Goal: Transaction & Acquisition: Purchase product/service

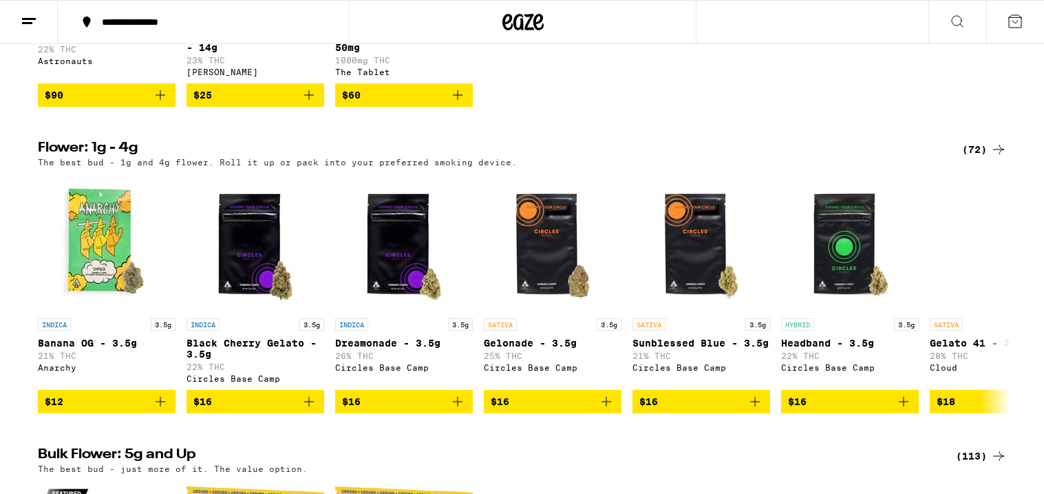
scroll to position [1329, 0]
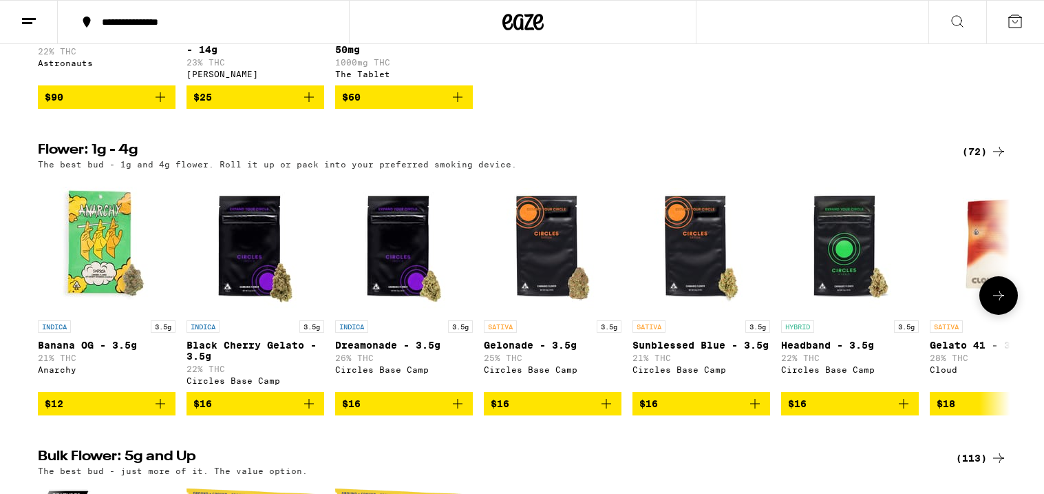
click at [997, 304] on icon at bounding box center [999, 295] width 17 height 17
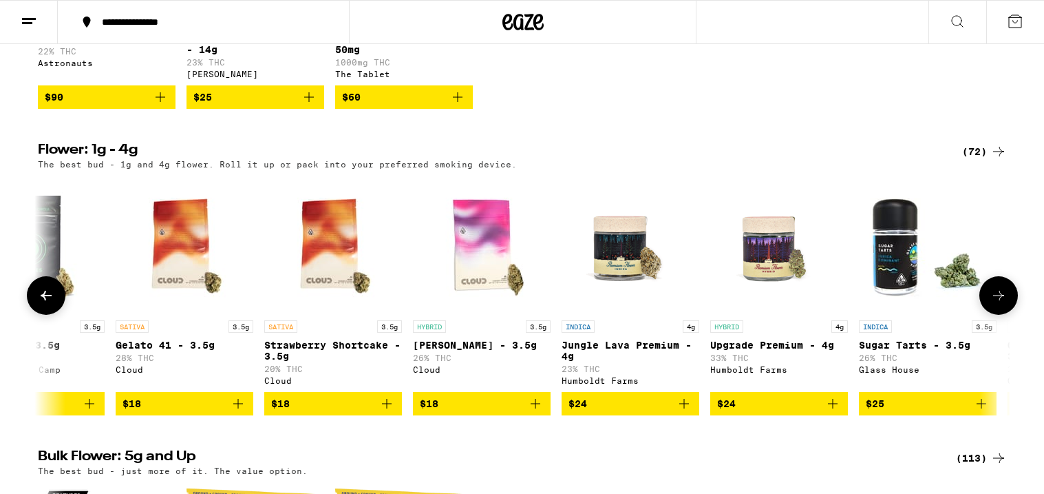
scroll to position [0, 819]
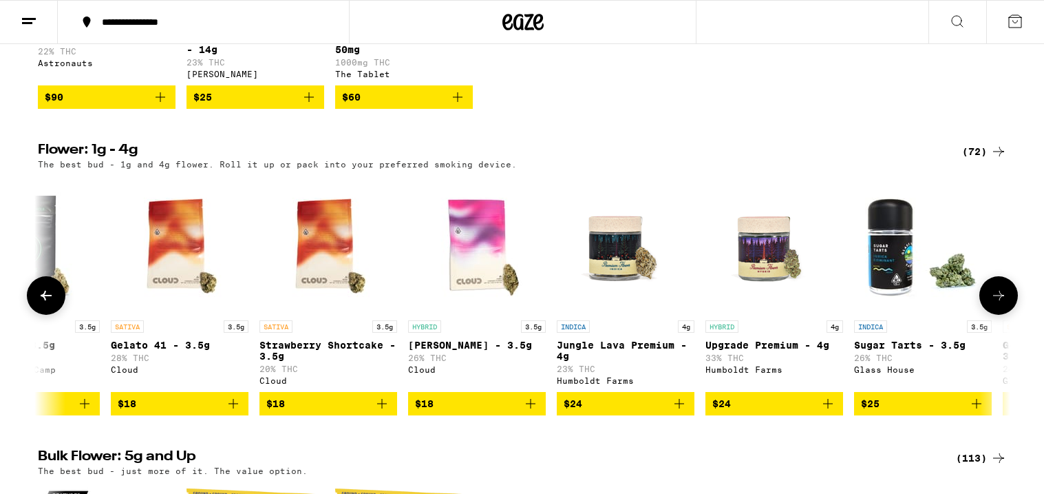
click at [1000, 304] on icon at bounding box center [999, 295] width 17 height 17
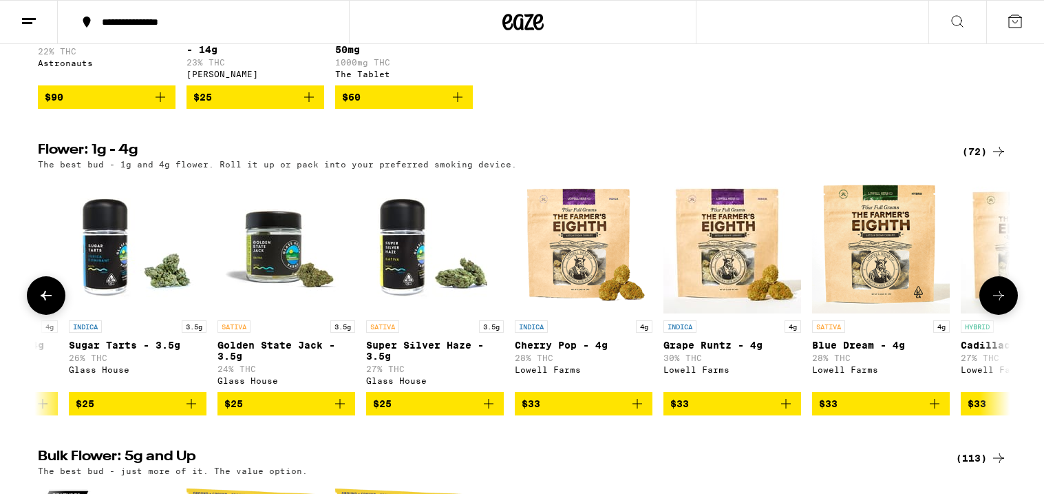
scroll to position [0, 1639]
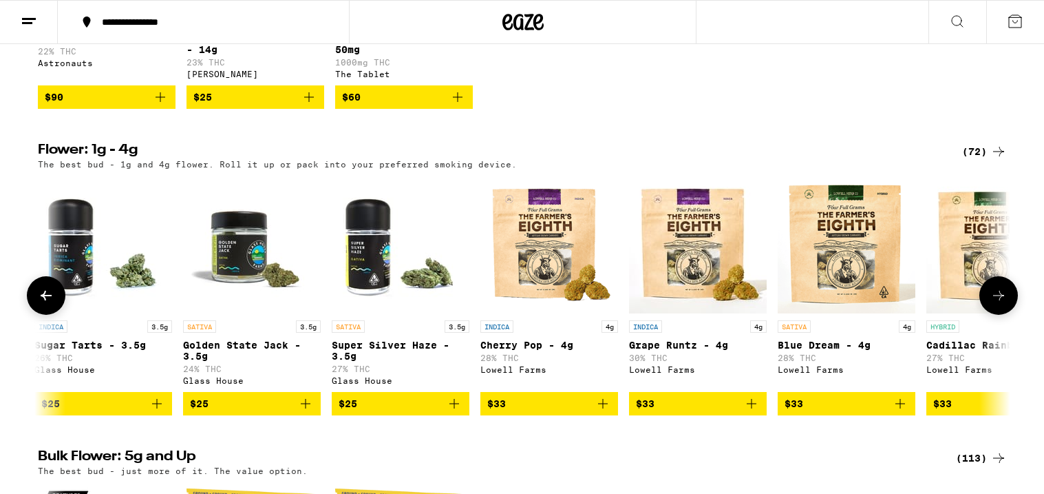
click at [1000, 304] on icon at bounding box center [999, 295] width 17 height 17
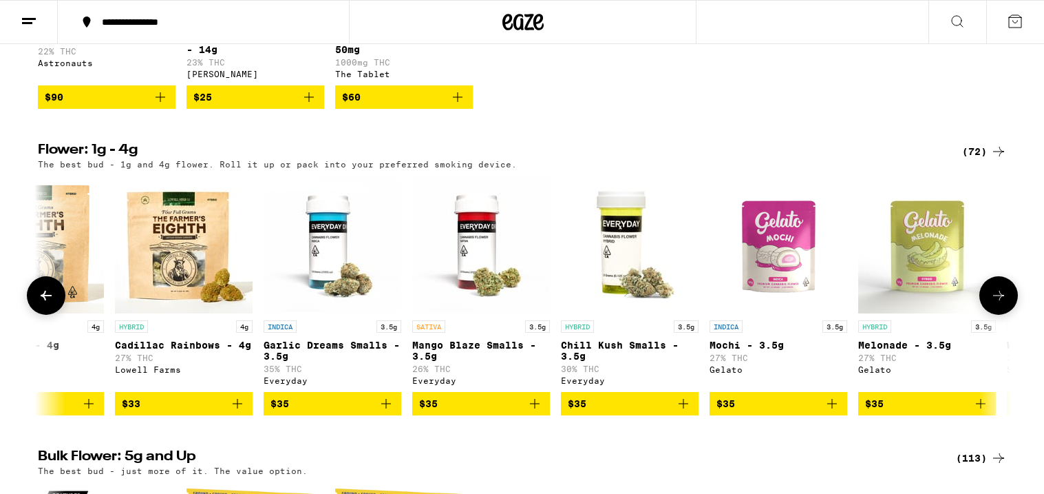
scroll to position [0, 2458]
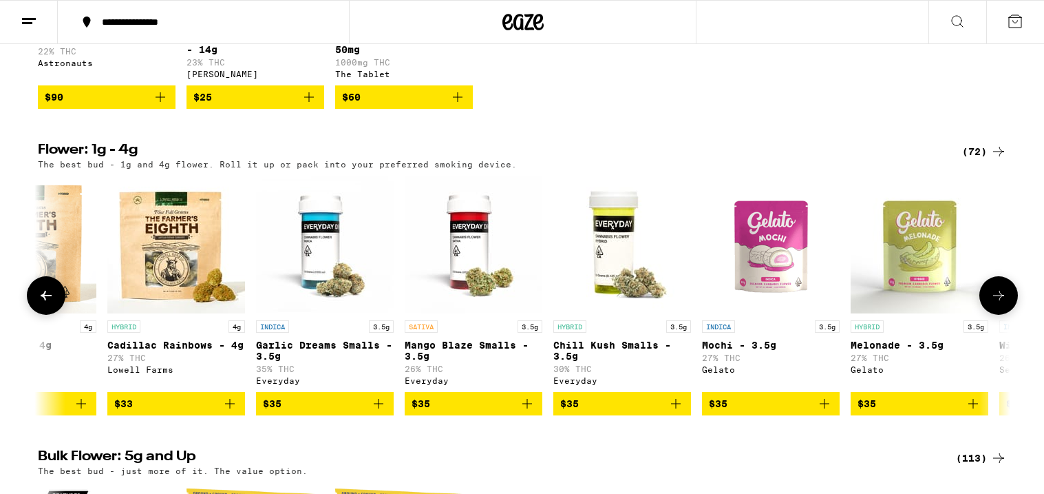
click at [1000, 304] on icon at bounding box center [999, 295] width 17 height 17
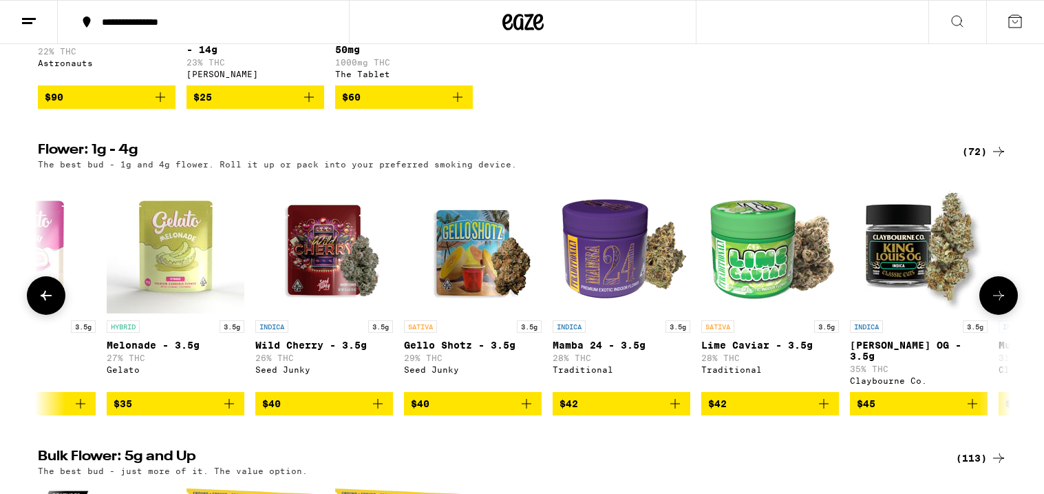
scroll to position [0, 3278]
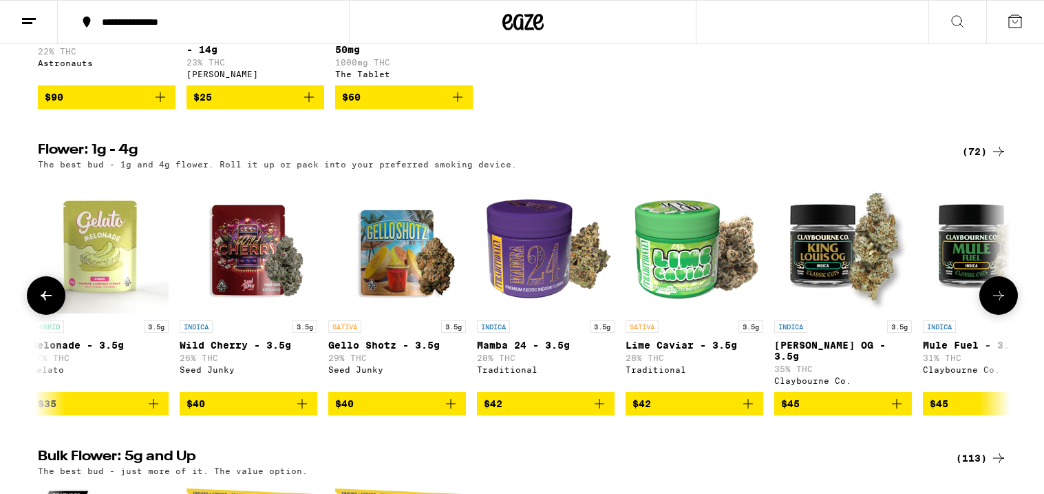
click at [1000, 304] on icon at bounding box center [999, 295] width 17 height 17
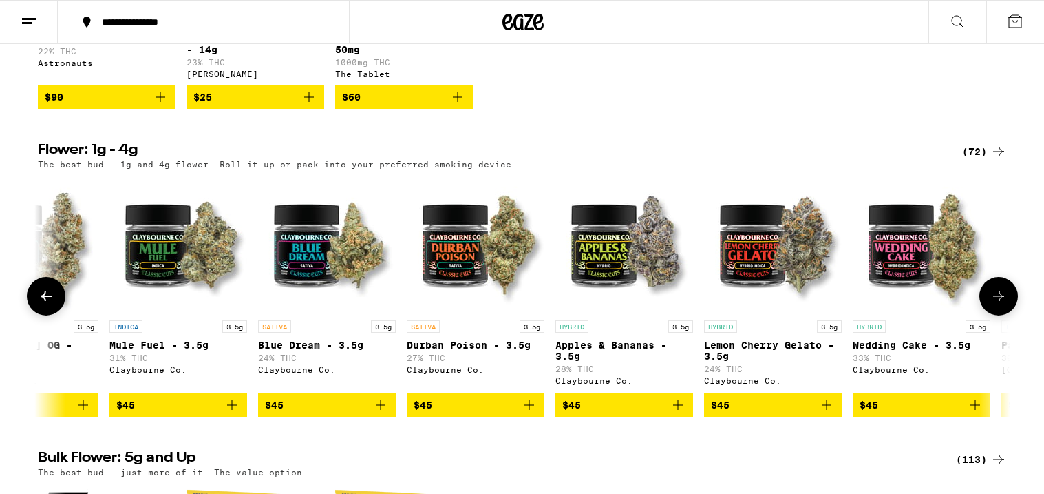
scroll to position [0, 4097]
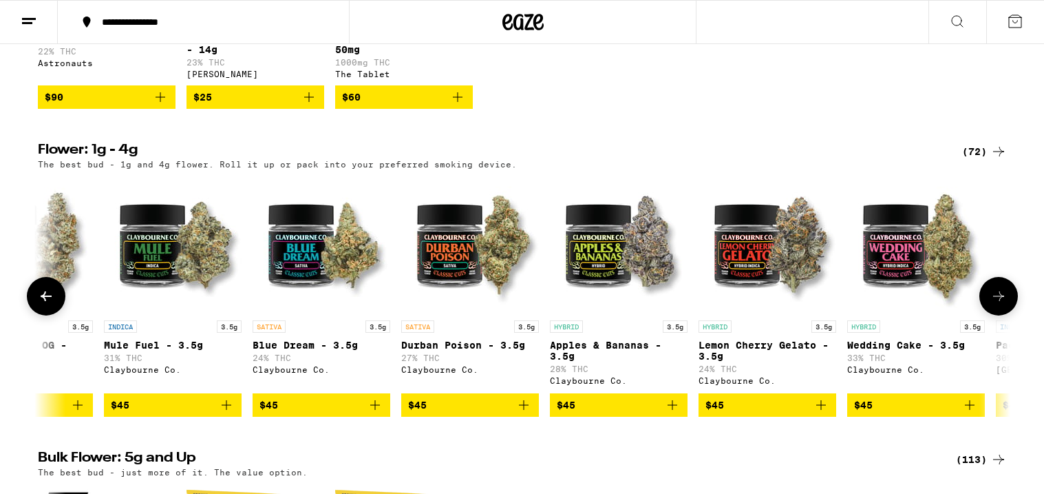
click at [1000, 304] on icon at bounding box center [999, 296] width 17 height 17
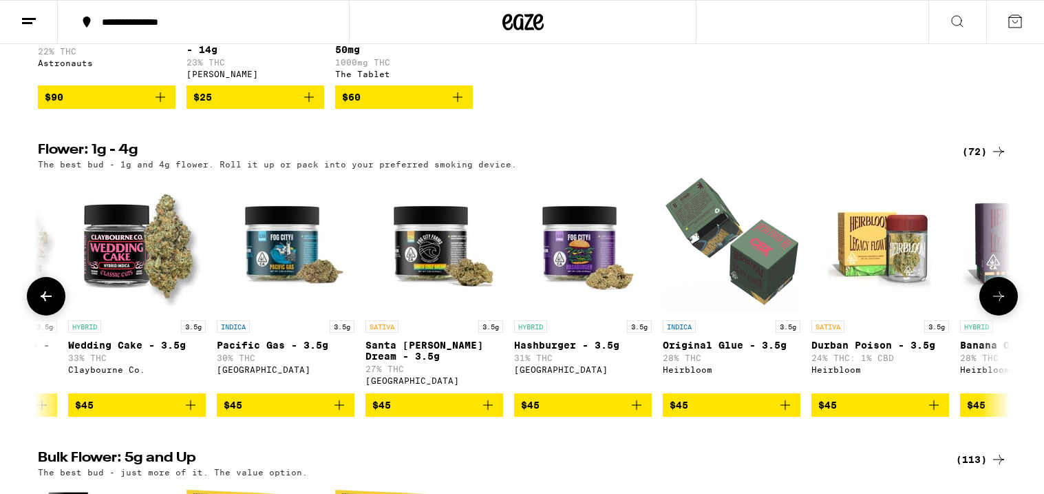
scroll to position [0, 4917]
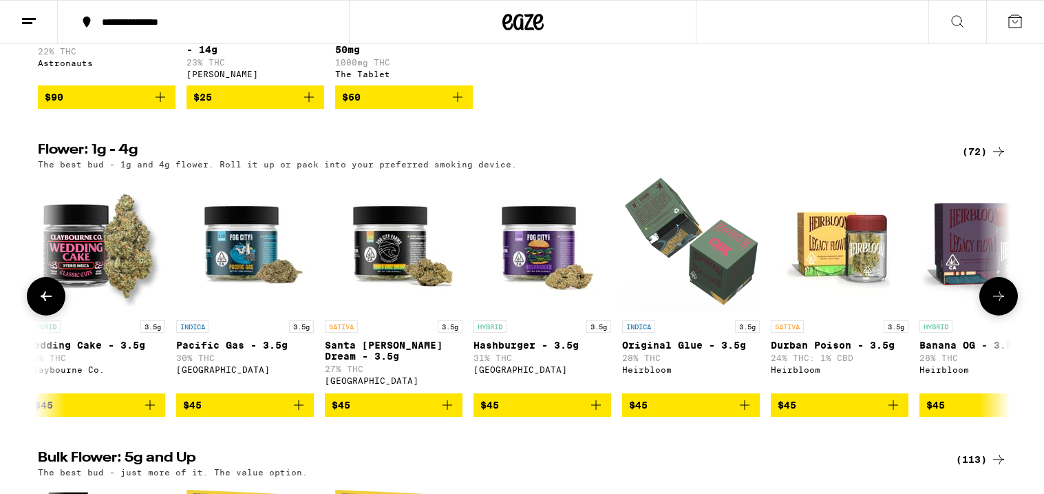
click at [1000, 304] on icon at bounding box center [999, 296] width 17 height 17
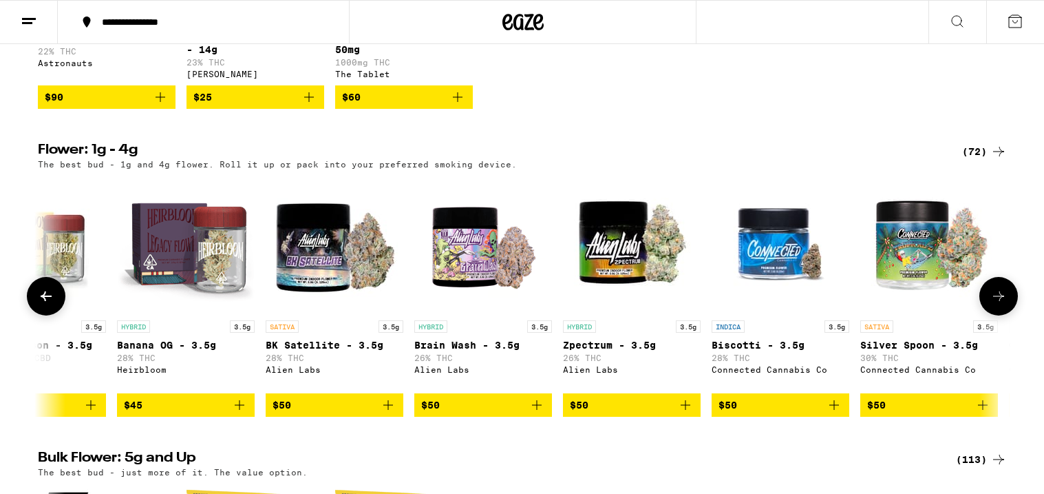
scroll to position [0, 5736]
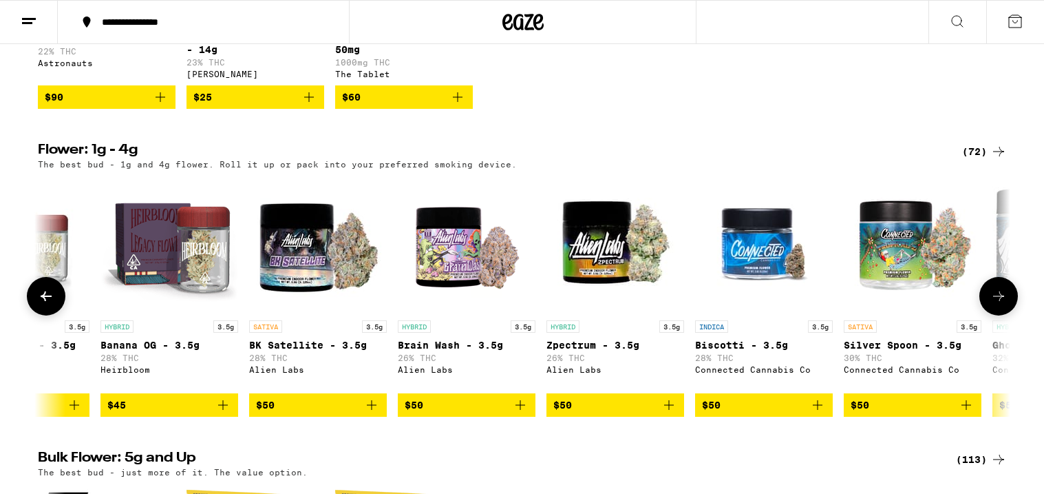
click at [1000, 304] on icon at bounding box center [999, 296] width 17 height 17
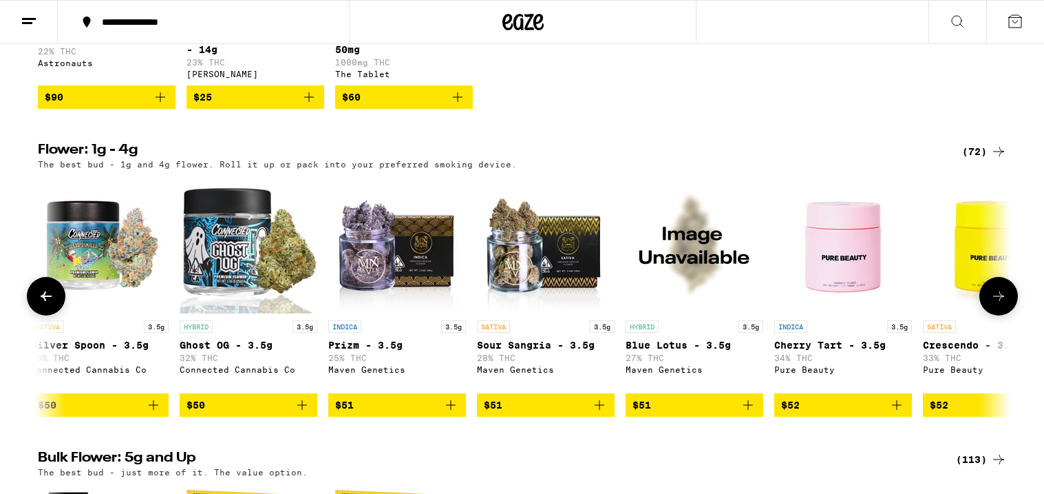
scroll to position [0, 6556]
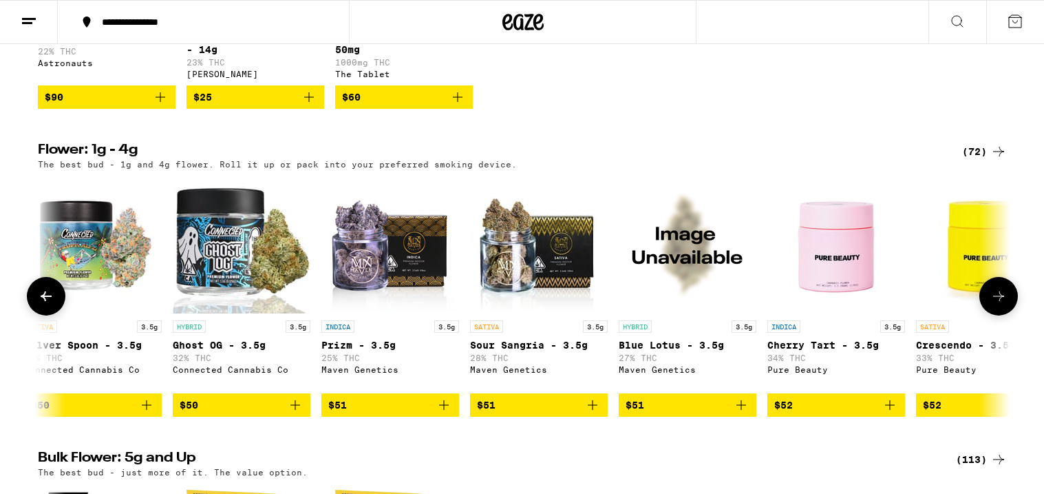
click at [1000, 304] on icon at bounding box center [999, 296] width 17 height 17
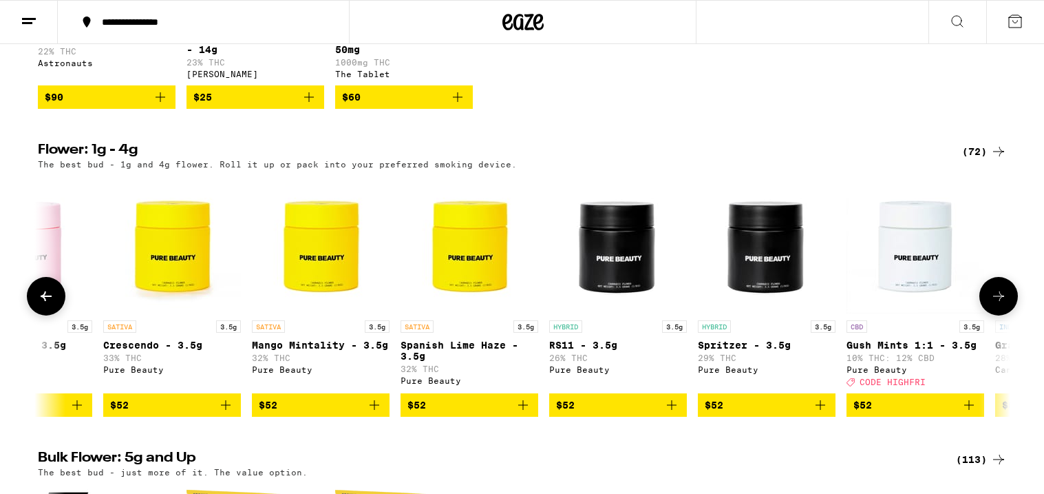
scroll to position [0, 7375]
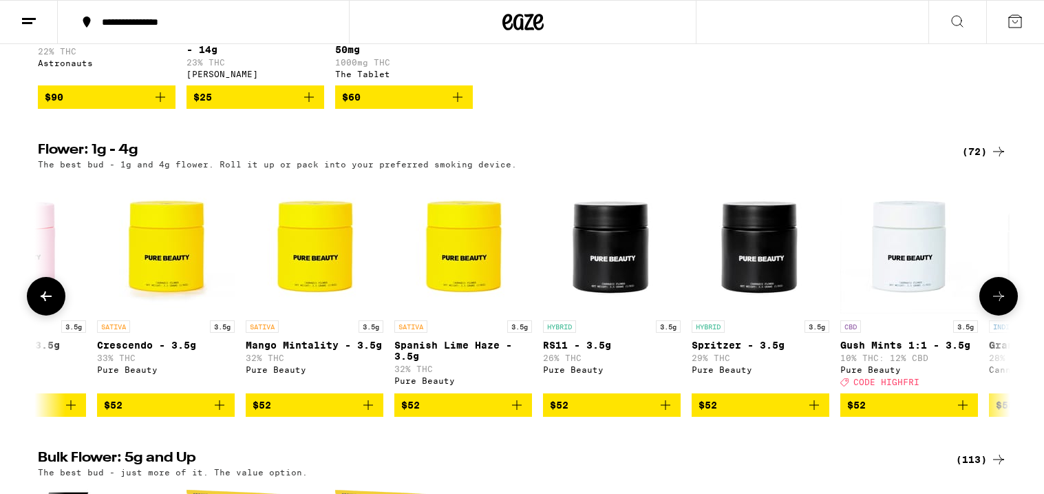
click at [1000, 304] on icon at bounding box center [999, 296] width 17 height 17
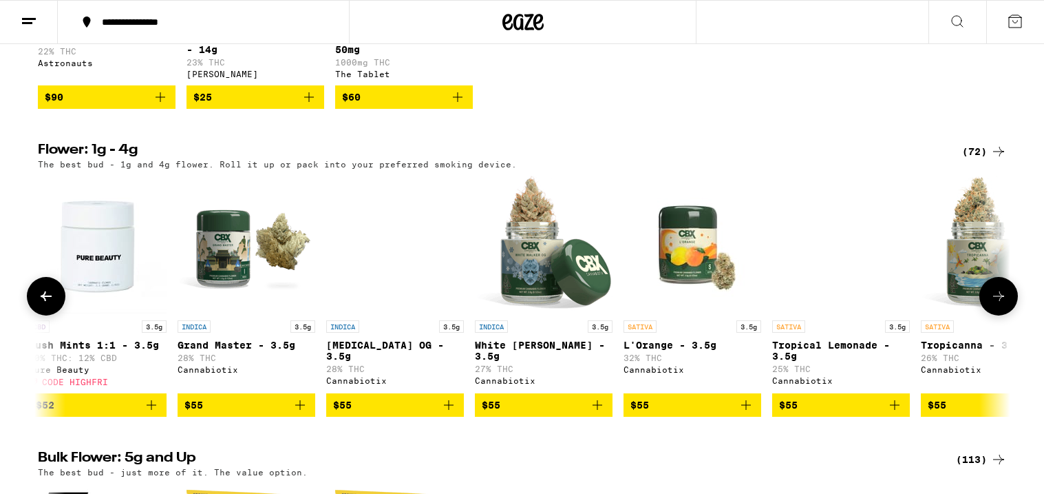
scroll to position [0, 8195]
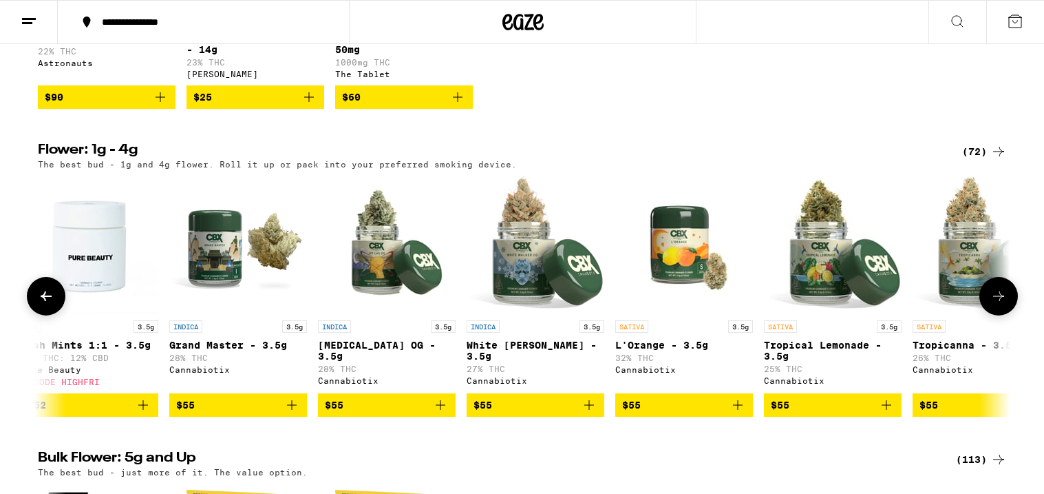
click at [1000, 304] on icon at bounding box center [999, 296] width 17 height 17
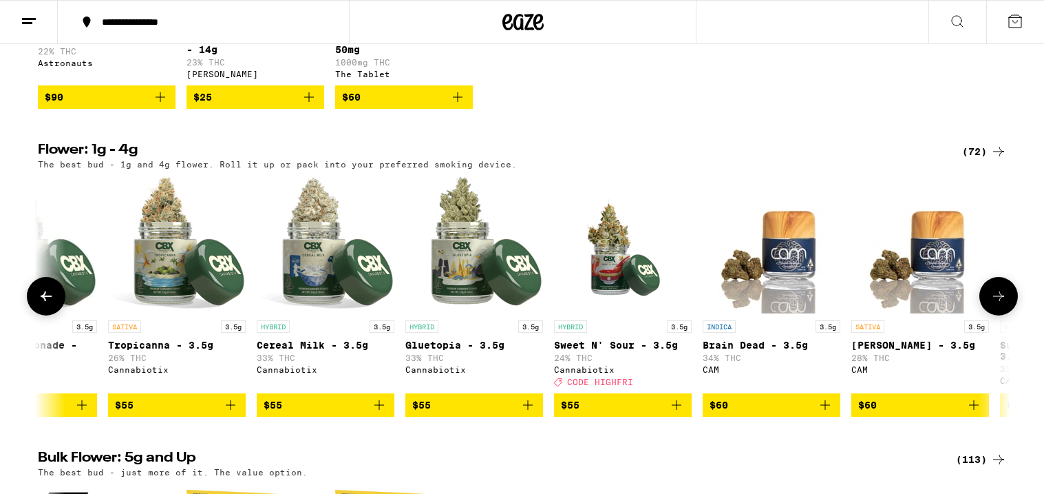
scroll to position [0, 9014]
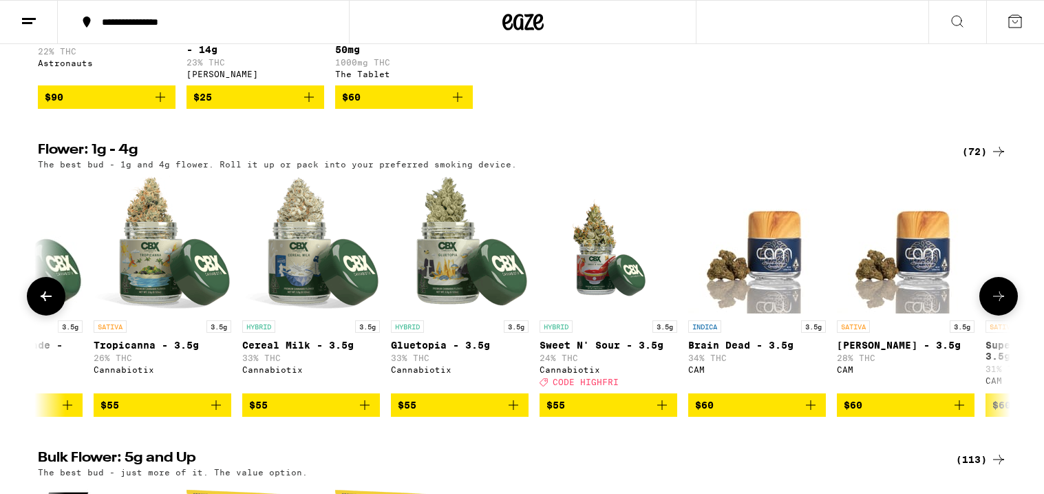
click at [1000, 304] on icon at bounding box center [999, 296] width 17 height 17
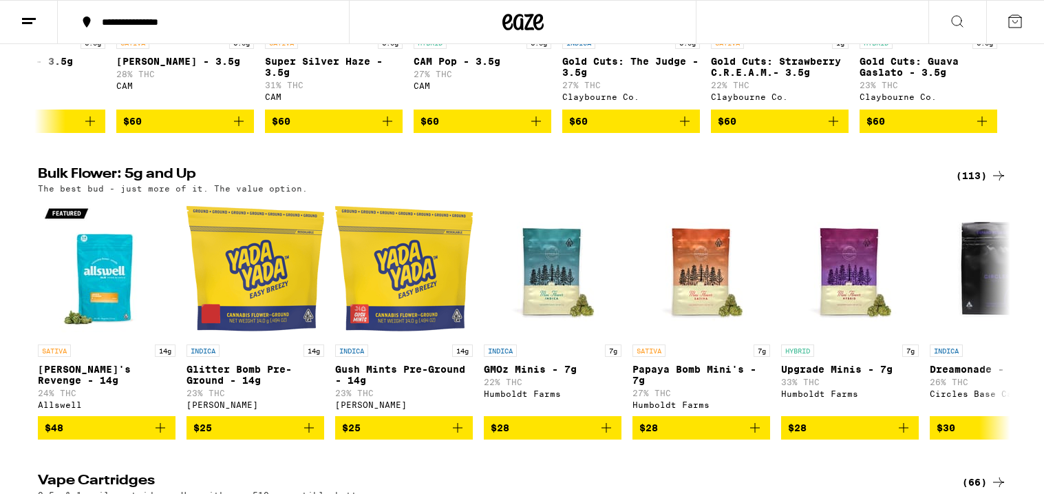
scroll to position [1614, 0]
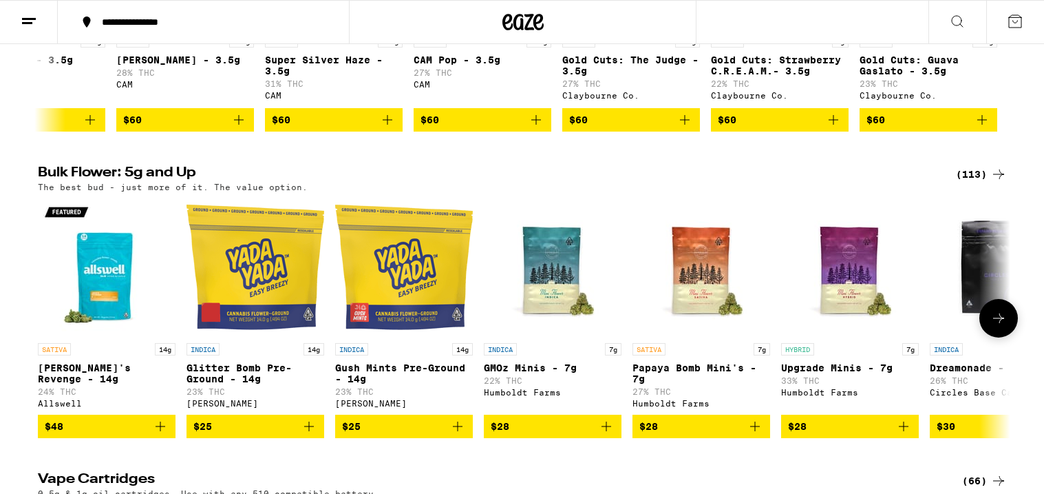
click at [1002, 323] on icon at bounding box center [998, 318] width 11 height 10
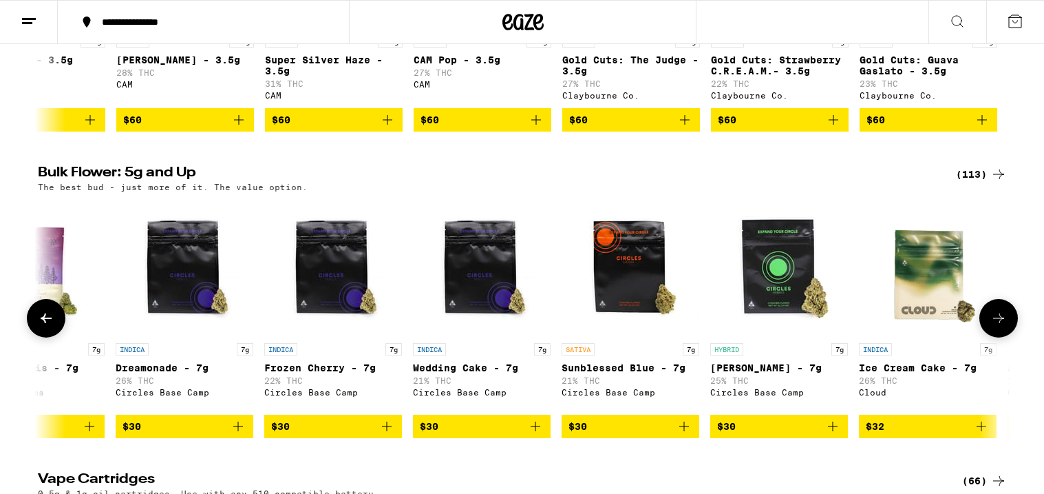
scroll to position [0, 819]
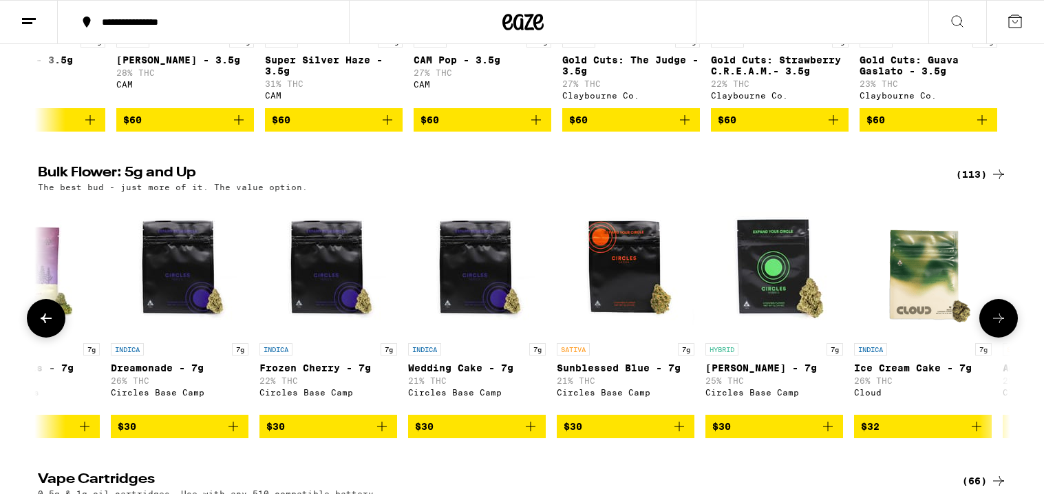
click at [1002, 323] on icon at bounding box center [998, 318] width 11 height 10
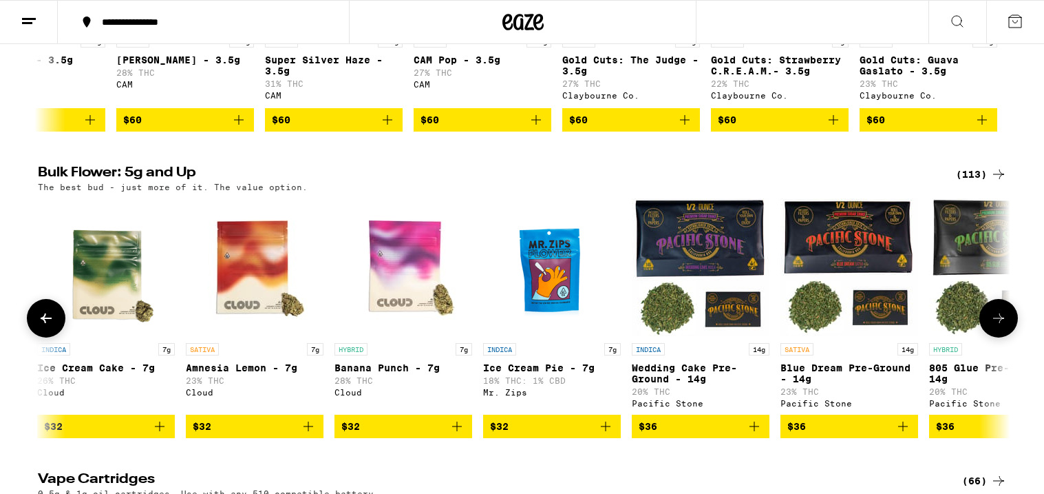
scroll to position [0, 1639]
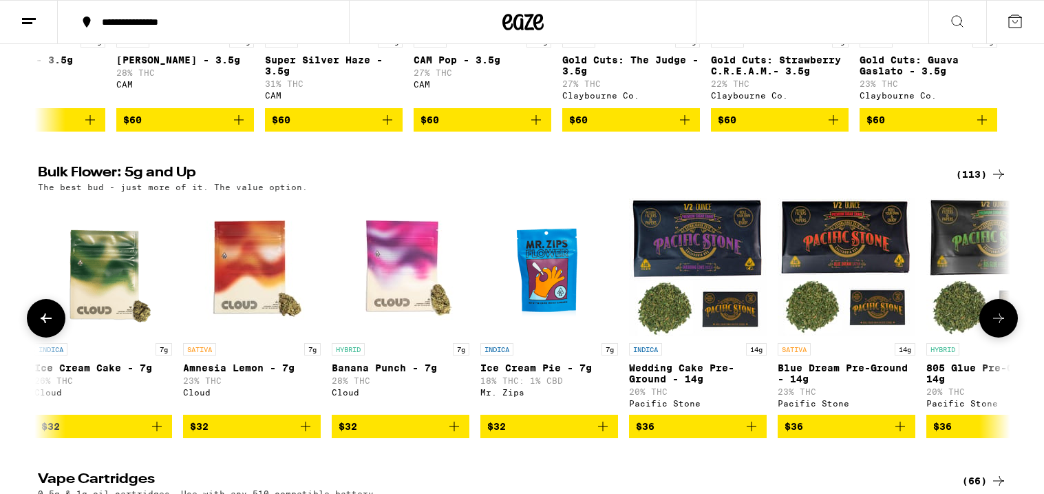
click at [1002, 323] on icon at bounding box center [998, 318] width 11 height 10
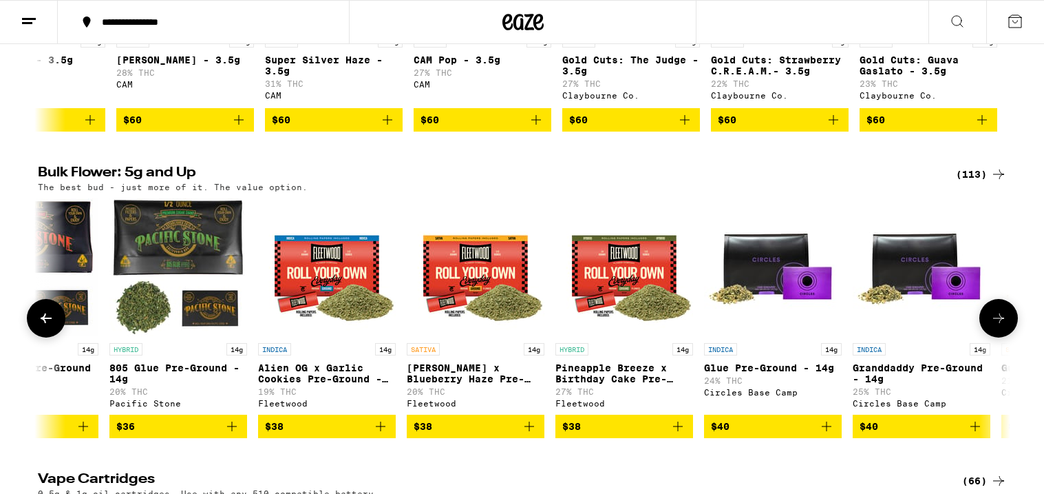
scroll to position [0, 2458]
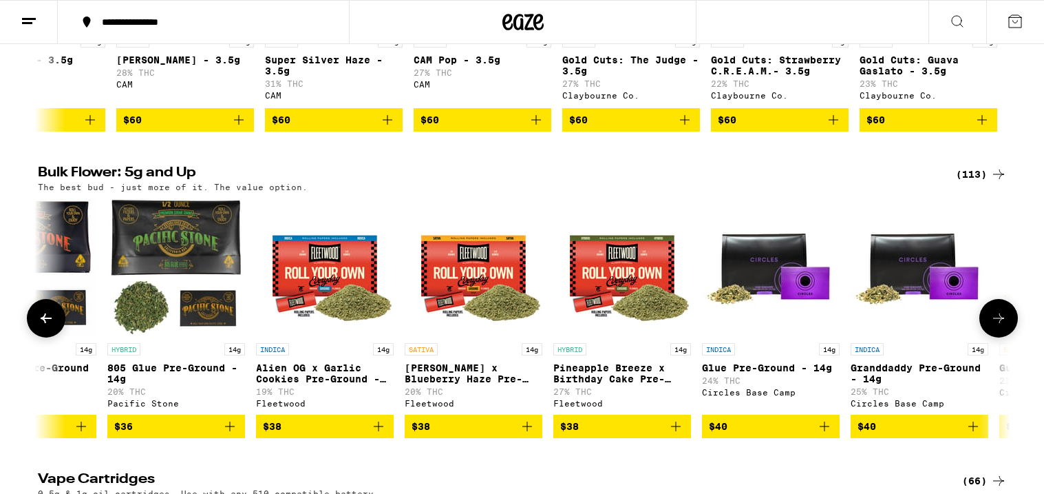
click at [1002, 323] on icon at bounding box center [998, 318] width 11 height 10
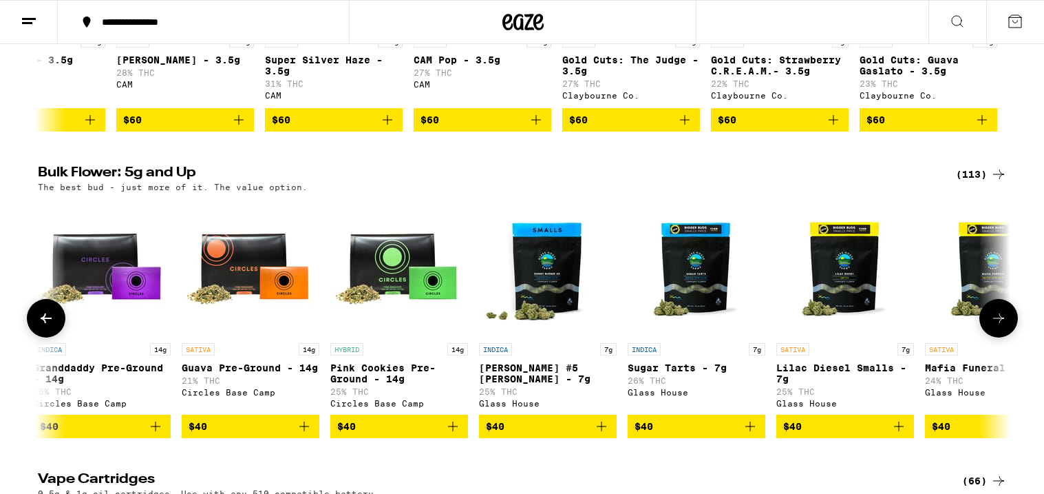
scroll to position [0, 3278]
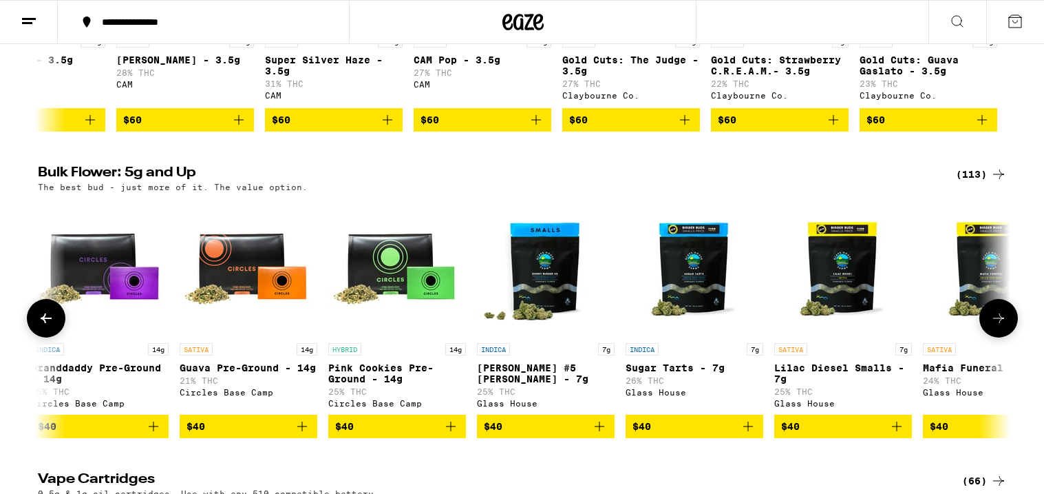
click at [1002, 323] on icon at bounding box center [998, 318] width 11 height 10
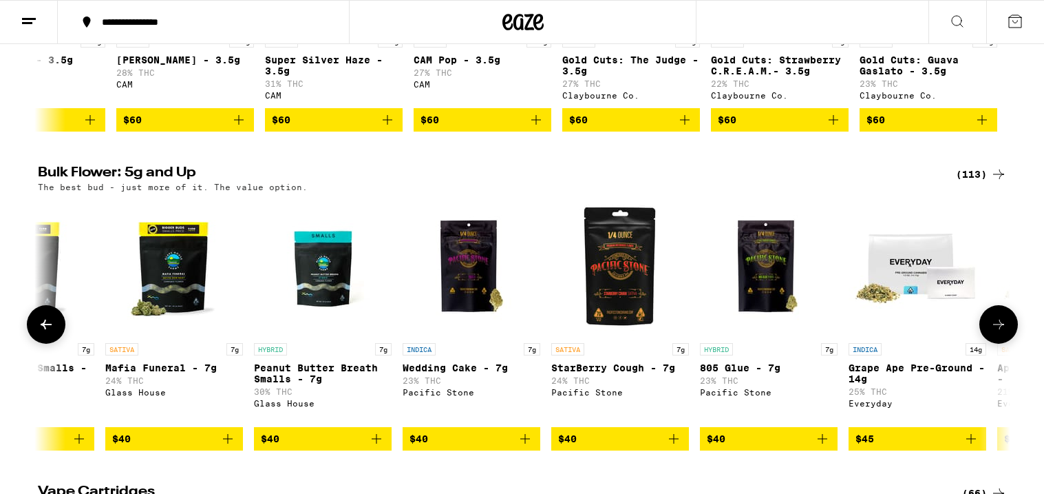
scroll to position [0, 4097]
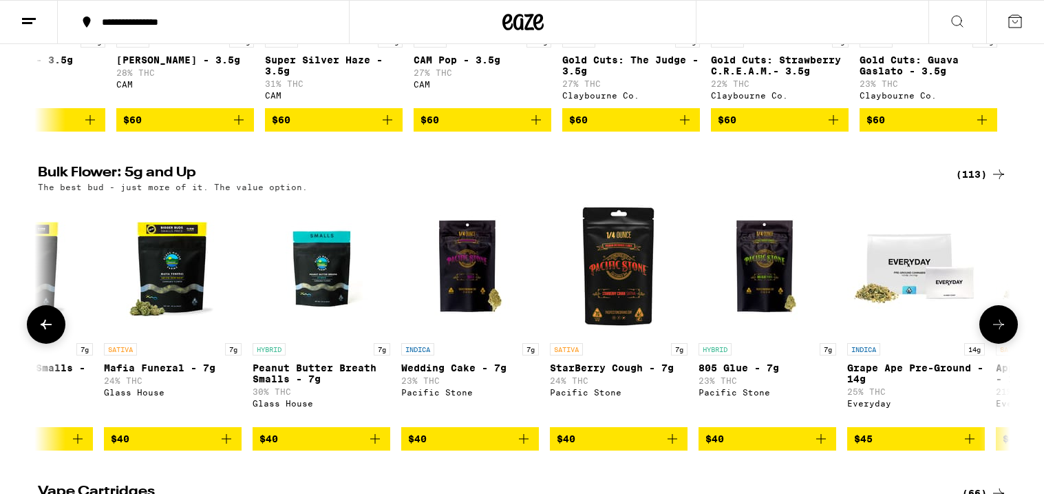
click at [1002, 332] on icon at bounding box center [999, 324] width 17 height 17
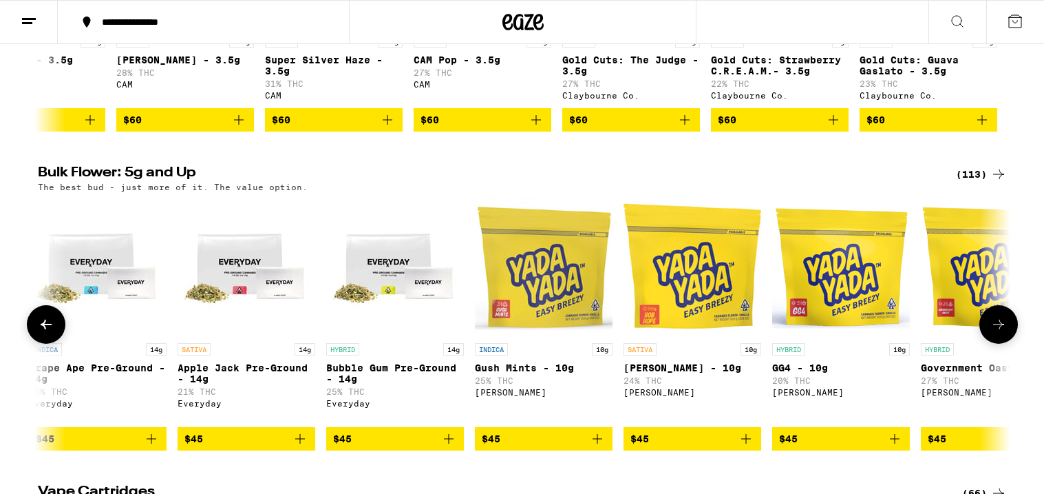
scroll to position [0, 4917]
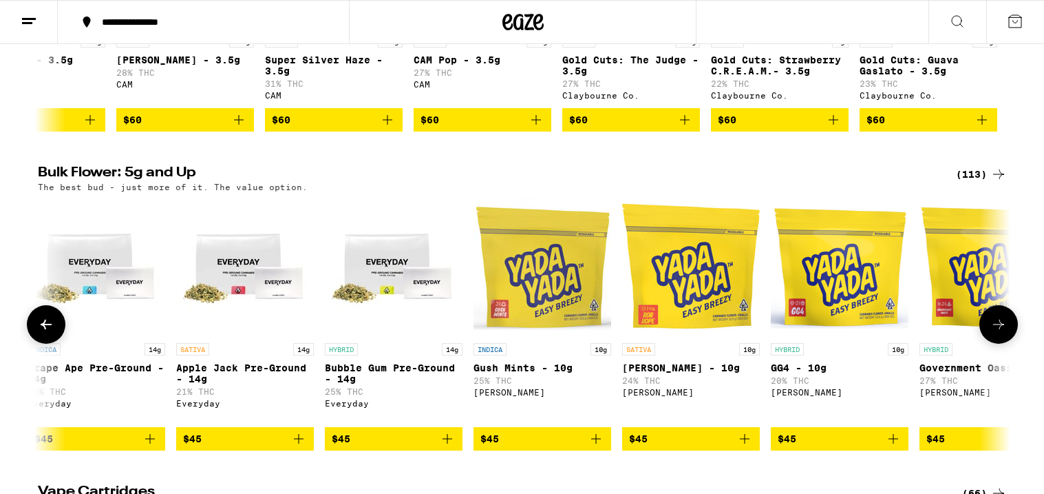
click at [1002, 332] on icon at bounding box center [999, 324] width 17 height 17
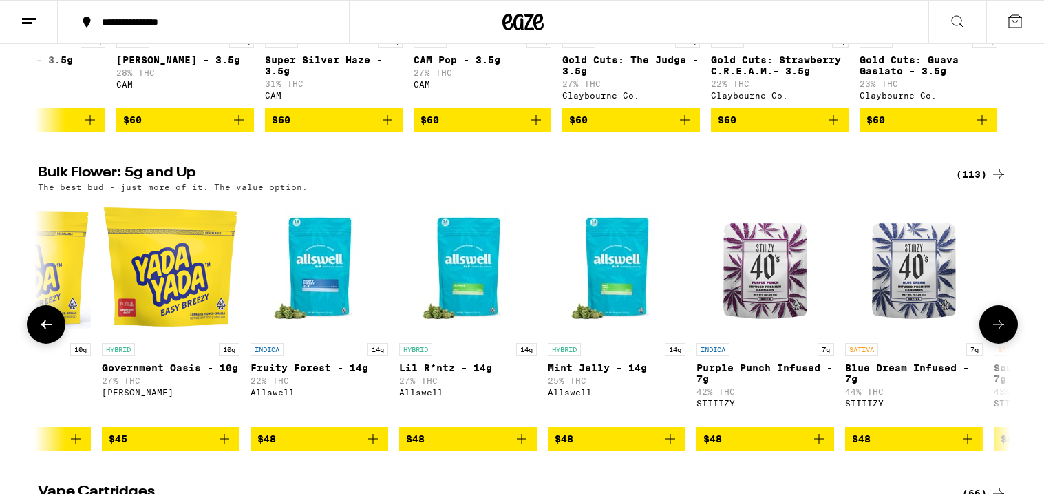
scroll to position [0, 5736]
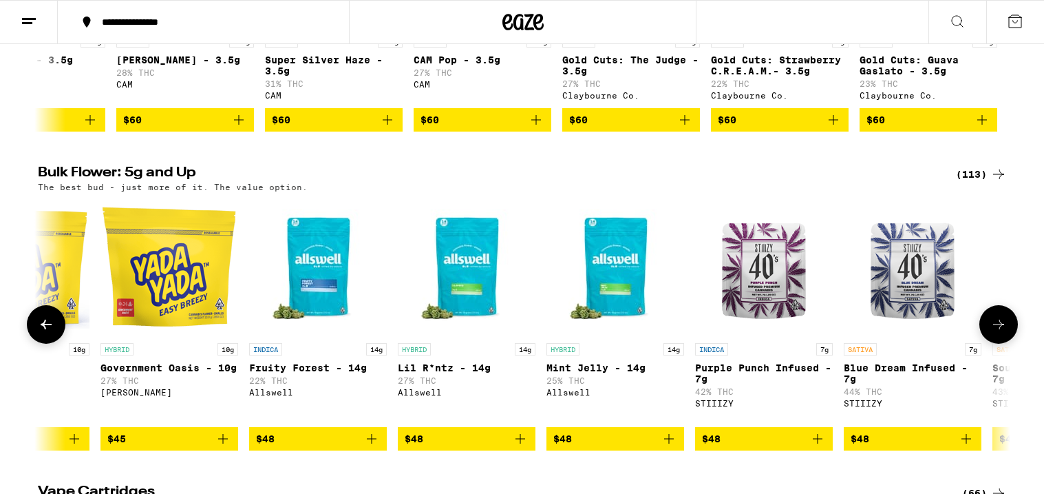
click at [1002, 332] on icon at bounding box center [999, 324] width 17 height 17
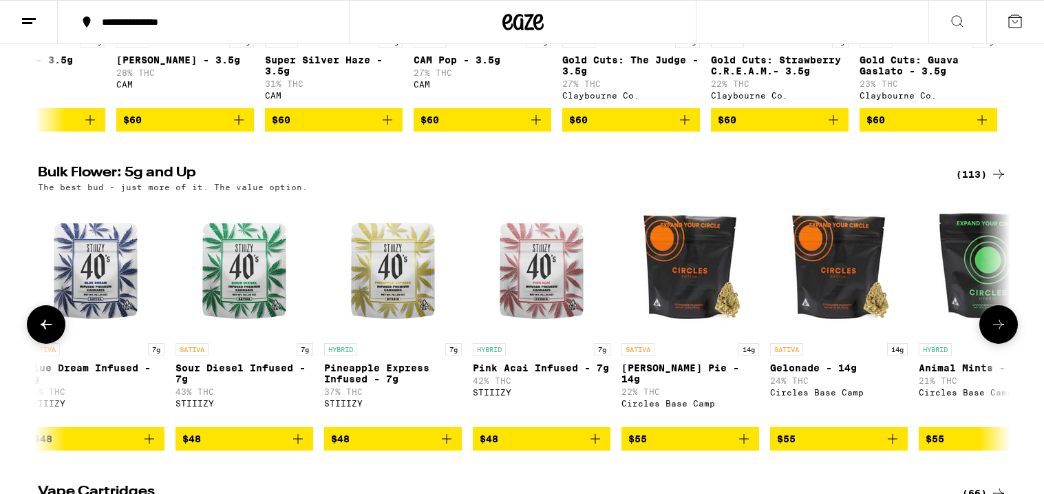
scroll to position [0, 6556]
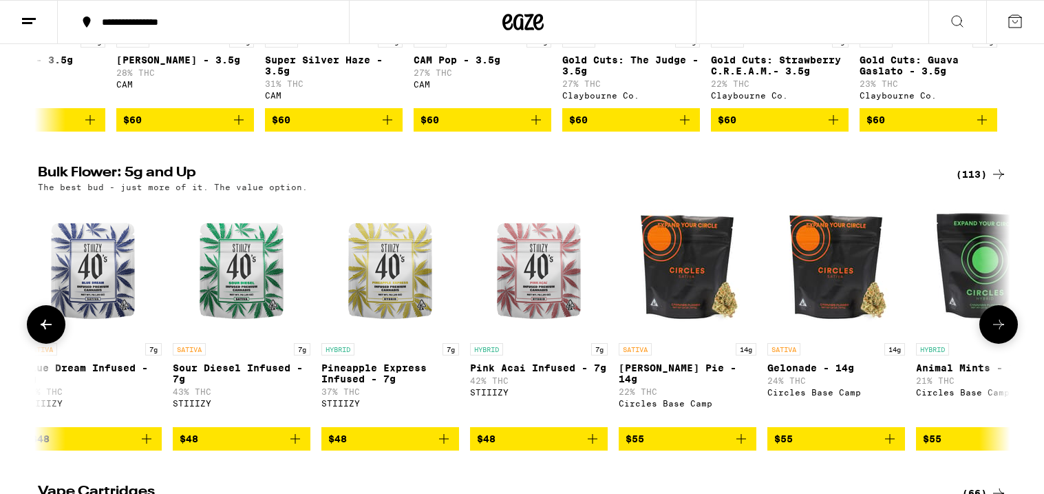
click at [47, 332] on icon at bounding box center [46, 324] width 17 height 17
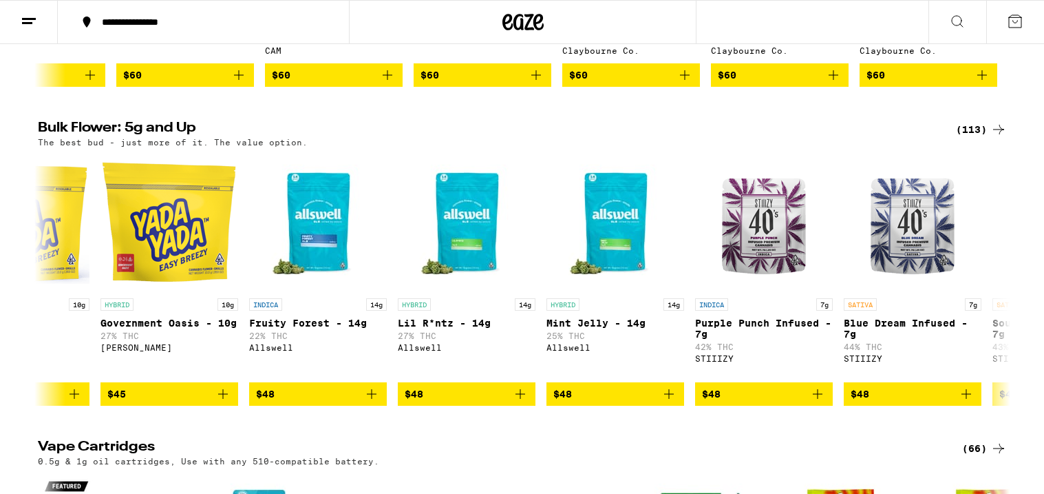
scroll to position [1664, 0]
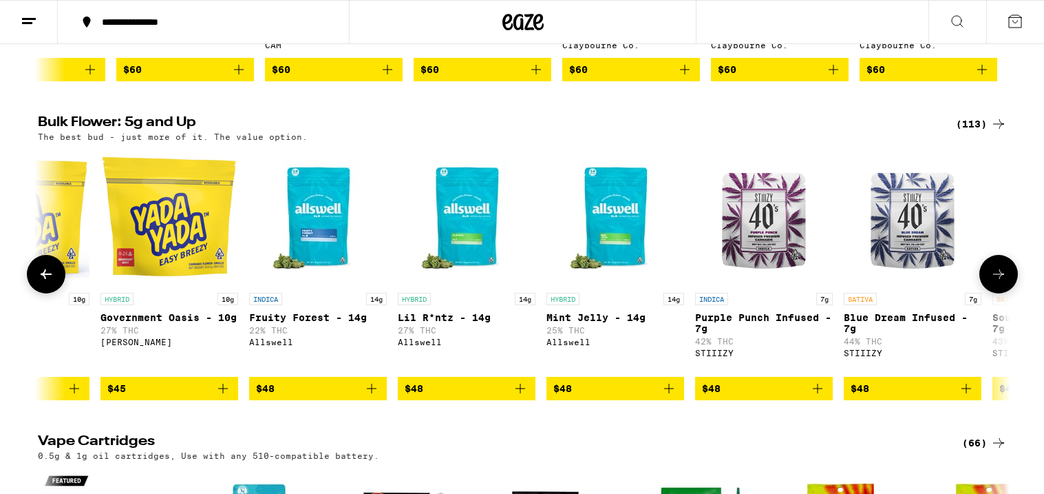
click at [748, 397] on span "$48" at bounding box center [764, 388] width 124 height 17
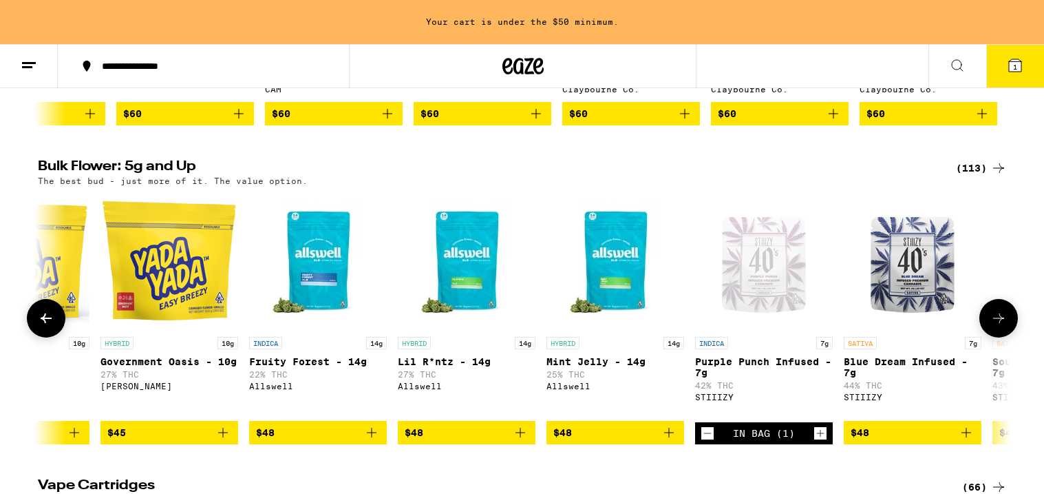
scroll to position [1709, 0]
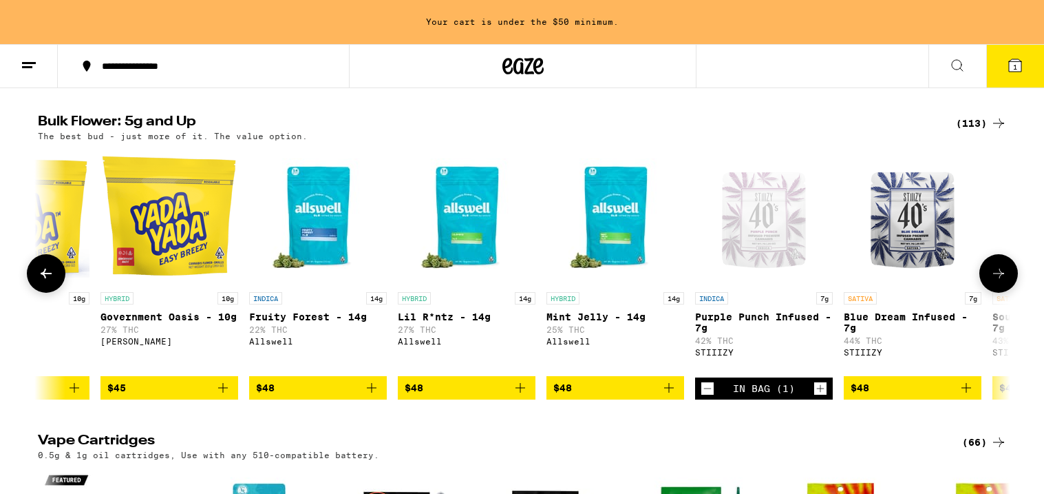
click at [996, 282] on icon at bounding box center [999, 273] width 17 height 17
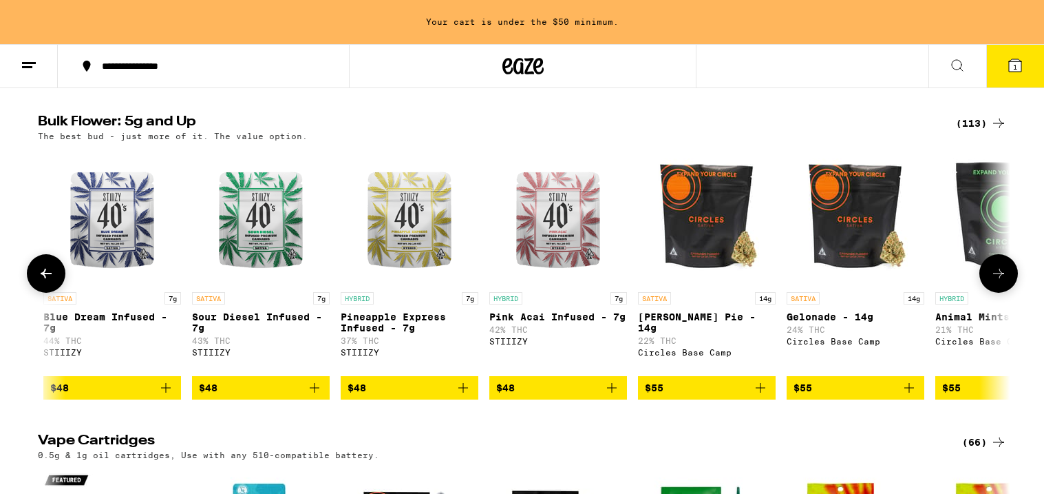
scroll to position [0, 6556]
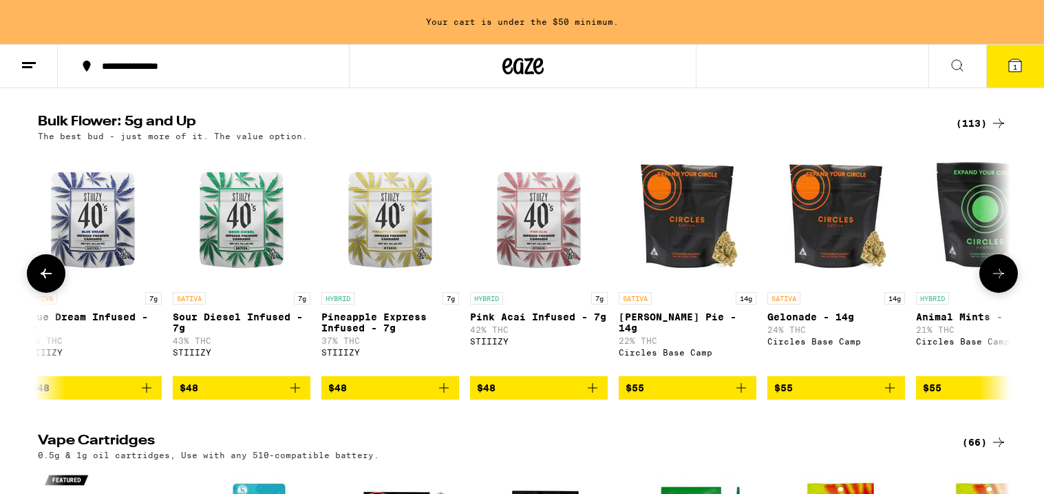
click at [996, 282] on icon at bounding box center [999, 273] width 17 height 17
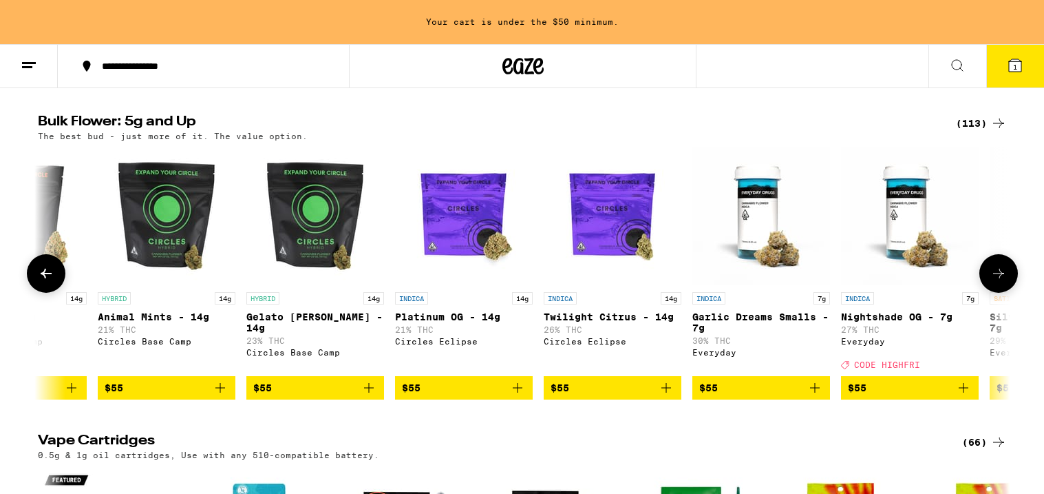
scroll to position [0, 7375]
click at [996, 282] on icon at bounding box center [999, 273] width 17 height 17
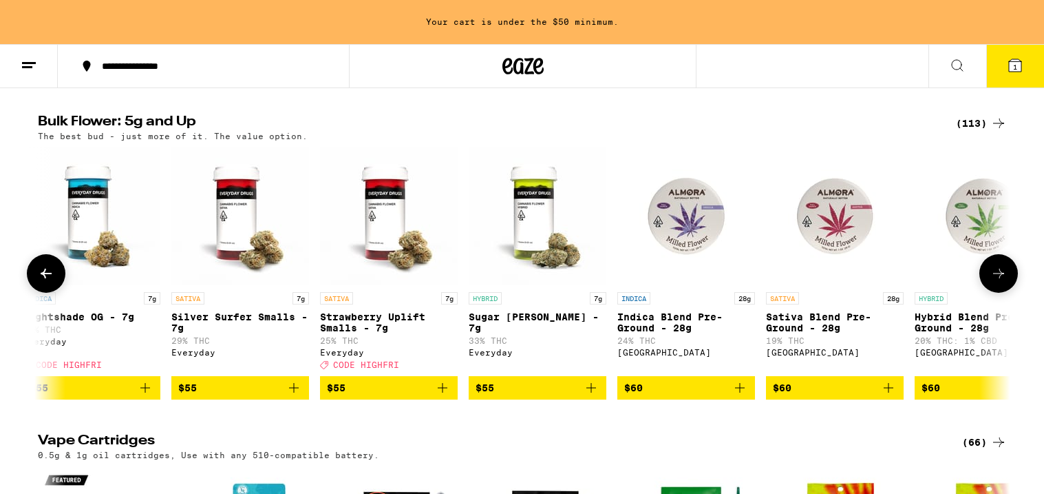
scroll to position [0, 8195]
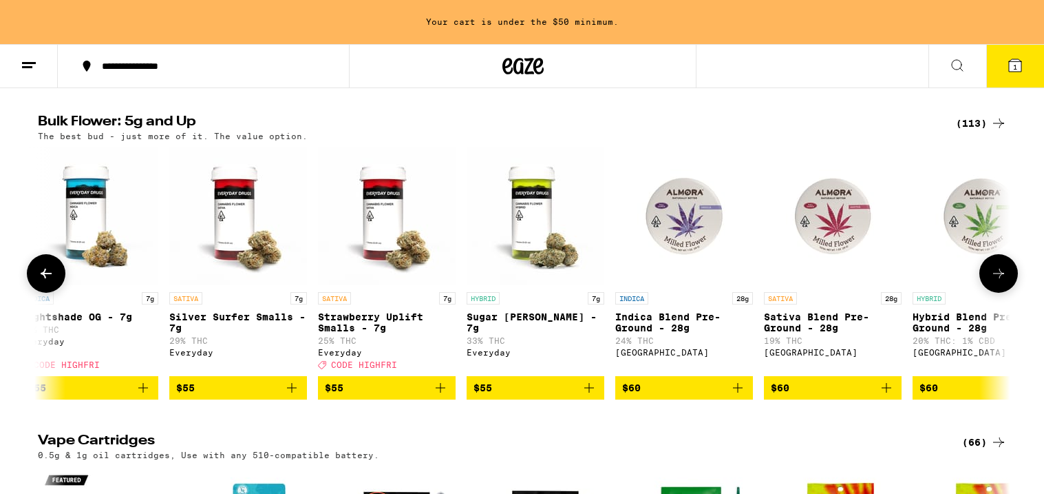
click at [996, 282] on icon at bounding box center [999, 273] width 17 height 17
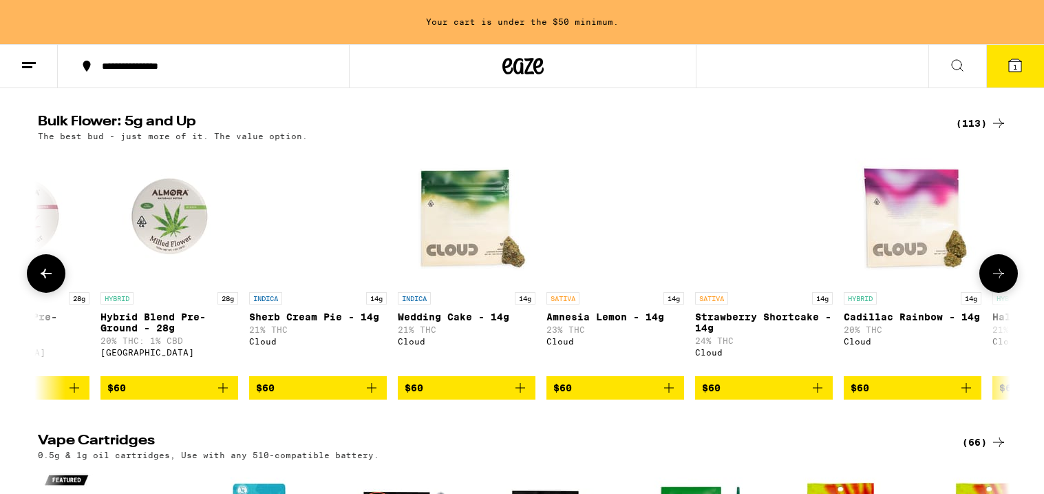
scroll to position [0, 9014]
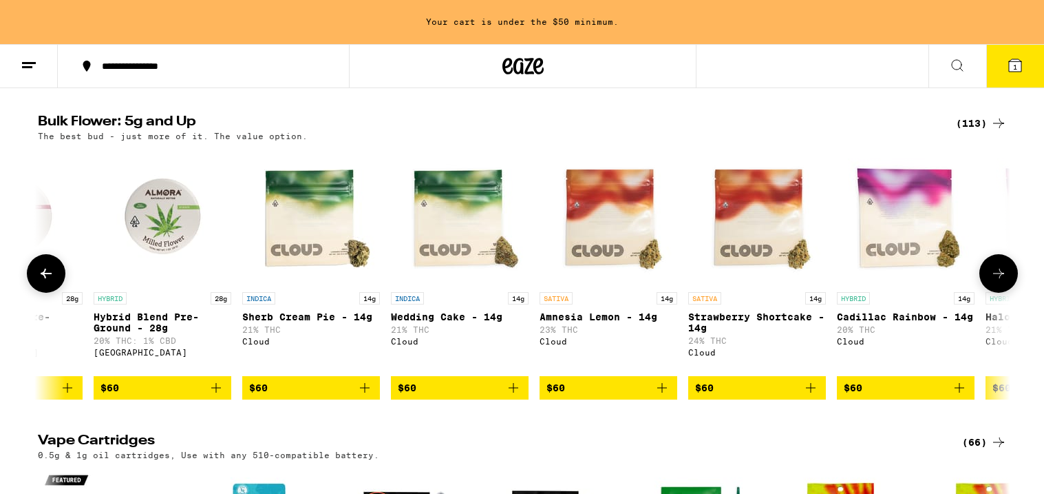
click at [996, 282] on icon at bounding box center [999, 273] width 17 height 17
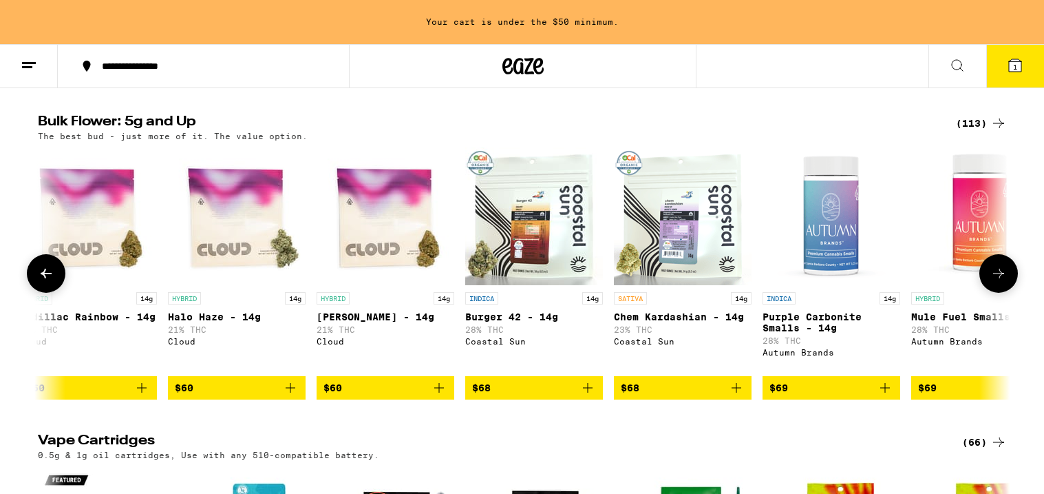
scroll to position [0, 9834]
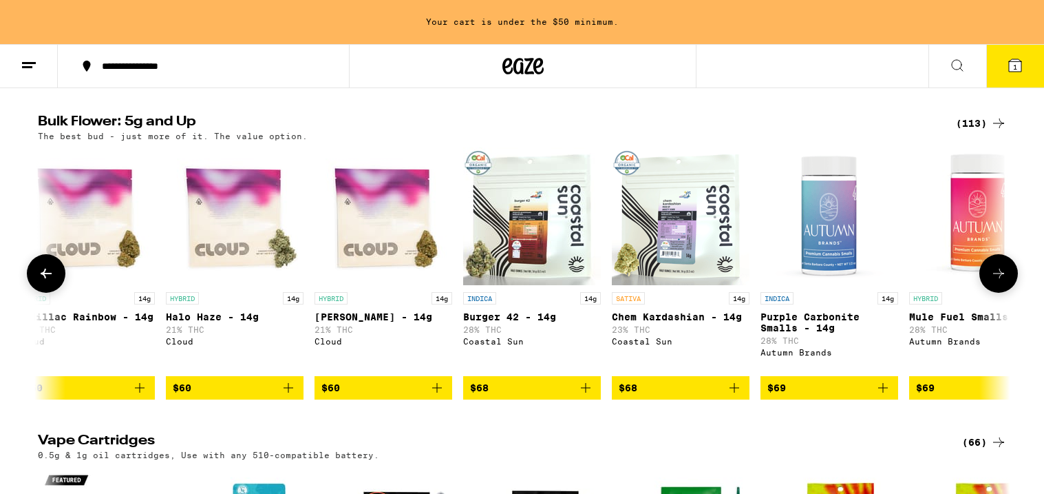
click at [996, 282] on icon at bounding box center [999, 273] width 17 height 17
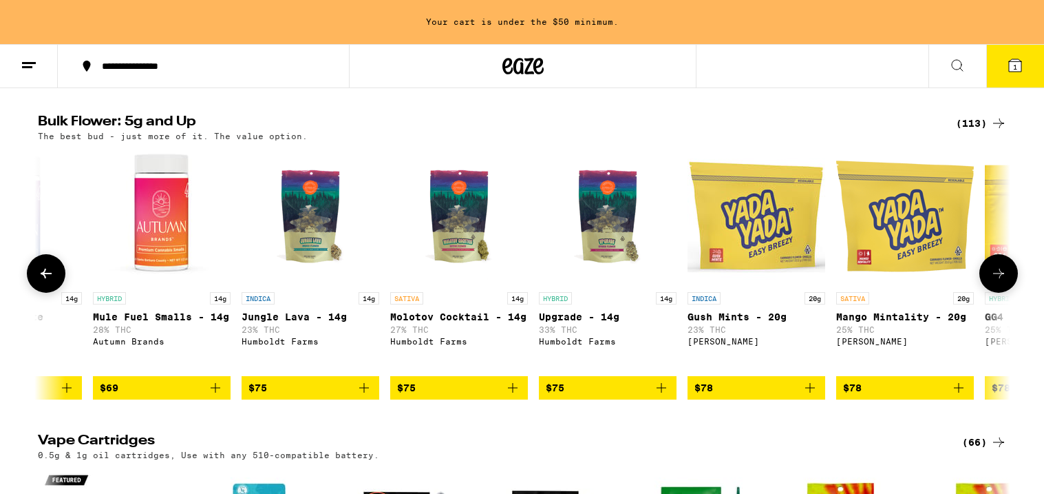
scroll to position [0, 10653]
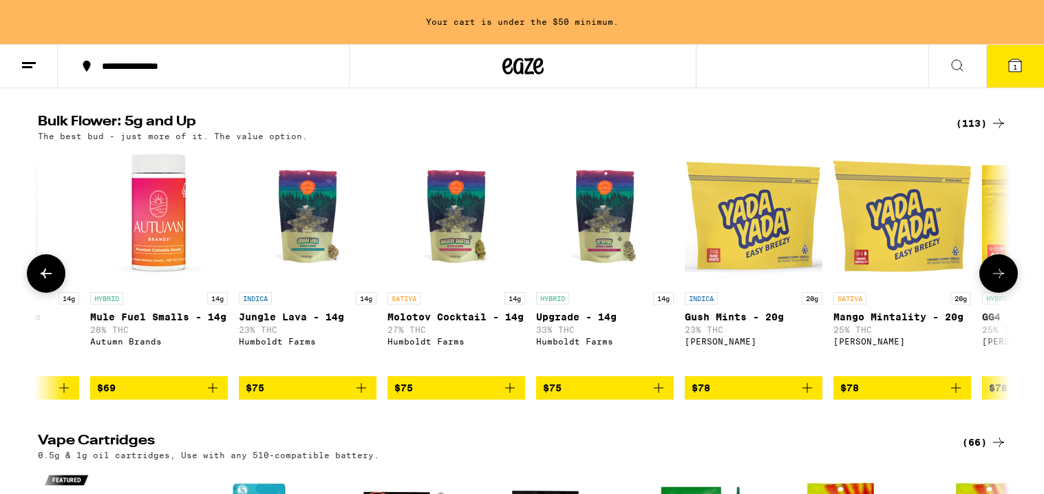
click at [996, 282] on icon at bounding box center [999, 273] width 17 height 17
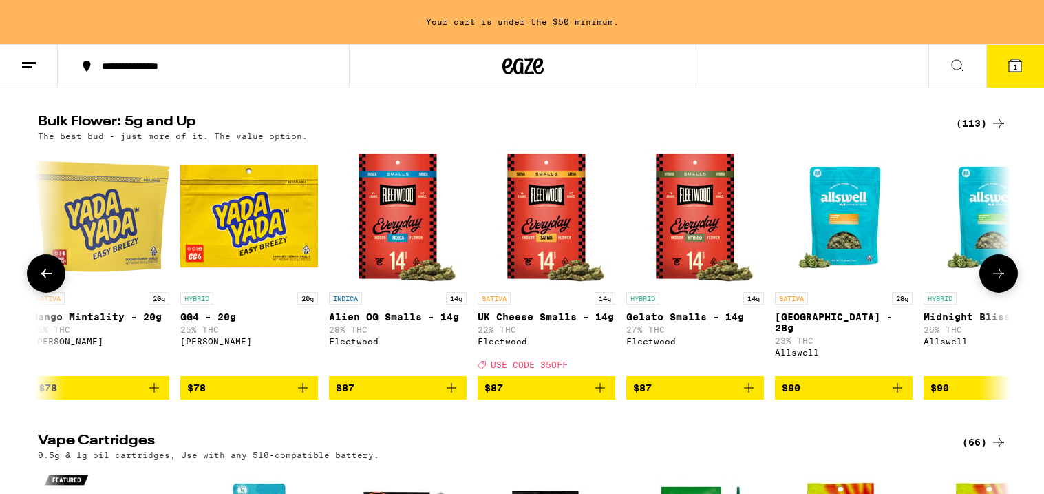
scroll to position [0, 11473]
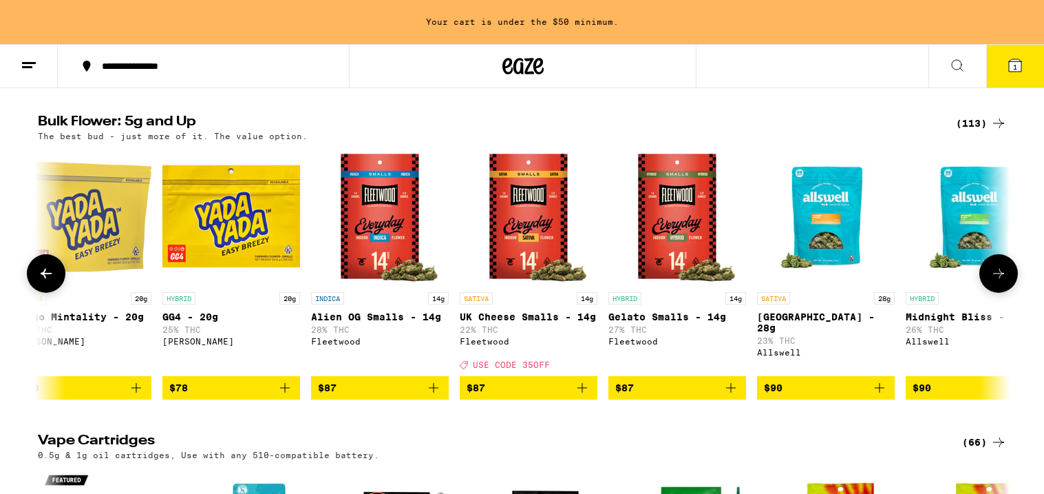
click at [996, 282] on icon at bounding box center [999, 273] width 17 height 17
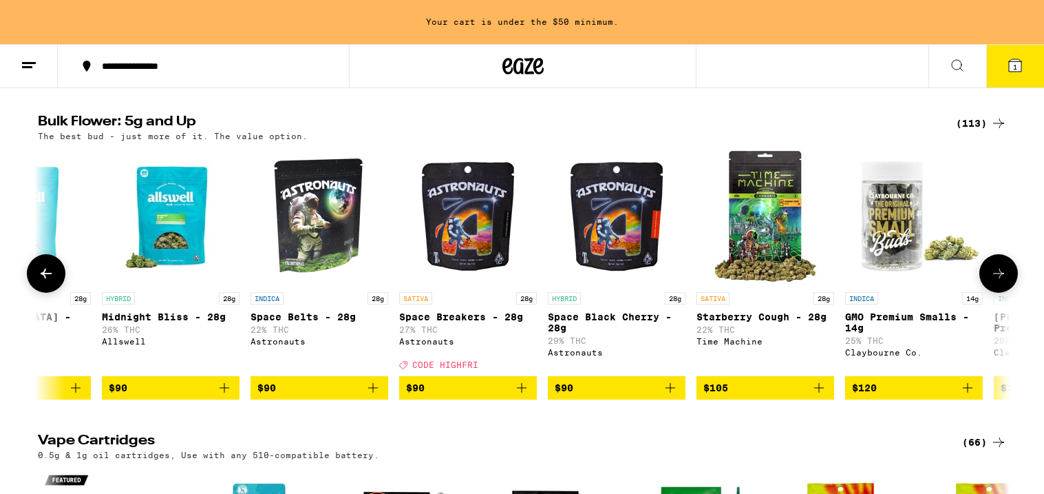
scroll to position [0, 12292]
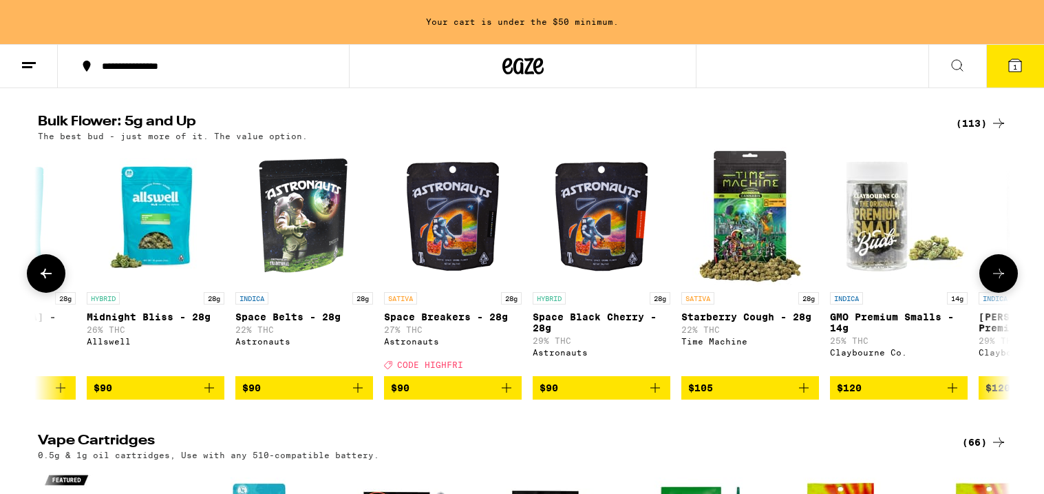
click at [43, 282] on icon at bounding box center [46, 273] width 17 height 17
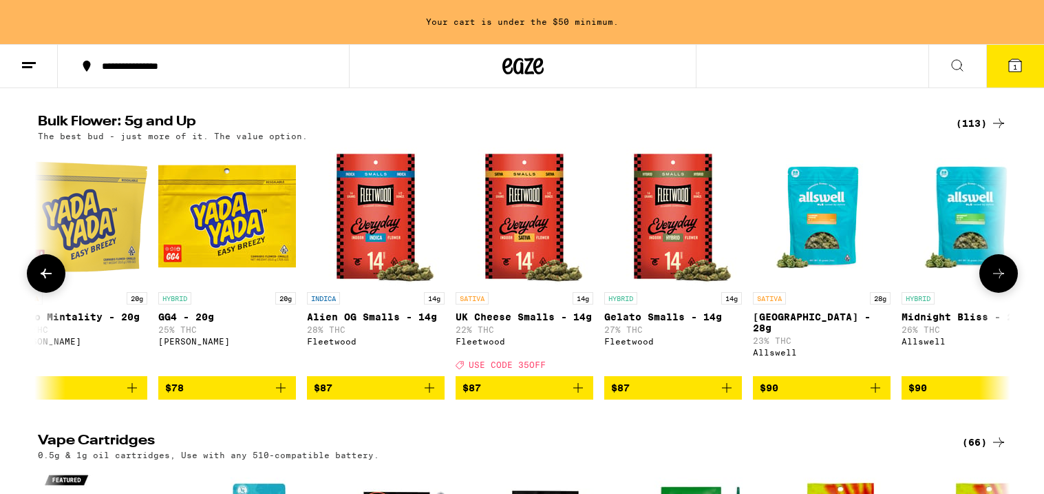
scroll to position [0, 11473]
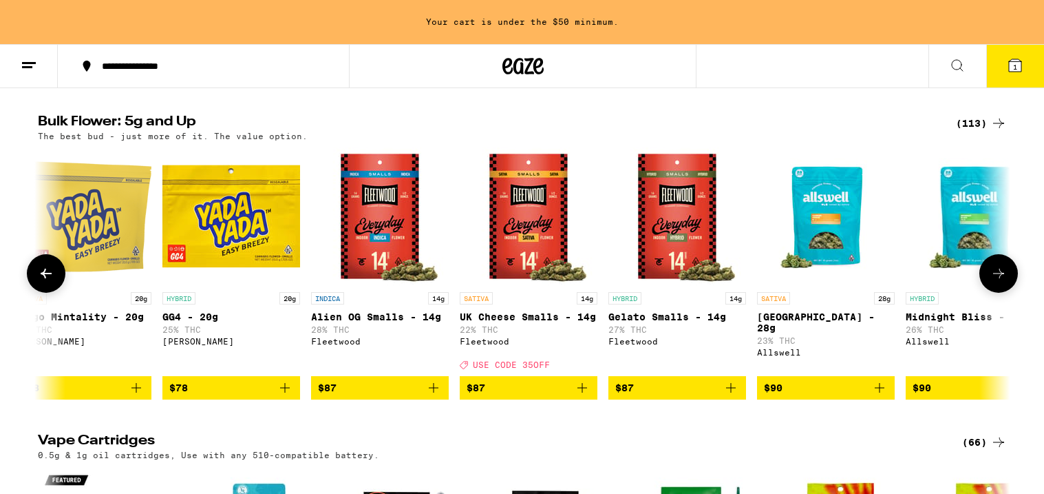
click at [43, 282] on icon at bounding box center [46, 273] width 17 height 17
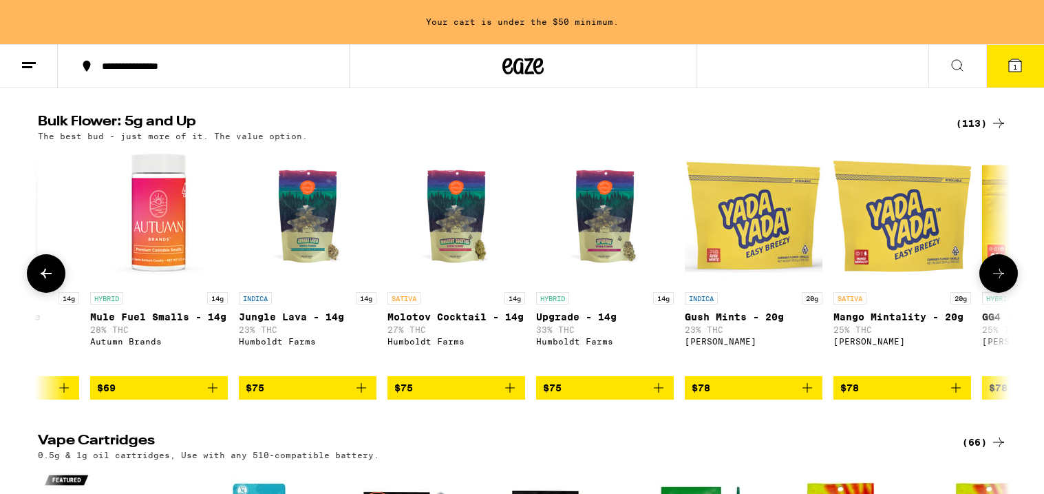
click at [43, 282] on icon at bounding box center [46, 273] width 17 height 17
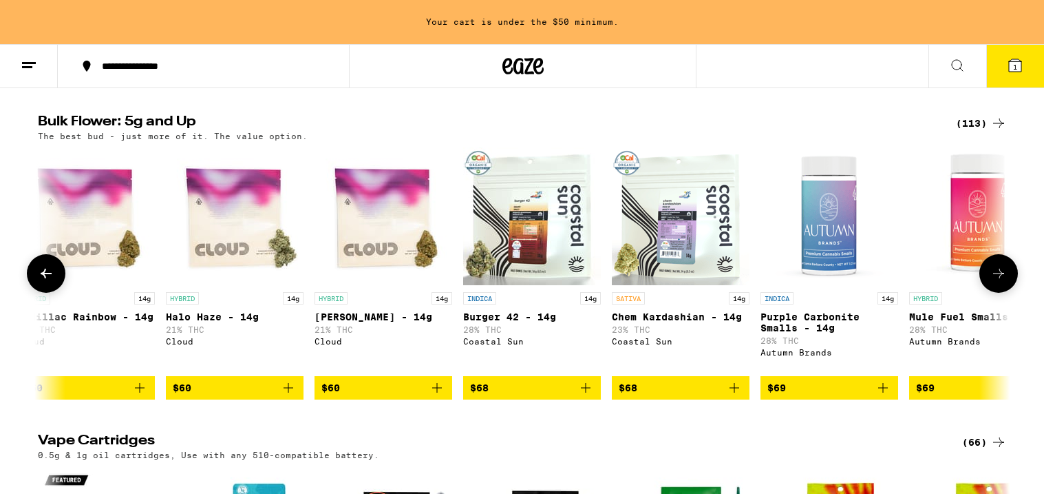
click at [43, 282] on icon at bounding box center [46, 273] width 17 height 17
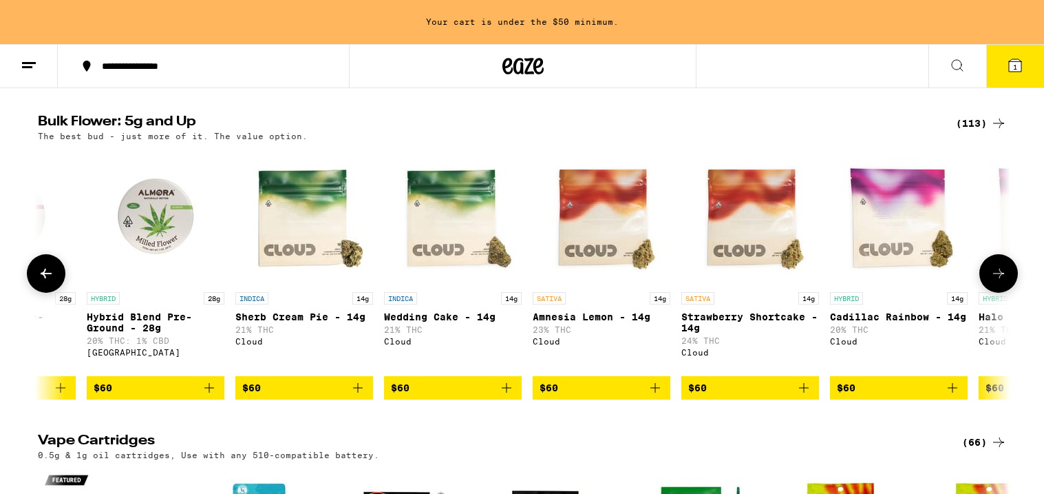
scroll to position [0, 9014]
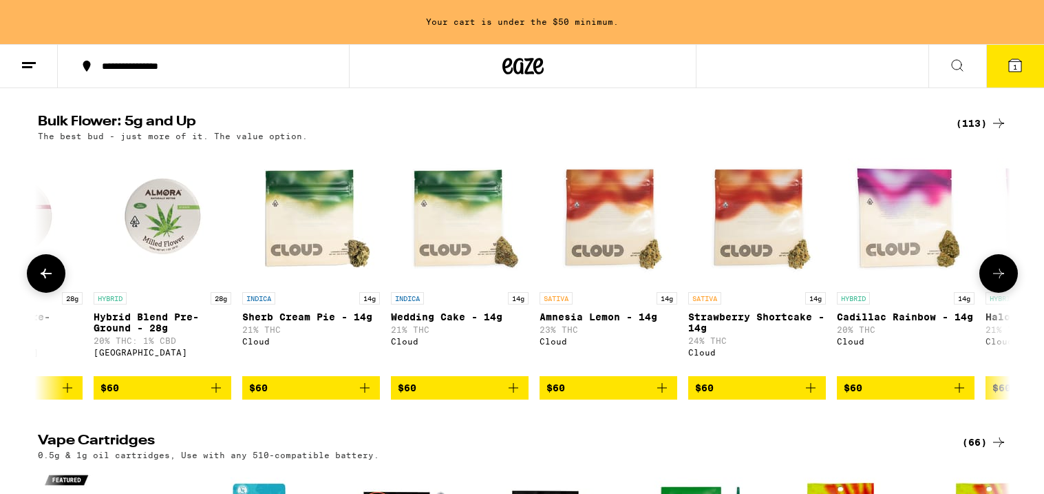
click at [43, 282] on icon at bounding box center [46, 273] width 17 height 17
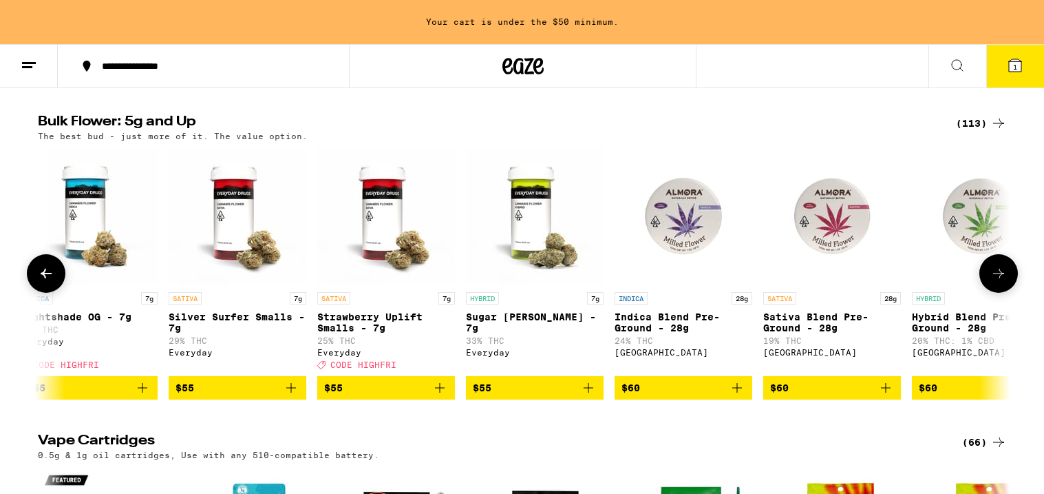
scroll to position [0, 8195]
click at [43, 282] on icon at bounding box center [46, 273] width 17 height 17
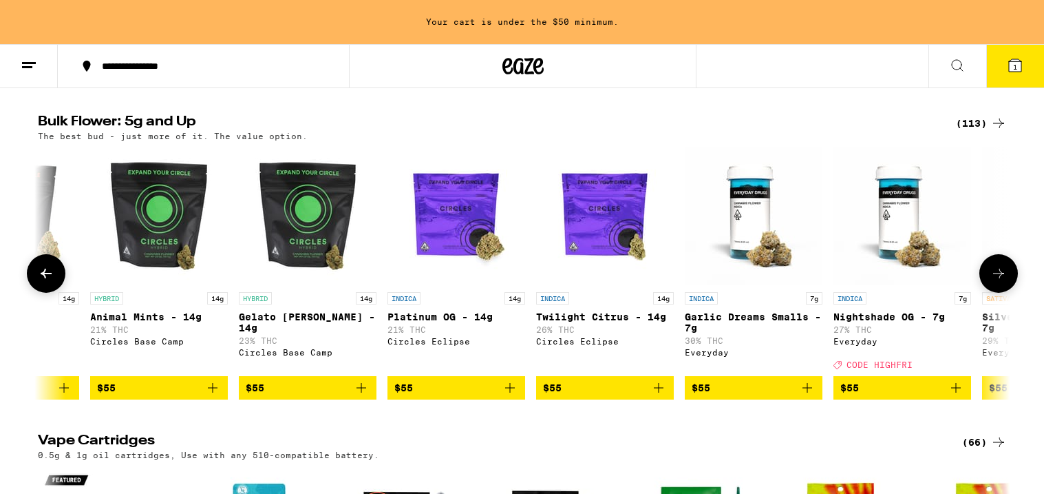
scroll to position [0, 7375]
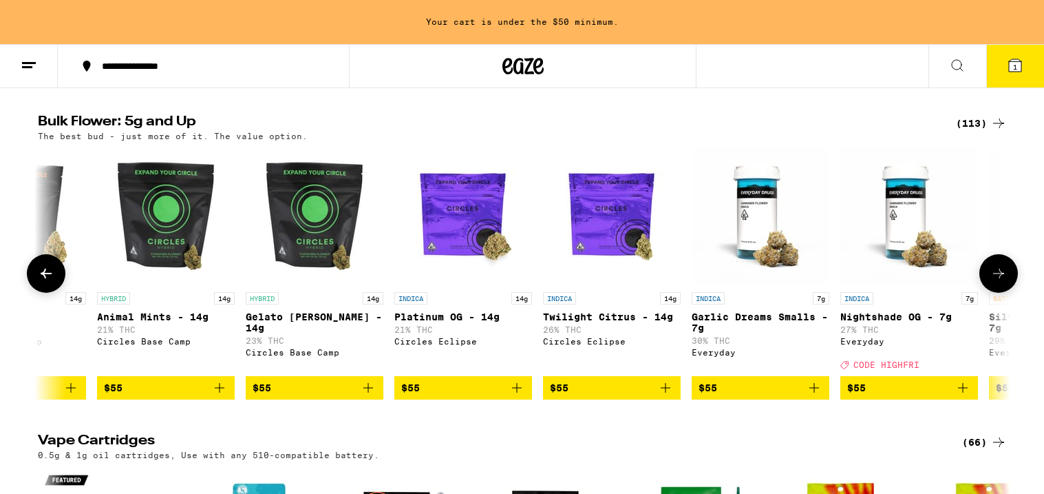
click at [43, 282] on icon at bounding box center [46, 273] width 17 height 17
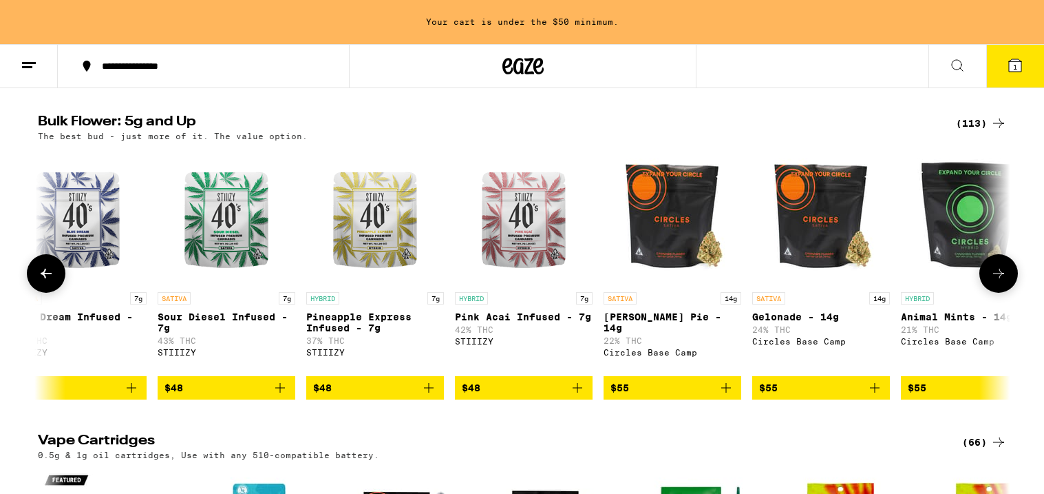
scroll to position [0, 6556]
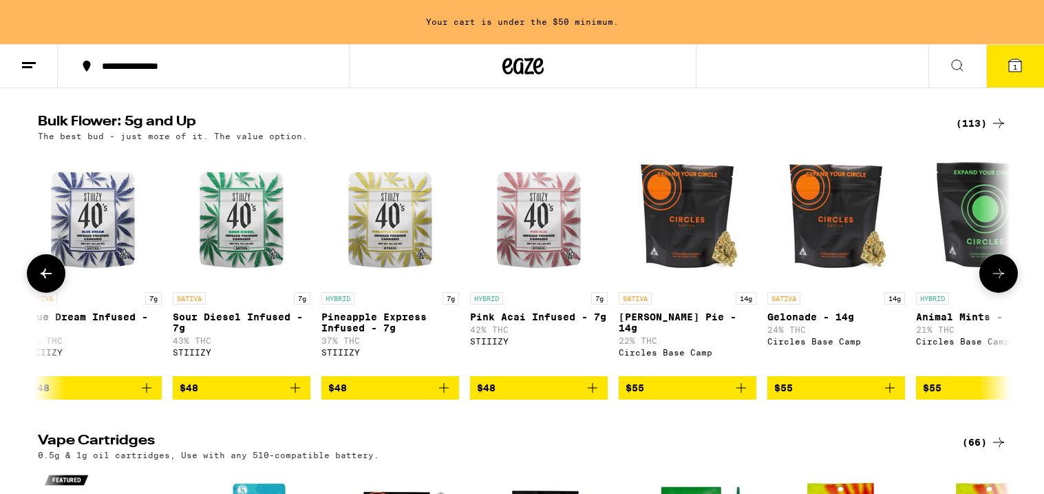
click at [43, 282] on icon at bounding box center [46, 273] width 17 height 17
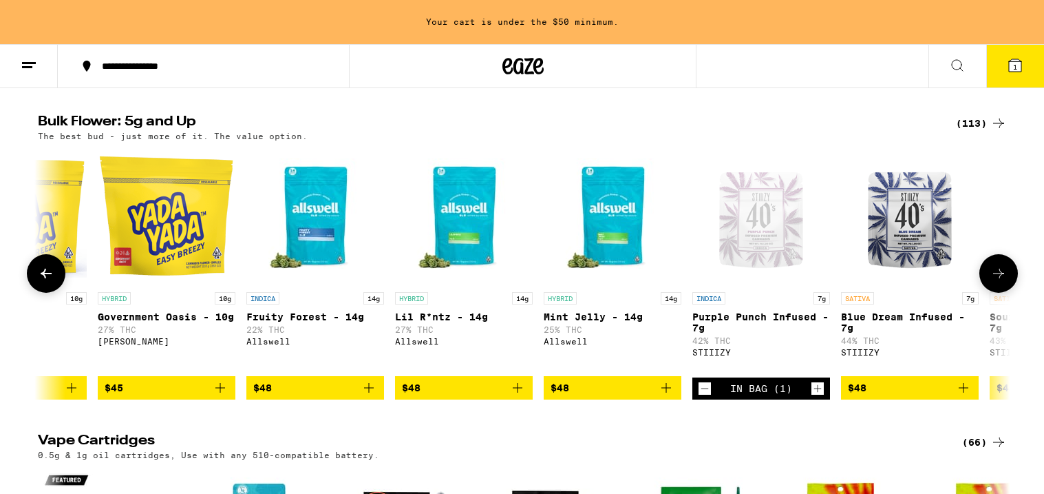
scroll to position [0, 5736]
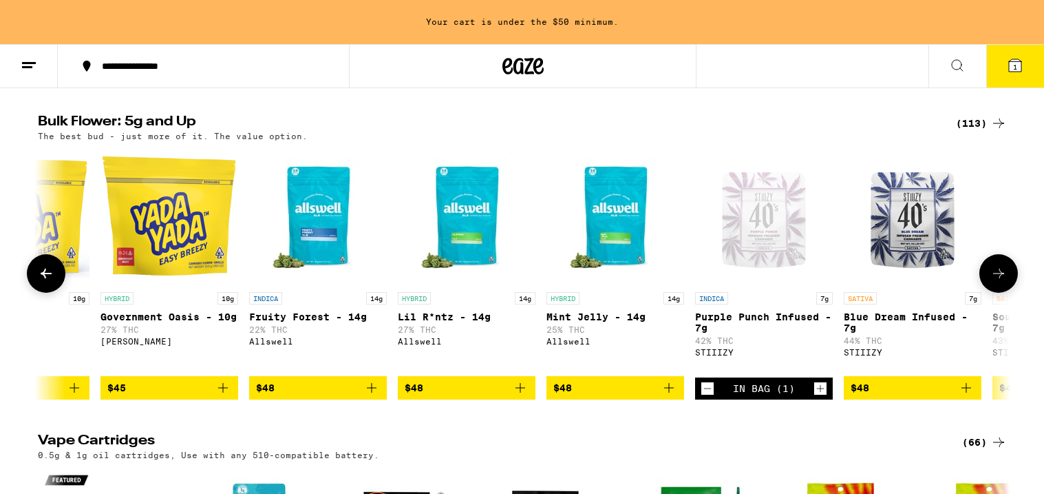
click at [43, 282] on icon at bounding box center [46, 273] width 17 height 17
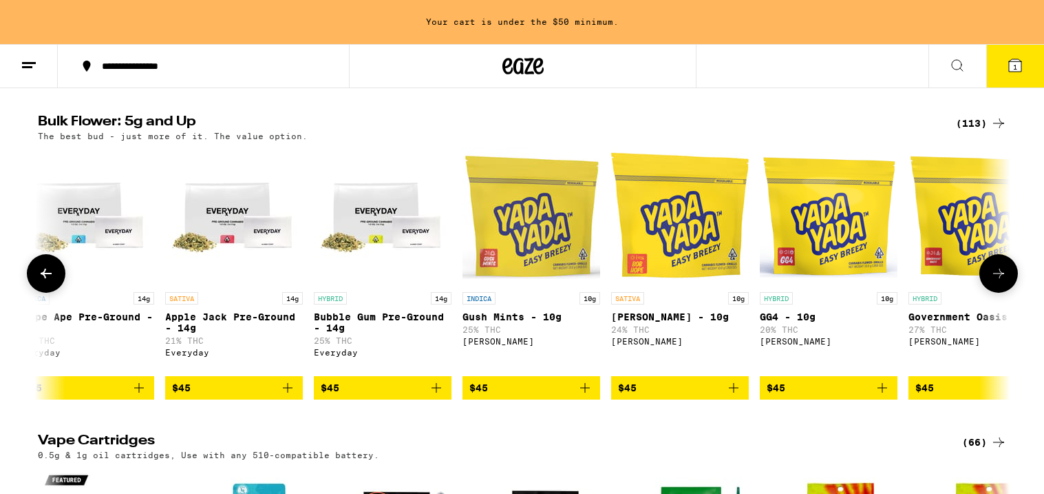
scroll to position [0, 4917]
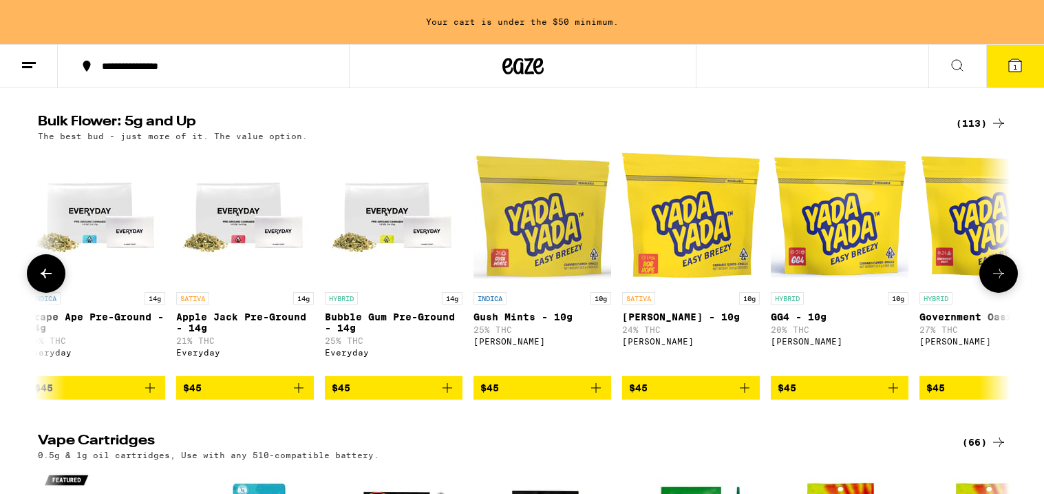
click at [43, 282] on icon at bounding box center [46, 273] width 17 height 17
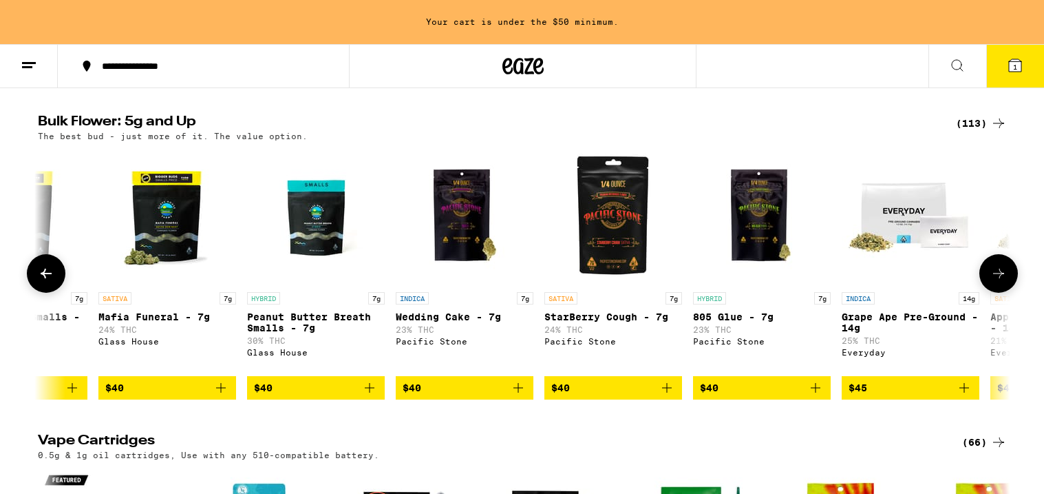
scroll to position [0, 4097]
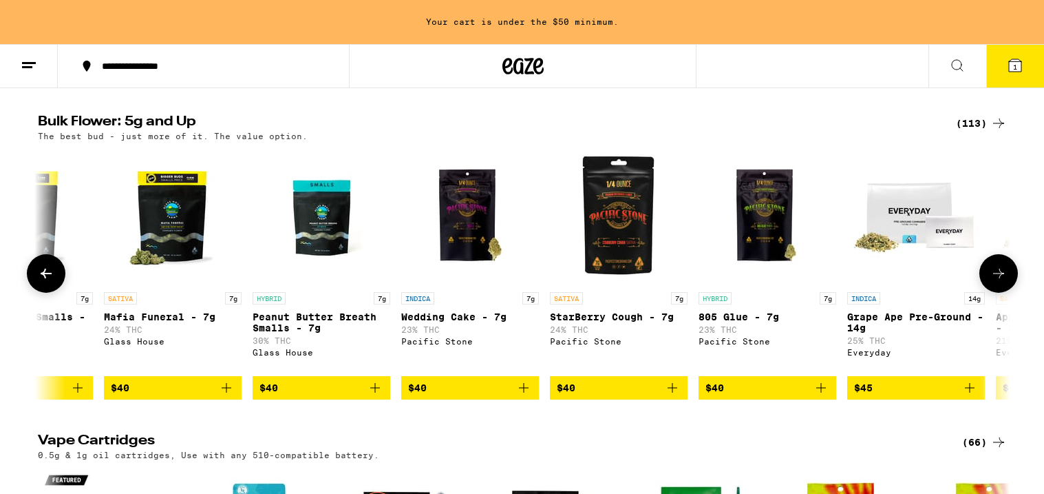
click at [43, 282] on icon at bounding box center [46, 273] width 17 height 17
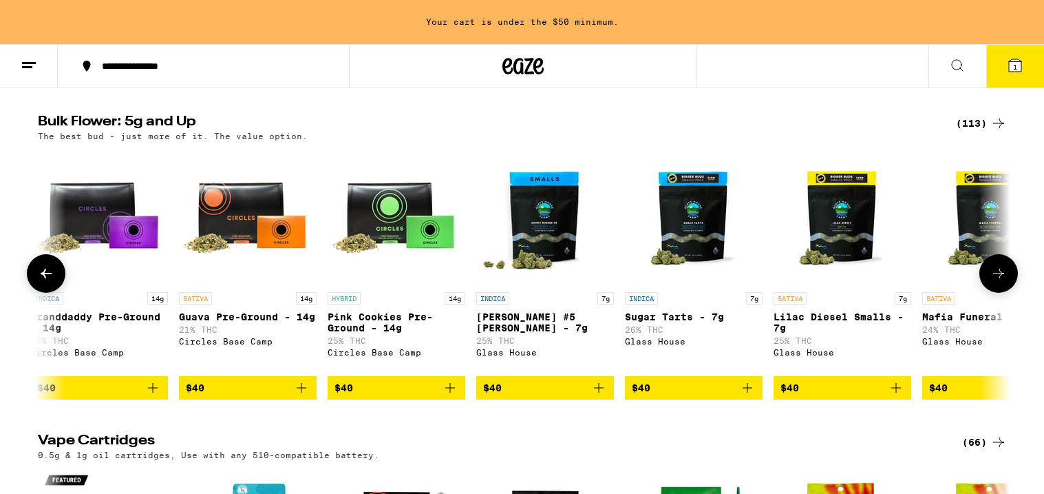
scroll to position [0, 3278]
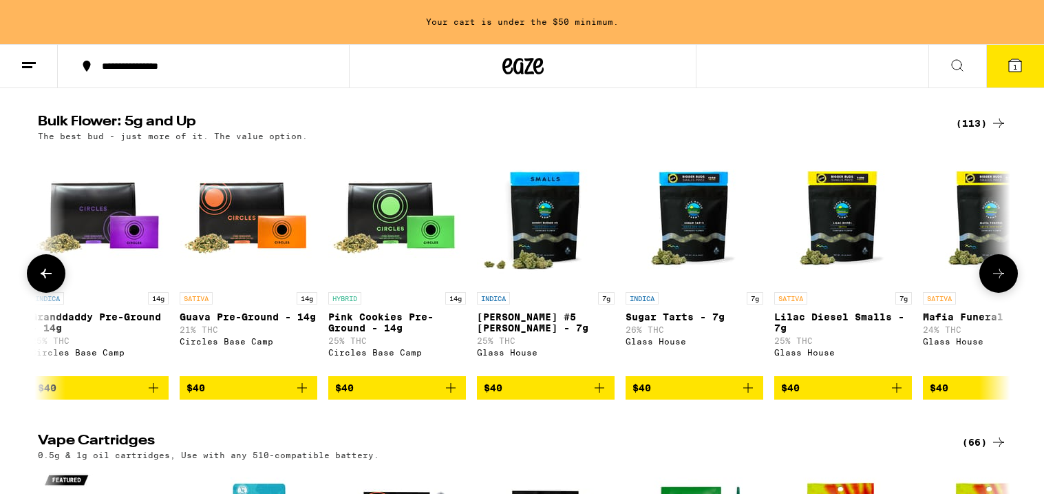
click at [43, 282] on icon at bounding box center [46, 273] width 17 height 17
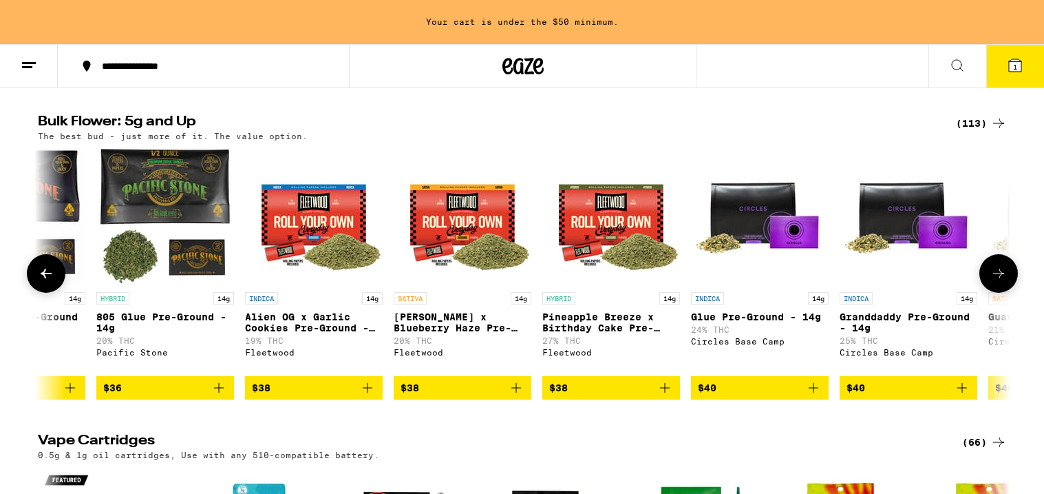
scroll to position [0, 2458]
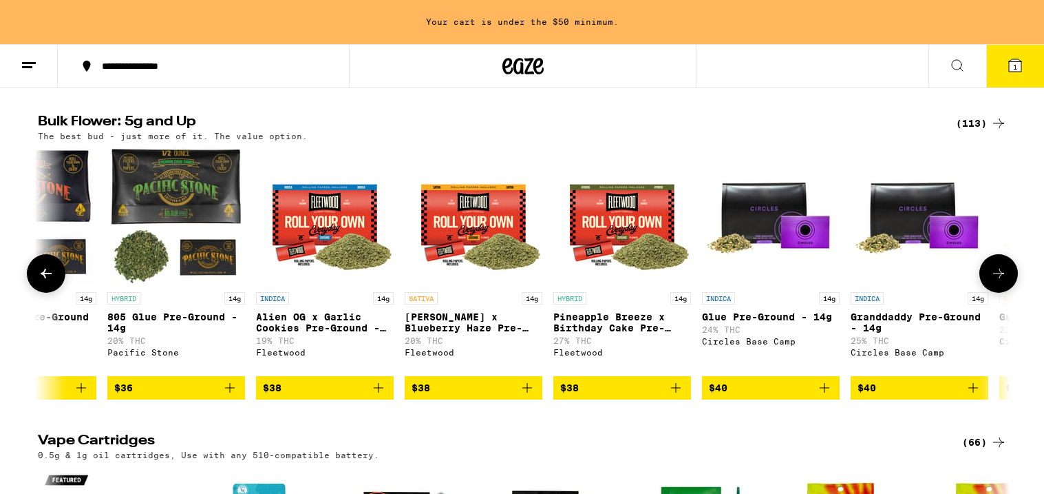
click at [43, 282] on icon at bounding box center [46, 273] width 17 height 17
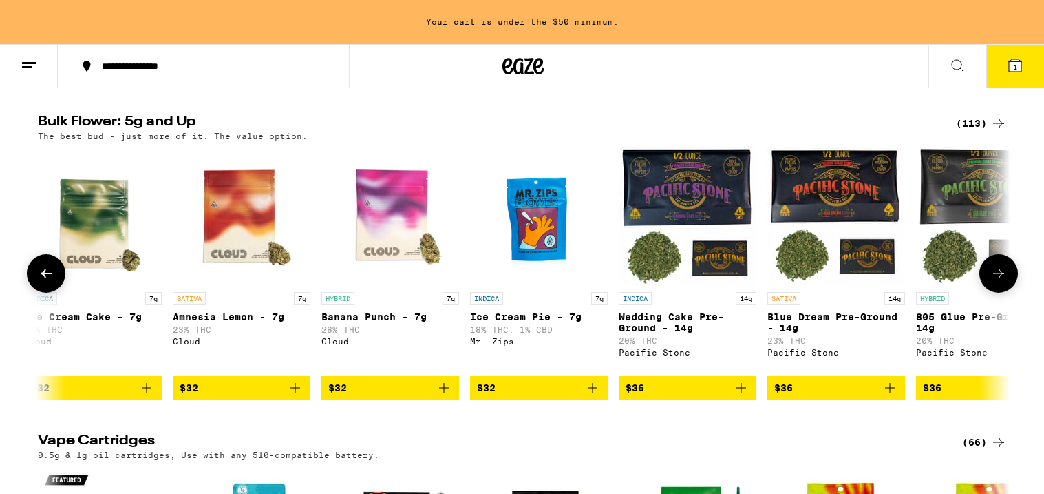
scroll to position [0, 1639]
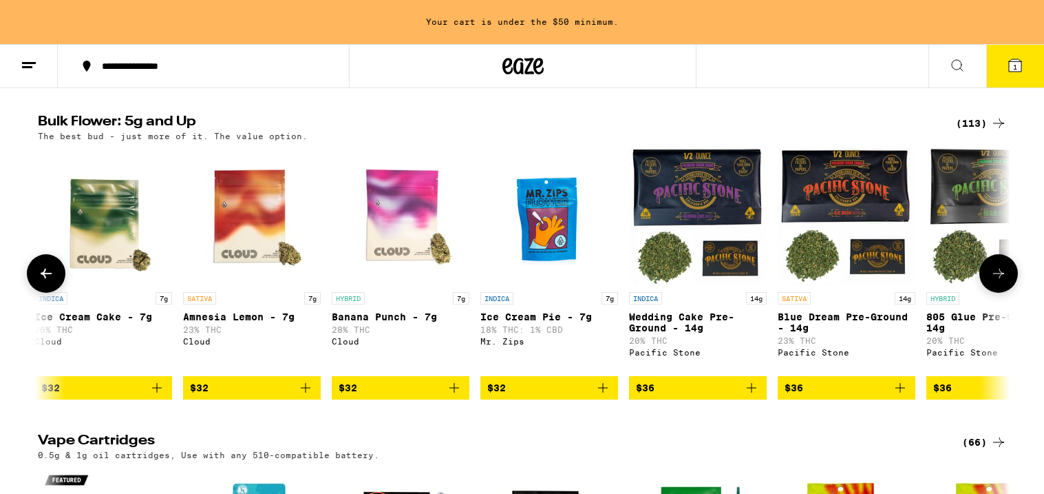
click at [43, 282] on icon at bounding box center [46, 273] width 17 height 17
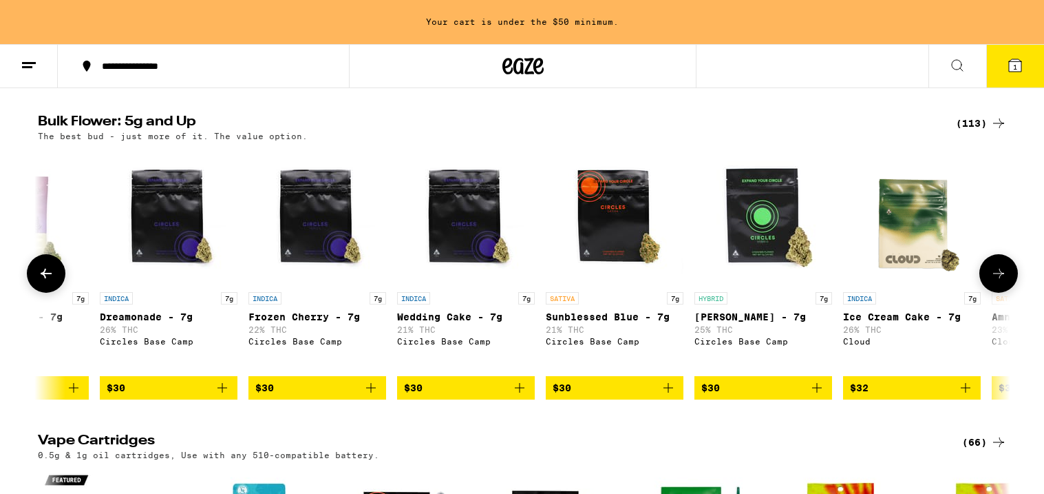
scroll to position [0, 819]
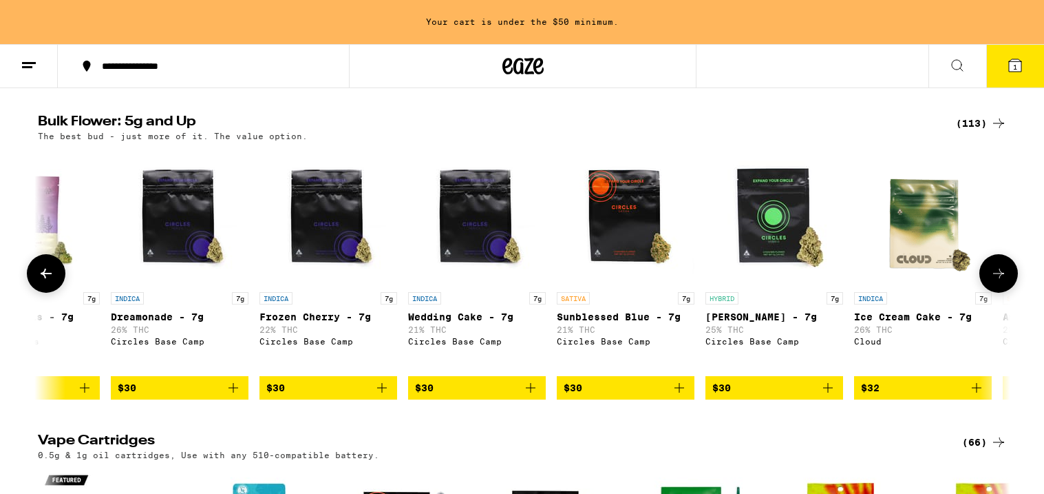
click at [43, 282] on icon at bounding box center [46, 273] width 17 height 17
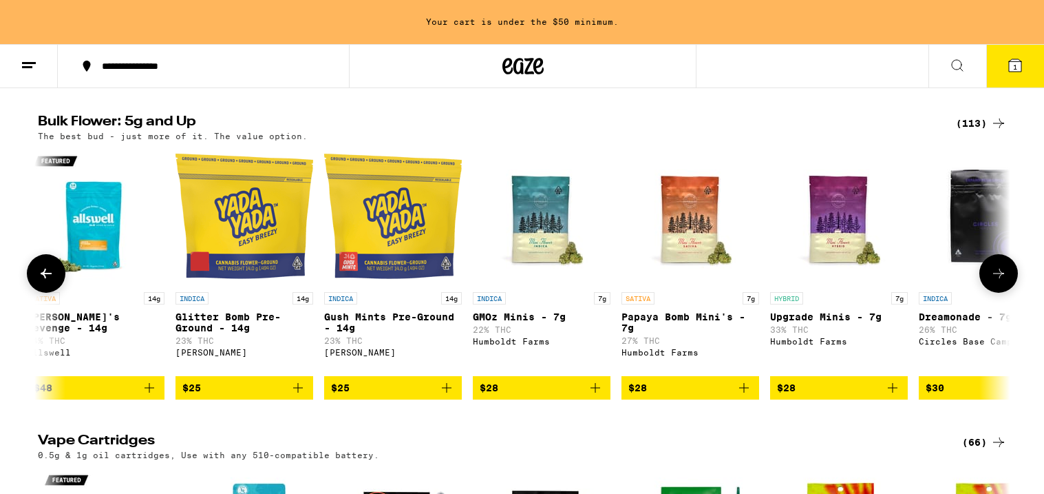
scroll to position [0, 0]
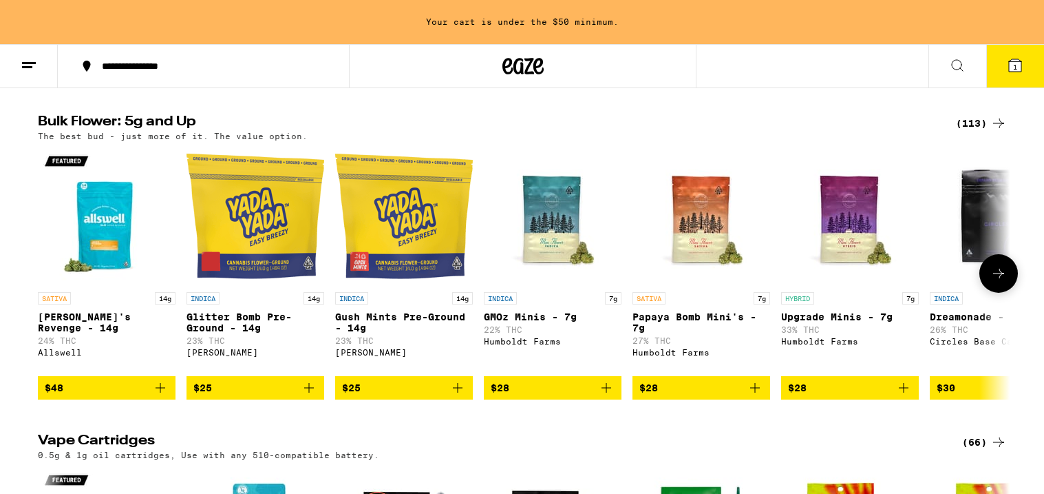
click at [43, 293] on div at bounding box center [46, 273] width 39 height 39
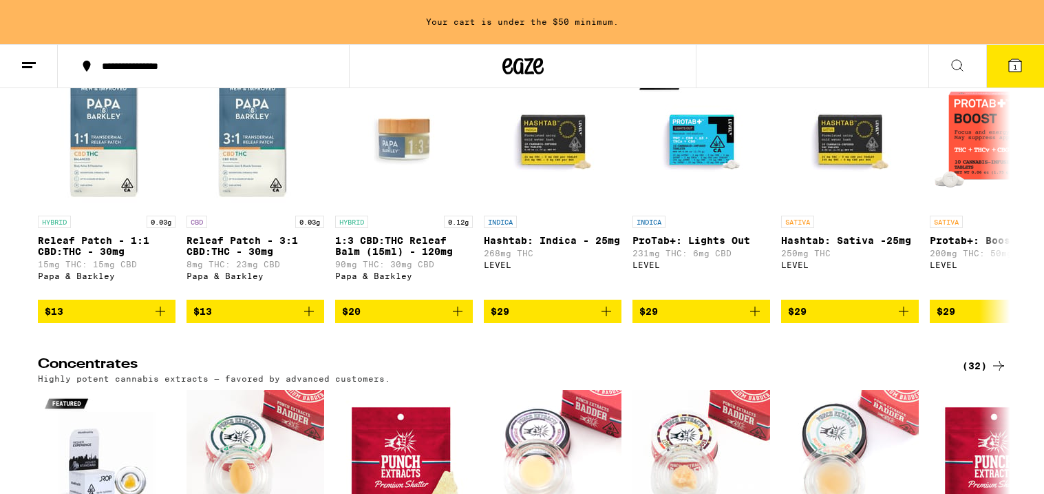
scroll to position [5680, 0]
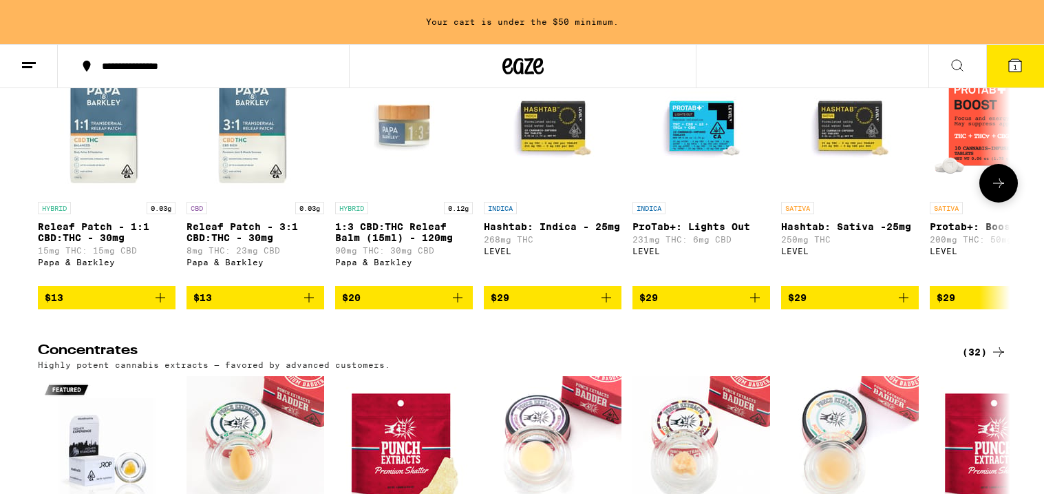
click at [997, 191] on icon at bounding box center [999, 183] width 17 height 17
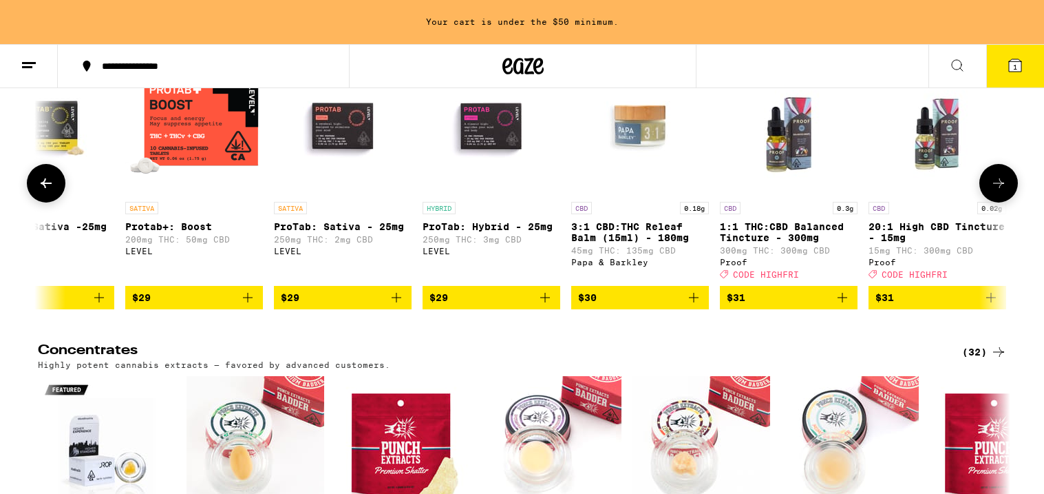
scroll to position [0, 819]
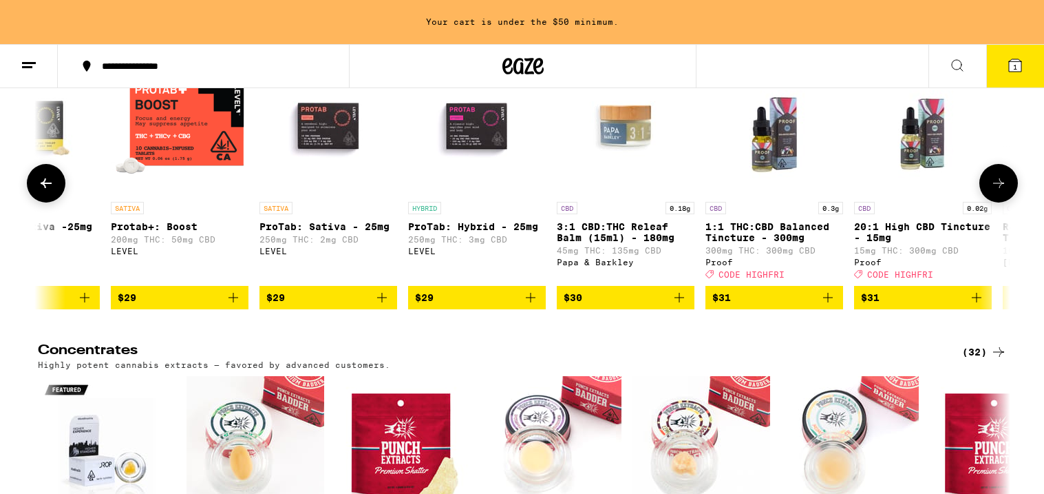
click at [997, 191] on icon at bounding box center [999, 183] width 17 height 17
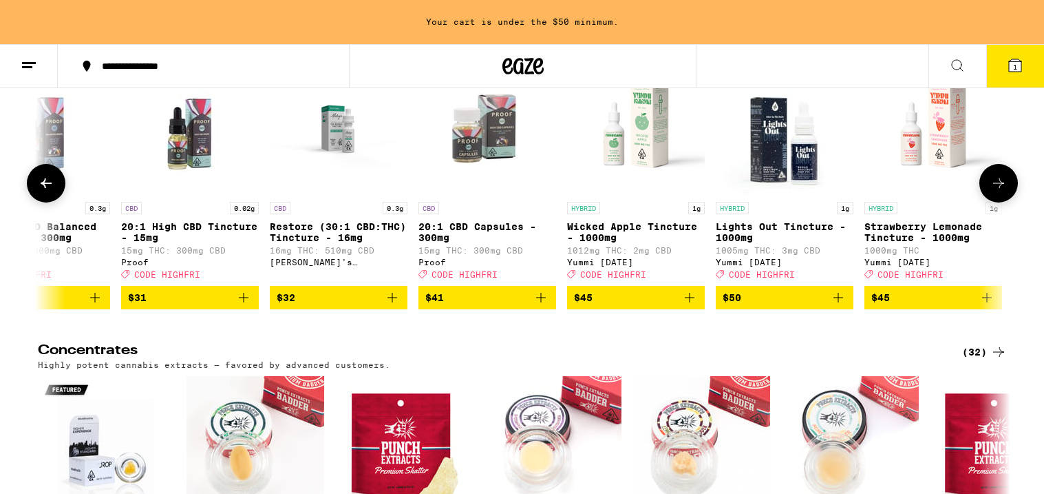
scroll to position [0, 1639]
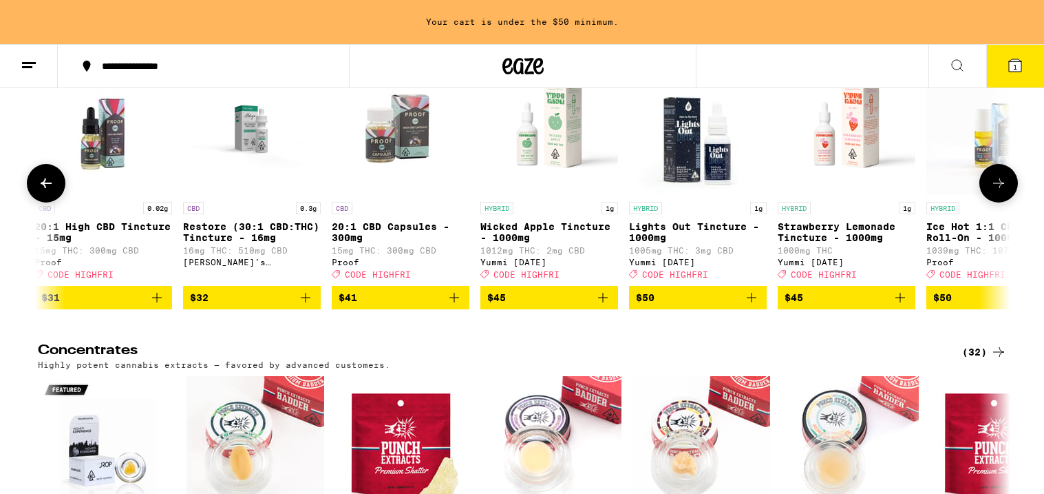
click at [997, 191] on icon at bounding box center [999, 183] width 17 height 17
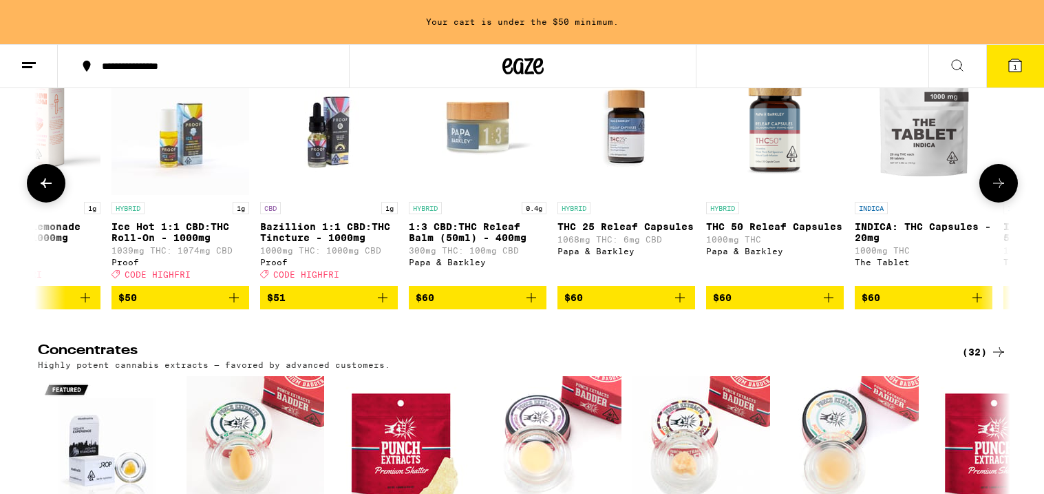
scroll to position [0, 2458]
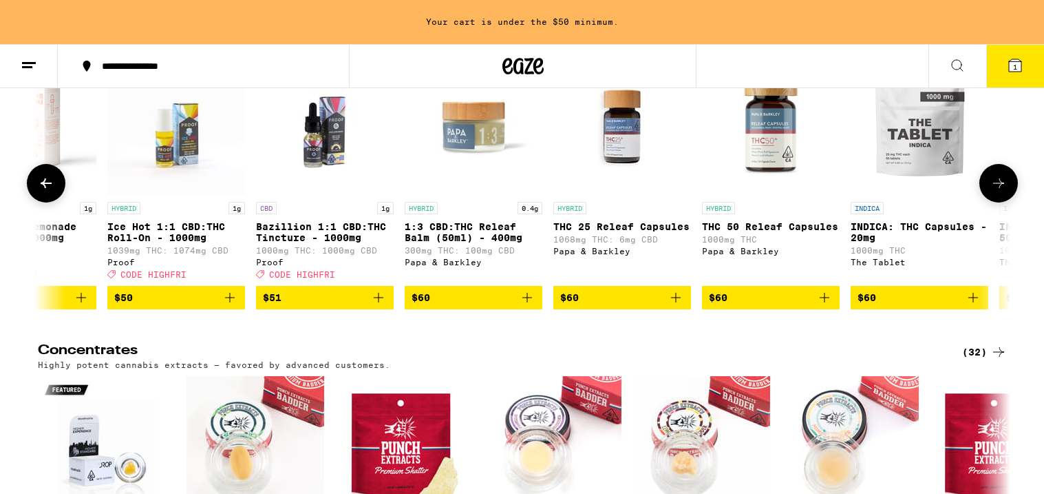
click at [909, 306] on span "$60" at bounding box center [920, 297] width 124 height 17
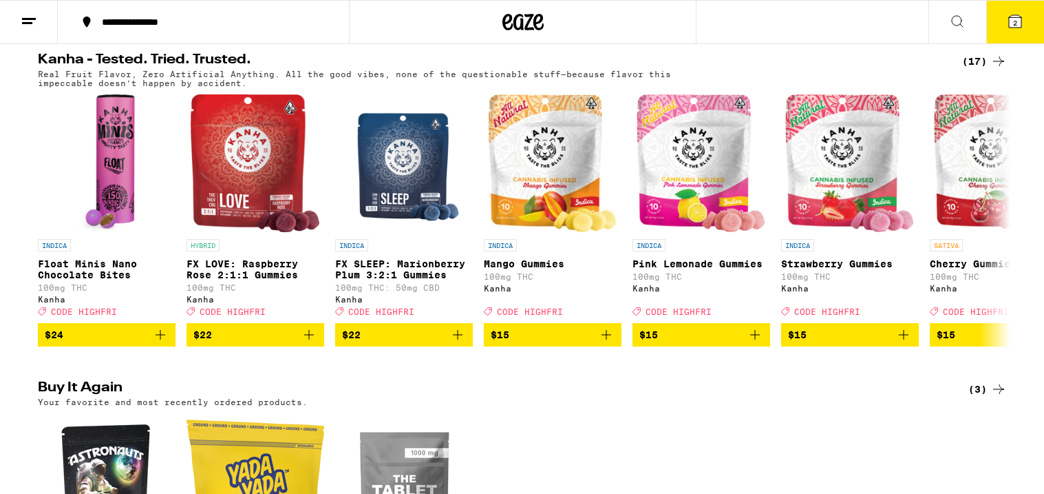
scroll to position [783, 0]
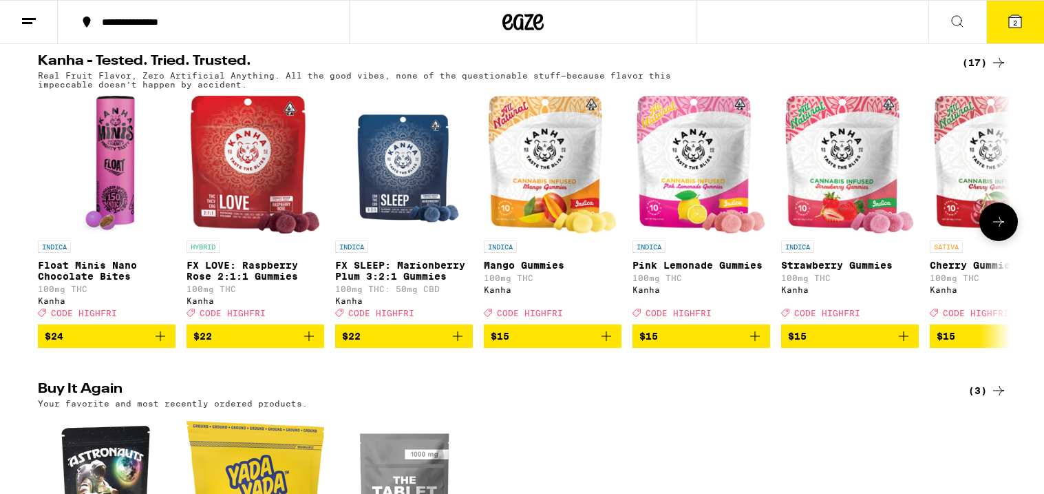
click at [1000, 226] on icon at bounding box center [998, 222] width 11 height 10
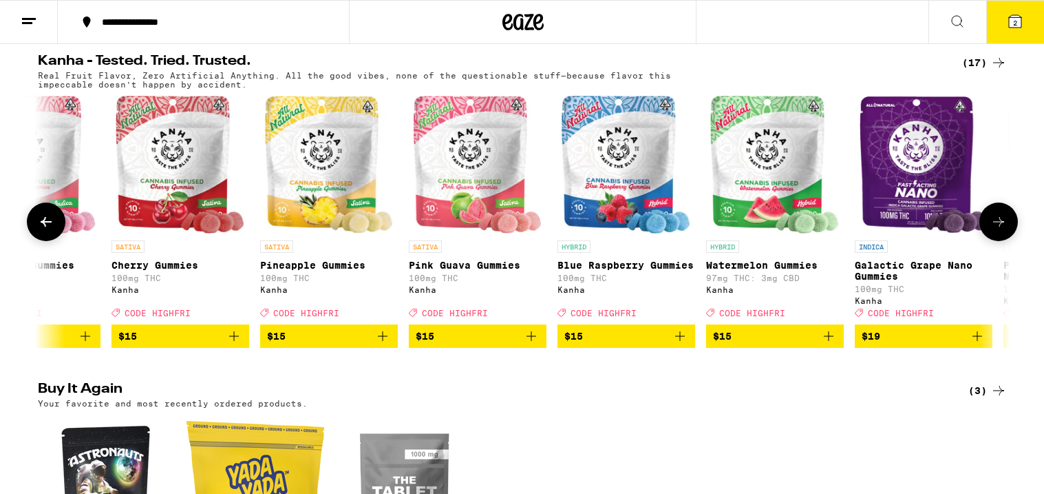
scroll to position [0, 819]
click at [41, 226] on icon at bounding box center [46, 222] width 11 height 10
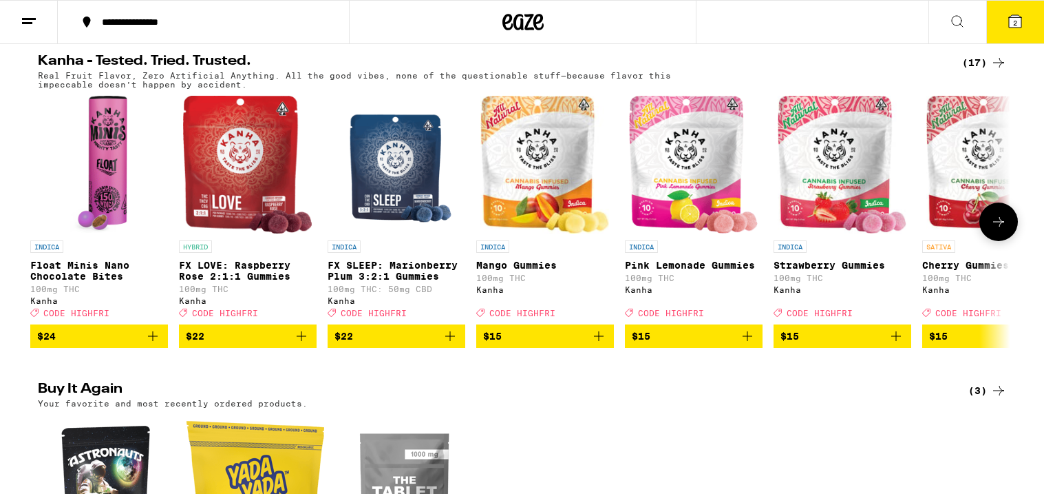
scroll to position [0, 0]
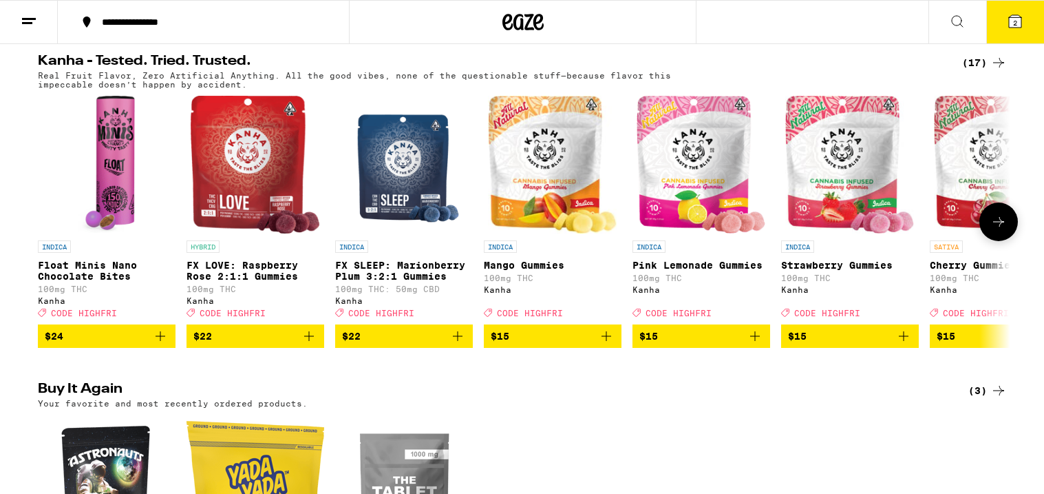
click at [542, 344] on span "$15" at bounding box center [553, 336] width 124 height 17
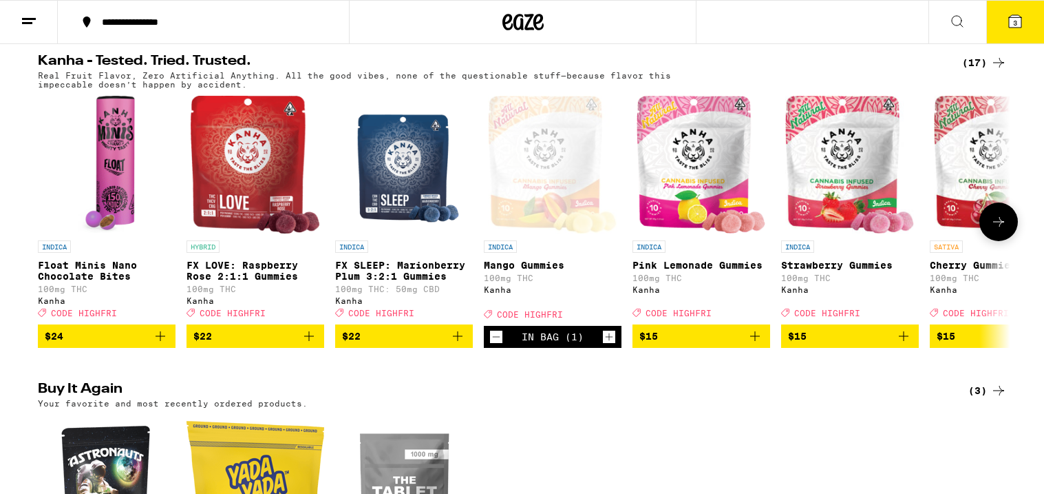
click at [995, 240] on button at bounding box center [999, 221] width 39 height 39
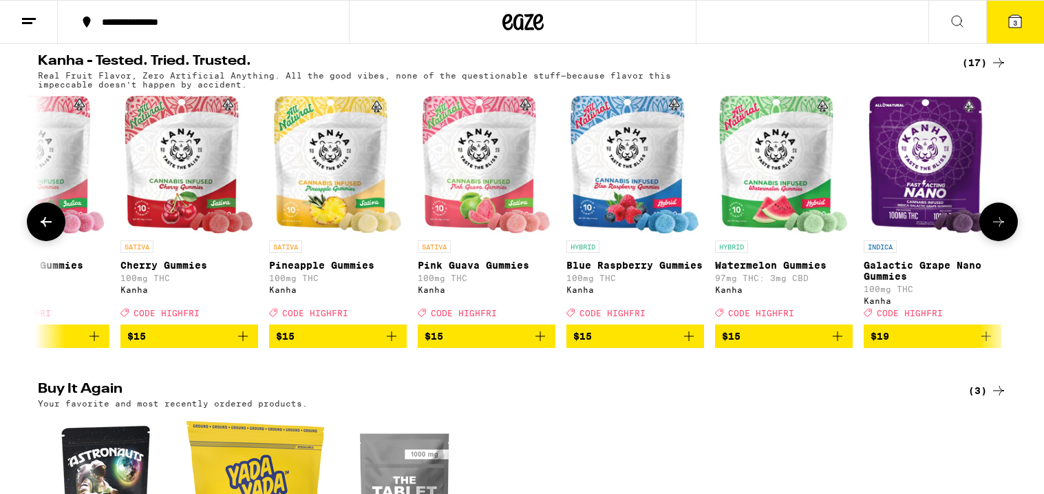
scroll to position [0, 819]
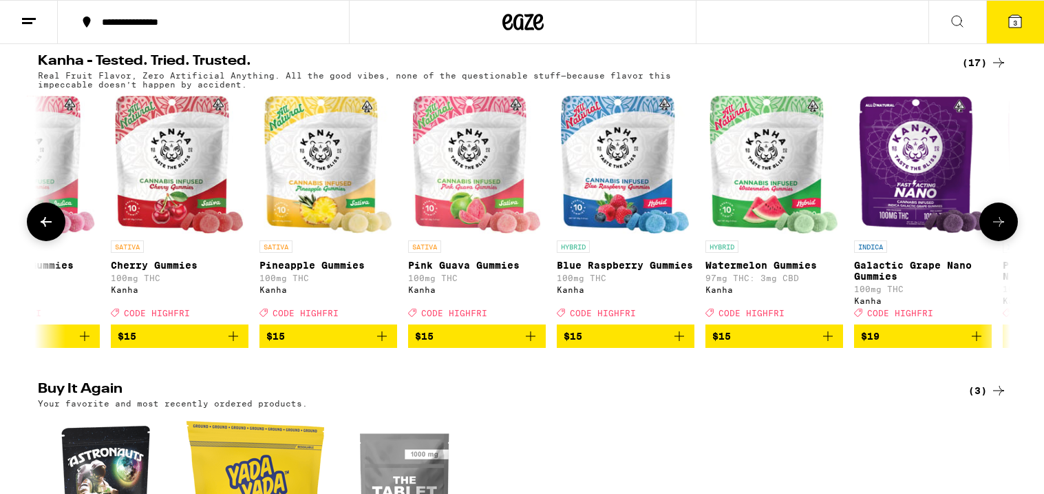
click at [308, 344] on span "$15" at bounding box center [328, 336] width 124 height 17
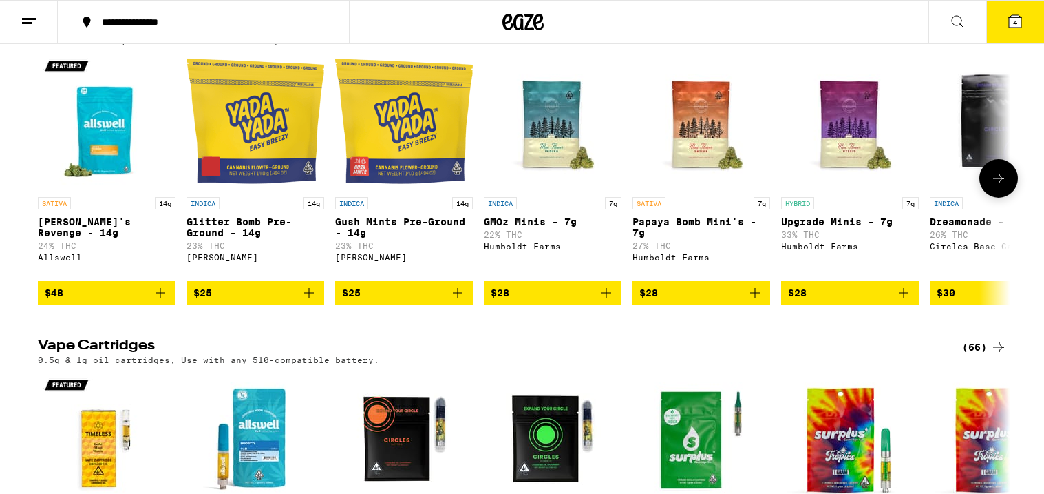
scroll to position [1764, 0]
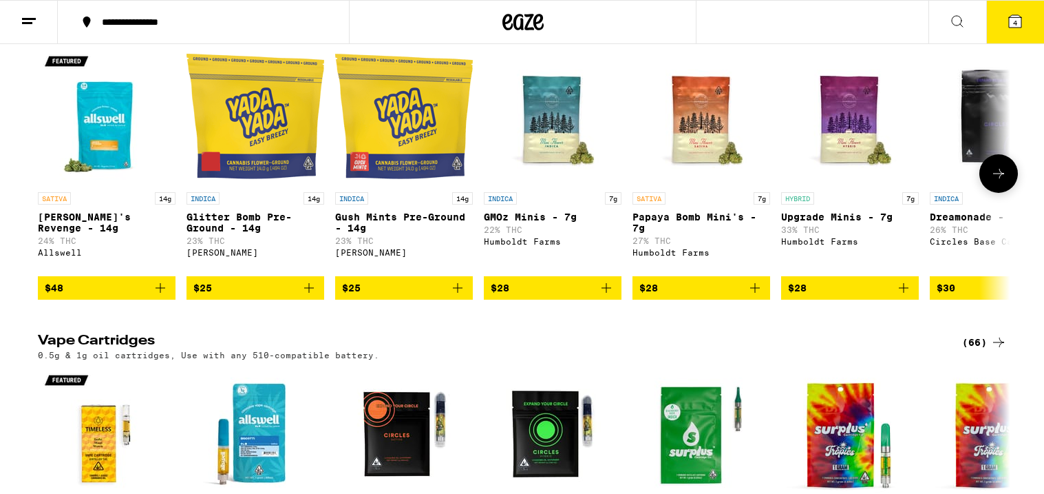
click at [994, 182] on icon at bounding box center [999, 173] width 17 height 17
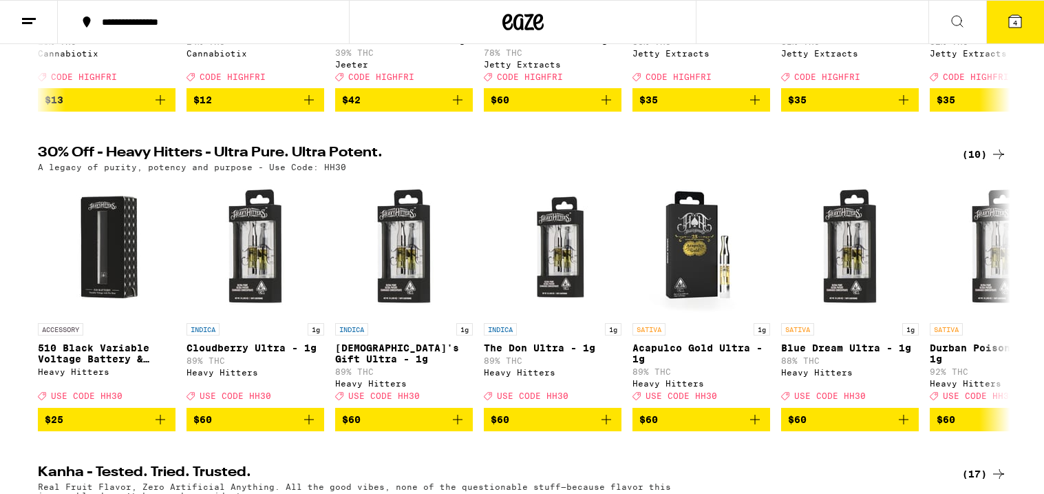
scroll to position [0, 0]
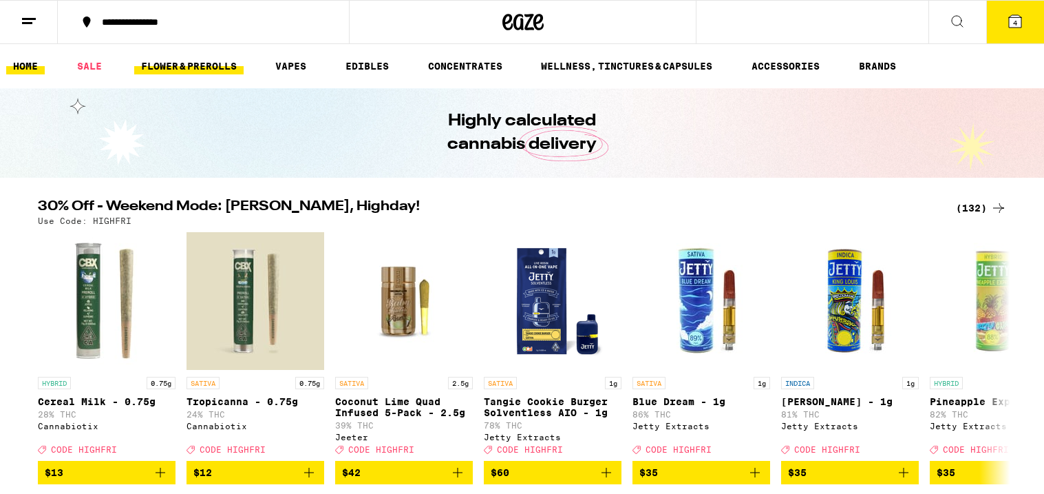
click at [219, 68] on link "FLOWER & PREROLLS" at bounding box center [188, 66] width 109 height 17
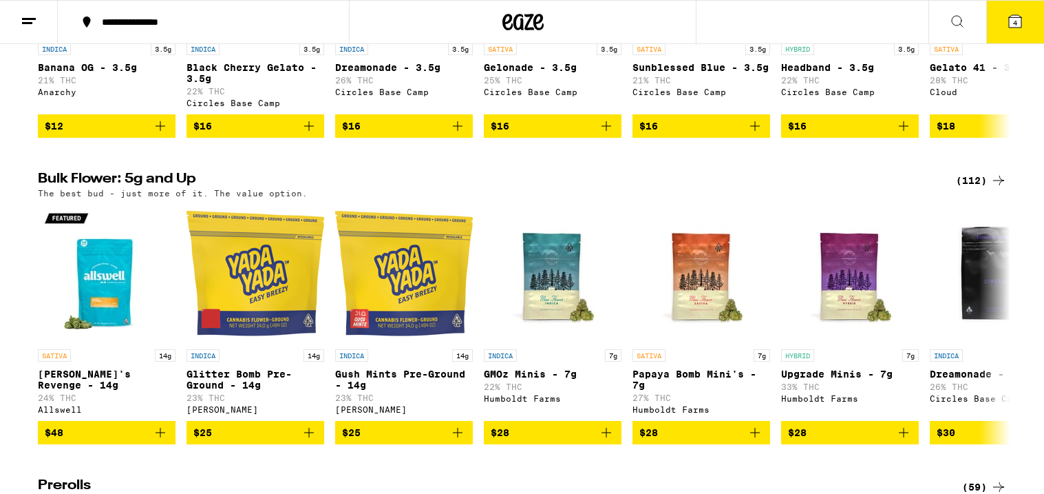
scroll to position [330, 0]
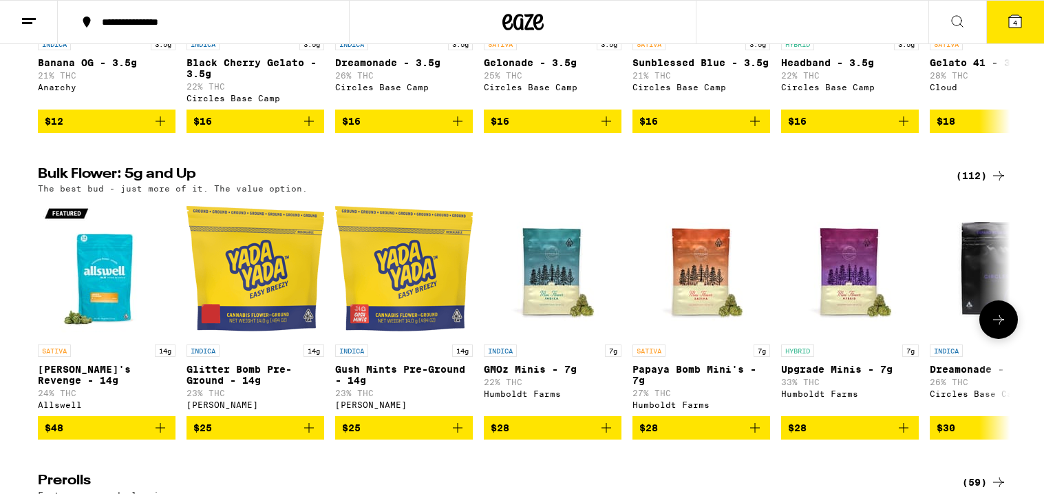
click at [1006, 327] on icon at bounding box center [999, 319] width 17 height 17
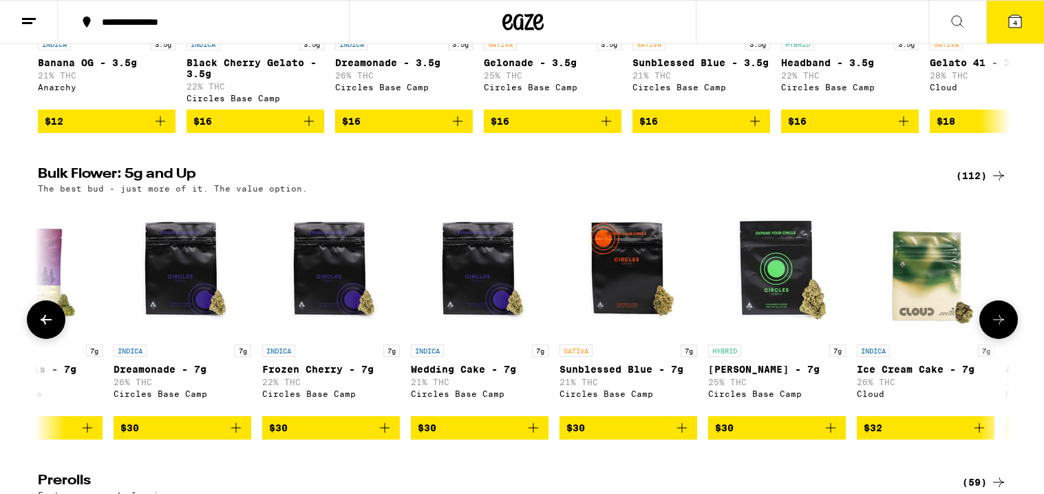
scroll to position [0, 819]
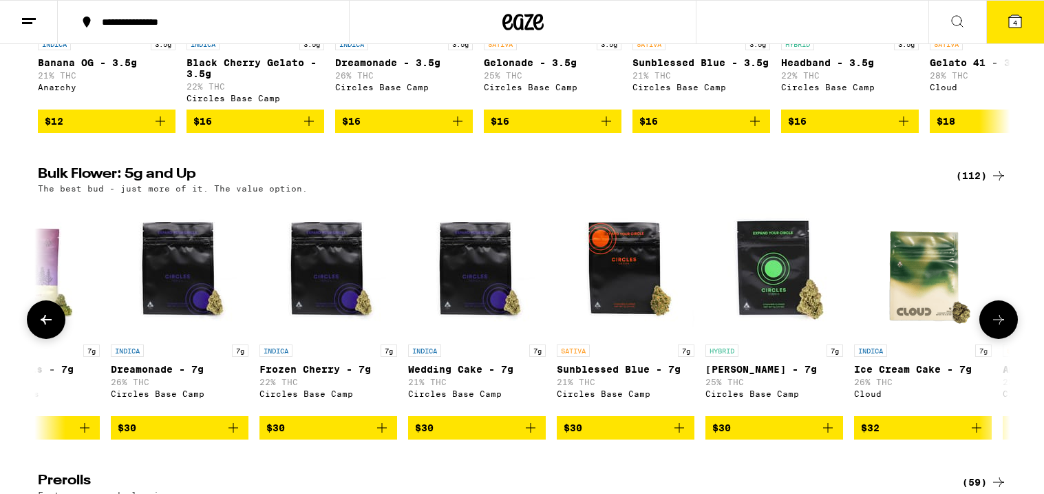
click at [1006, 327] on icon at bounding box center [999, 319] width 17 height 17
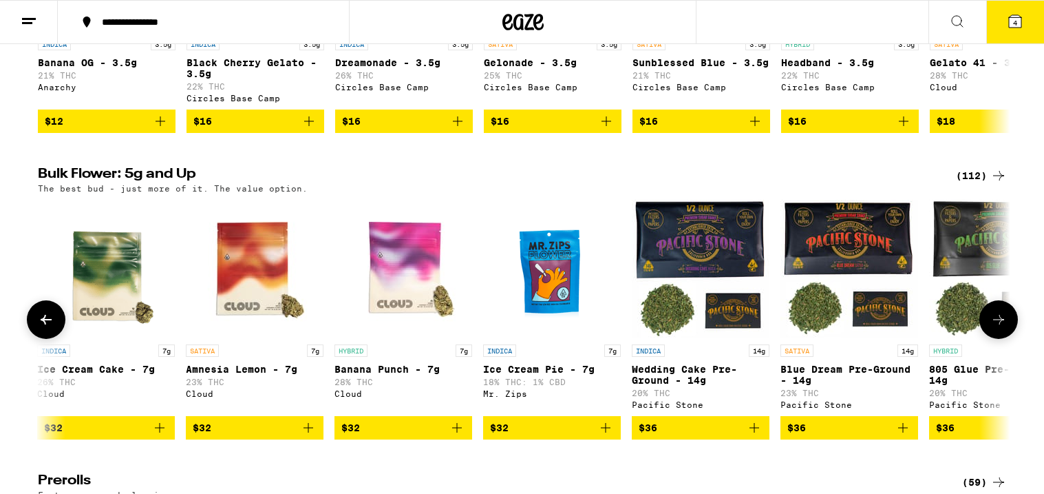
scroll to position [0, 1639]
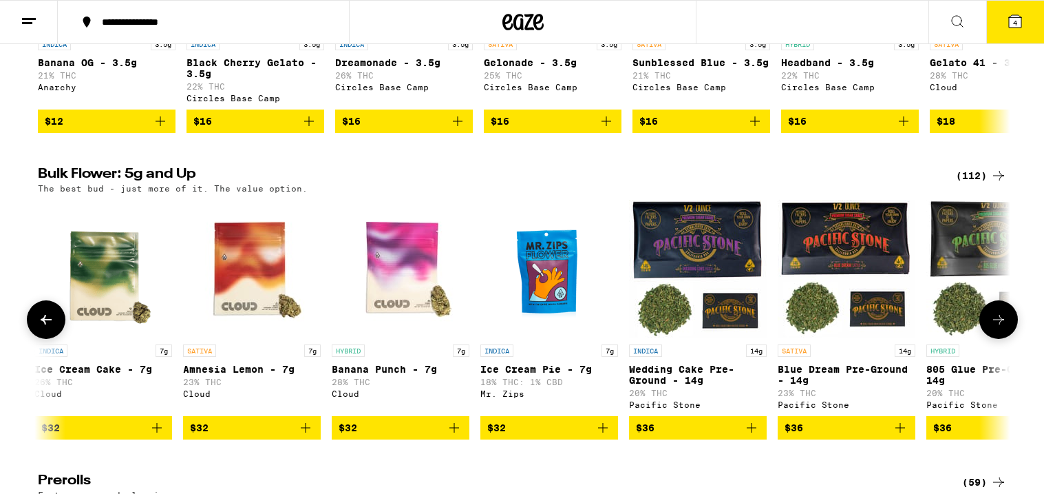
click at [1006, 327] on icon at bounding box center [999, 319] width 17 height 17
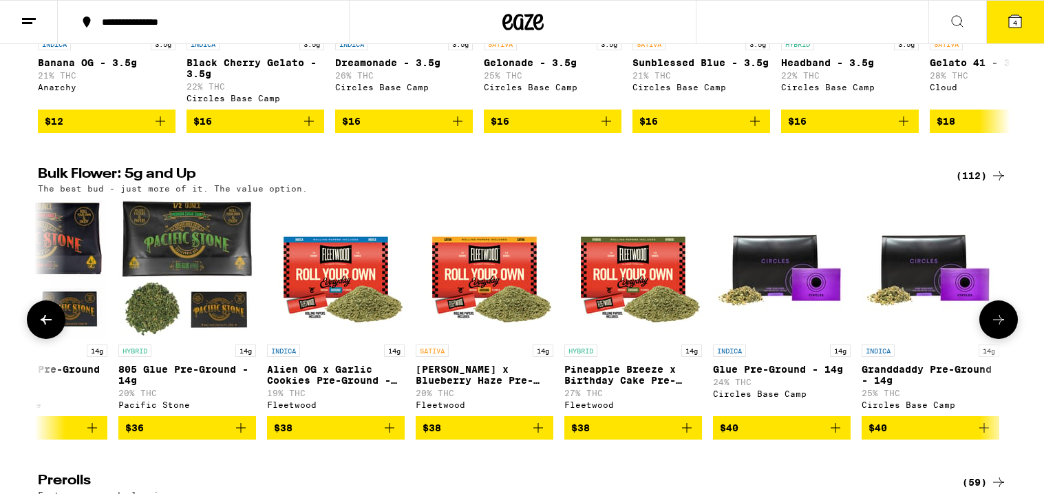
scroll to position [0, 2458]
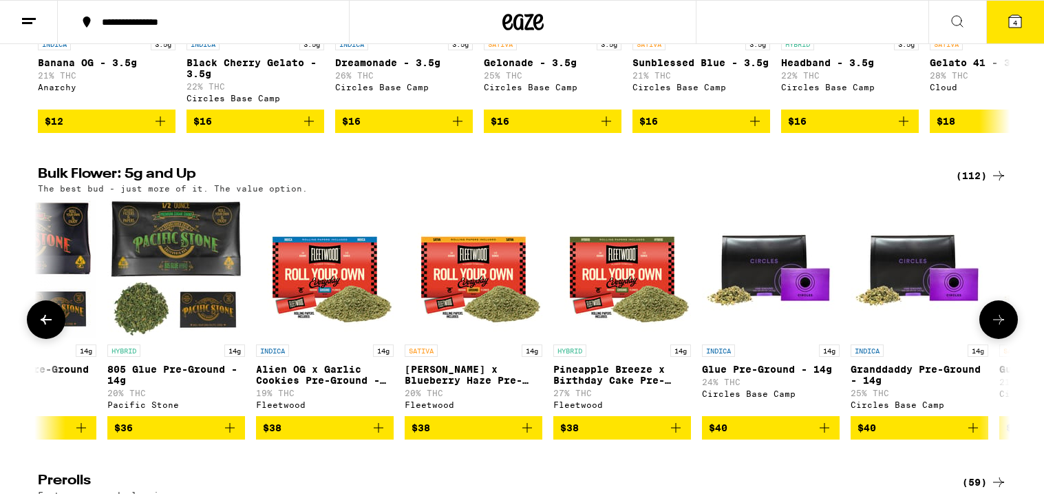
click at [997, 328] on icon at bounding box center [999, 319] width 17 height 17
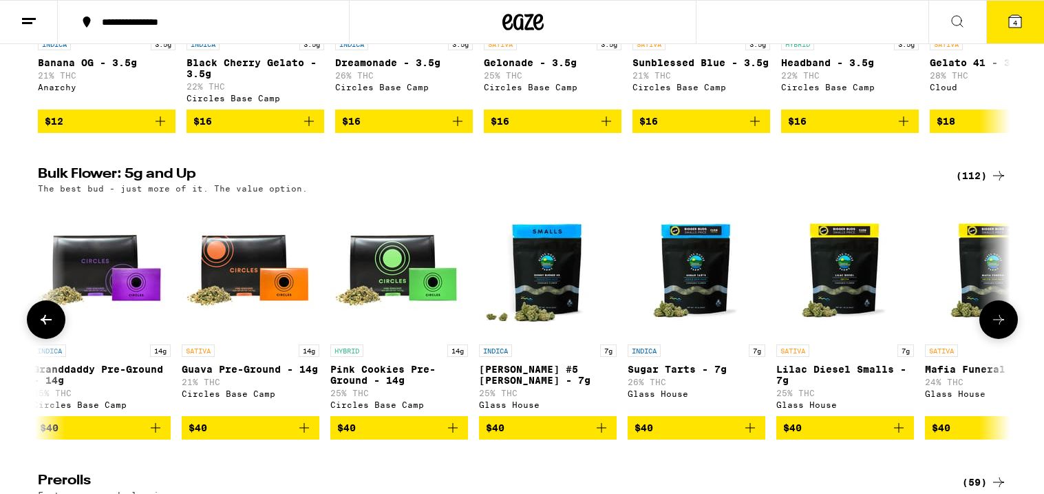
scroll to position [0, 3278]
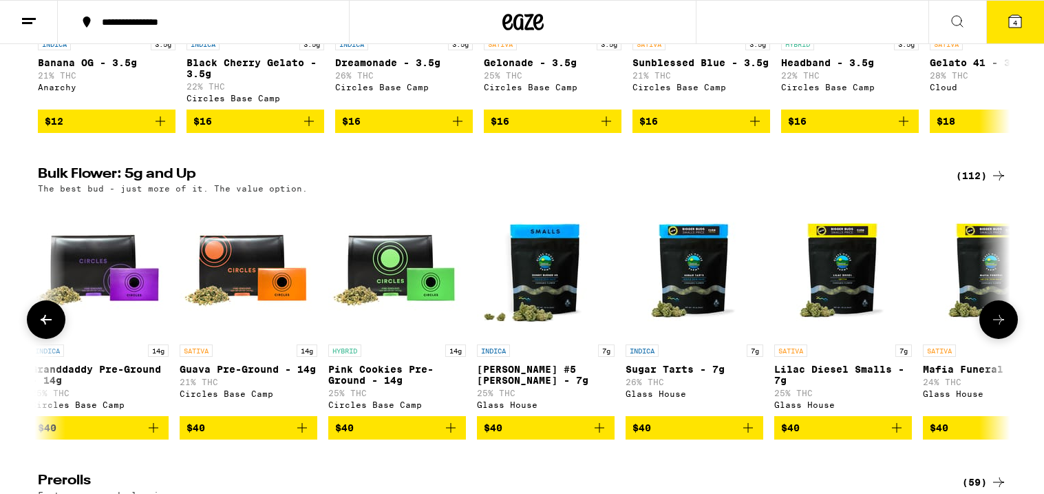
click at [997, 328] on icon at bounding box center [999, 319] width 17 height 17
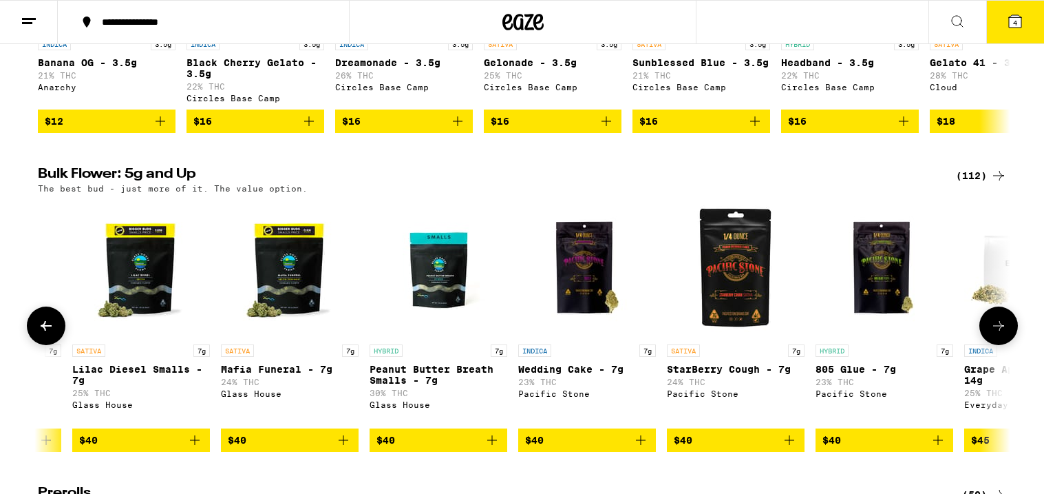
scroll to position [0, 4097]
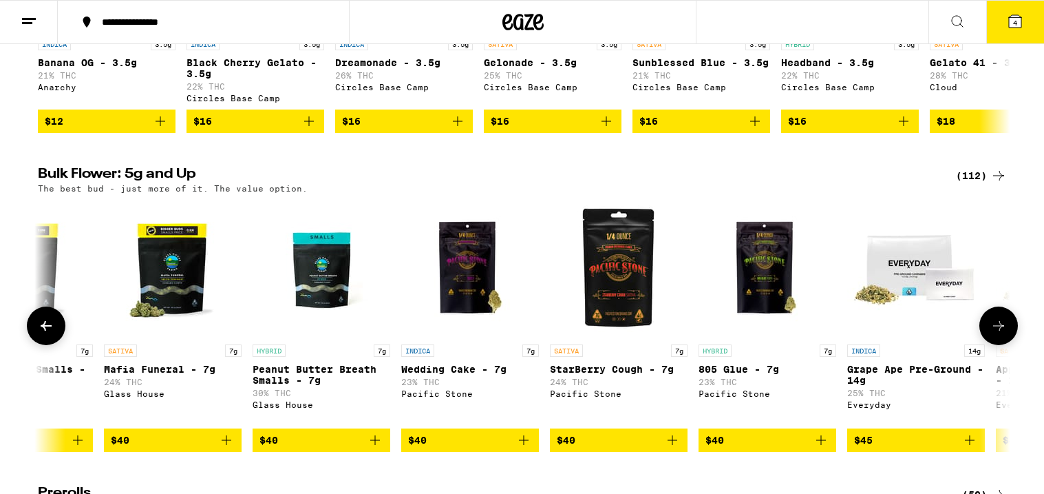
click at [997, 329] on button at bounding box center [999, 325] width 39 height 39
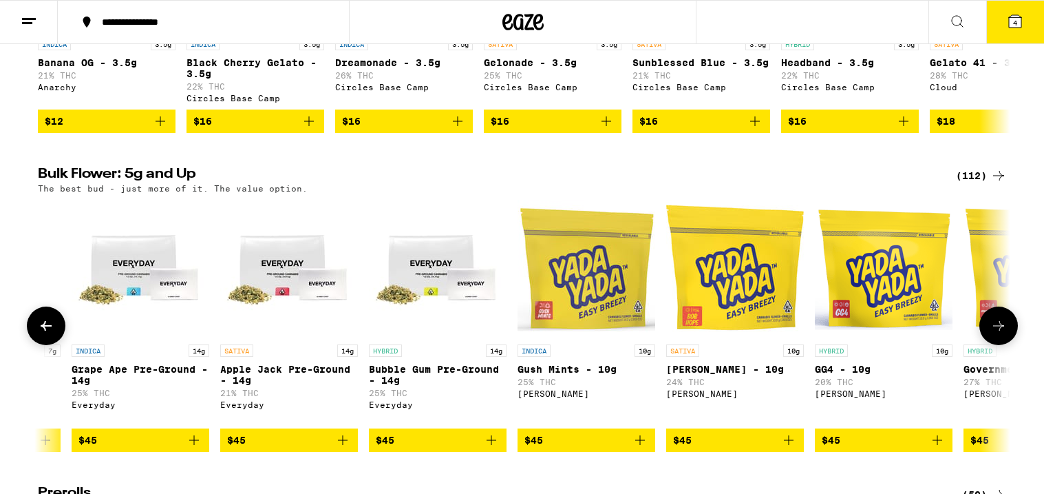
scroll to position [0, 4917]
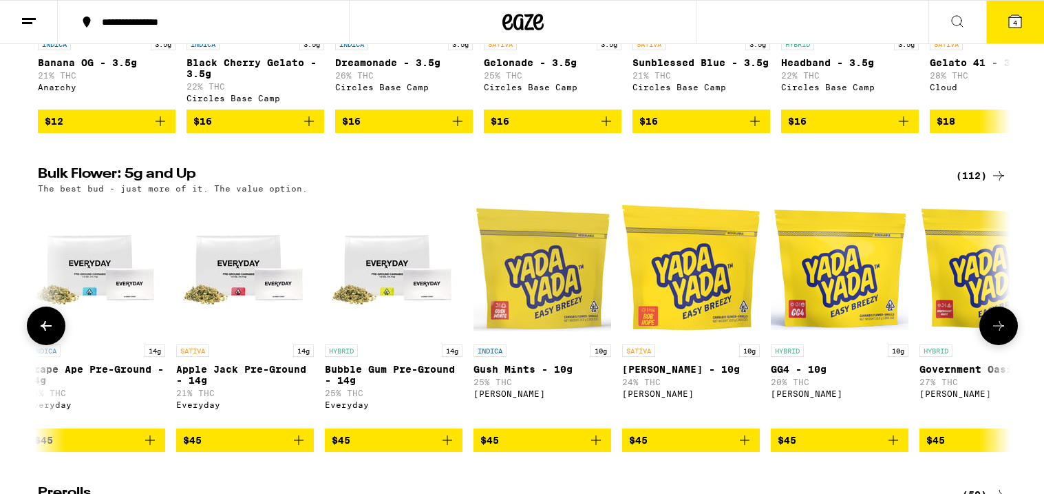
click at [997, 329] on button at bounding box center [999, 325] width 39 height 39
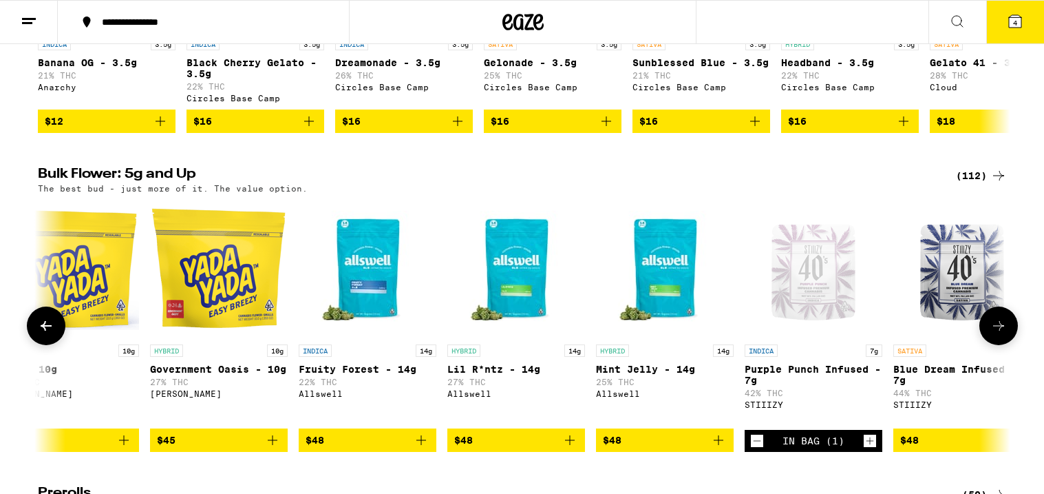
scroll to position [0, 5736]
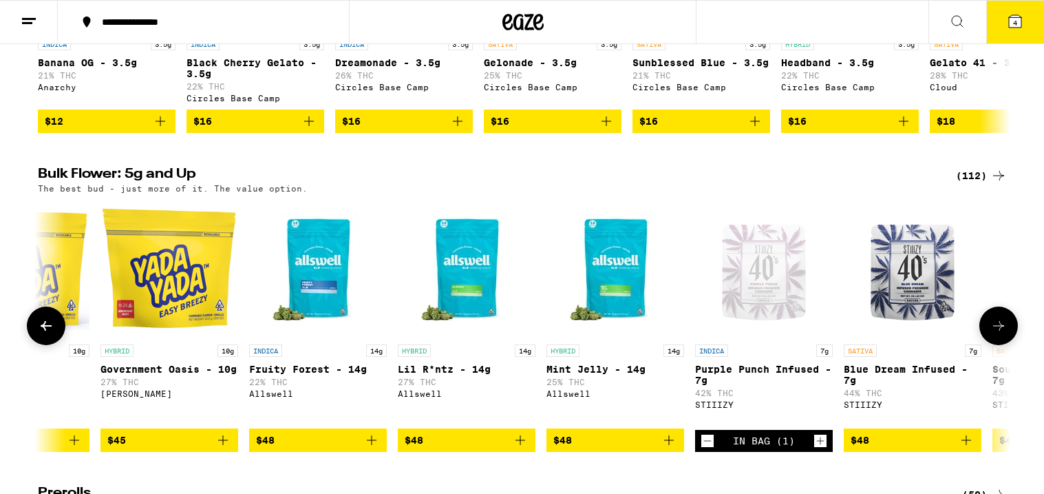
click at [997, 329] on button at bounding box center [999, 325] width 39 height 39
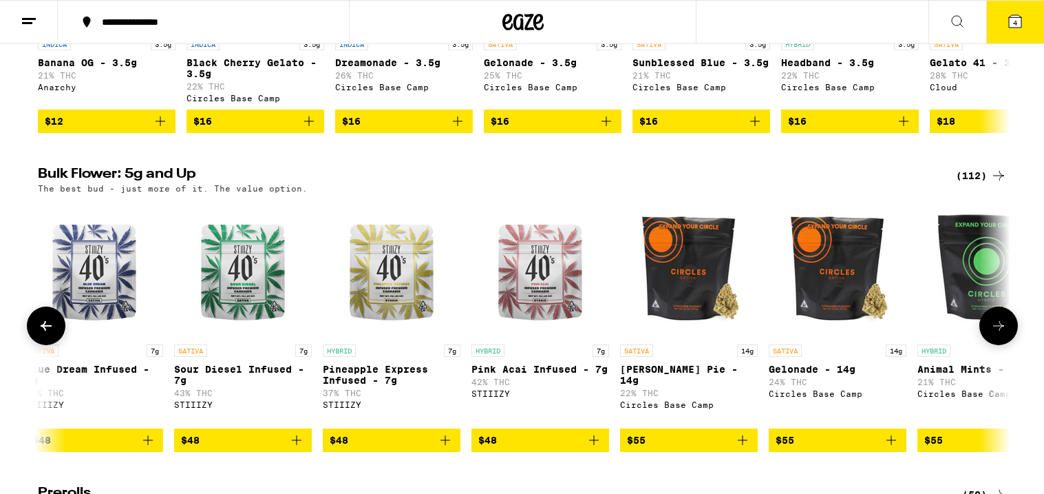
scroll to position [0, 6556]
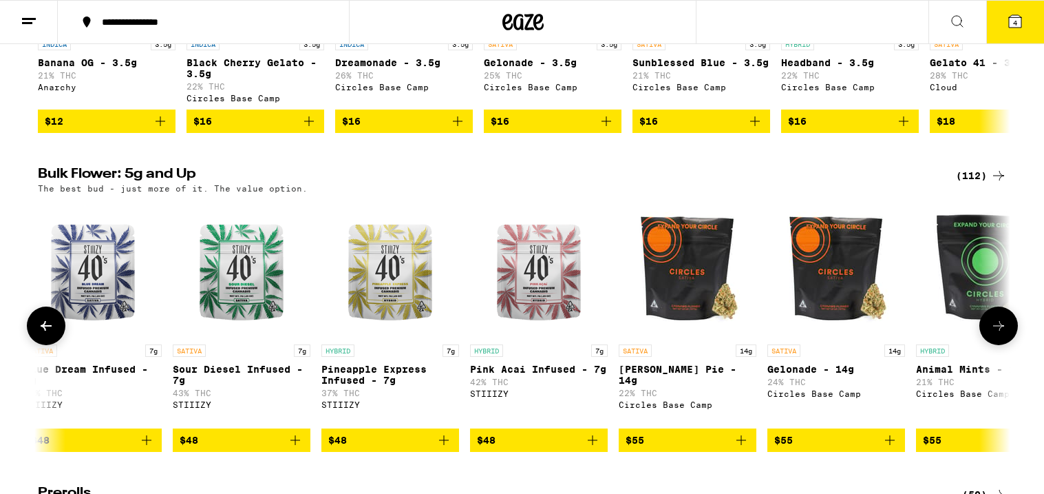
click at [997, 329] on button at bounding box center [999, 325] width 39 height 39
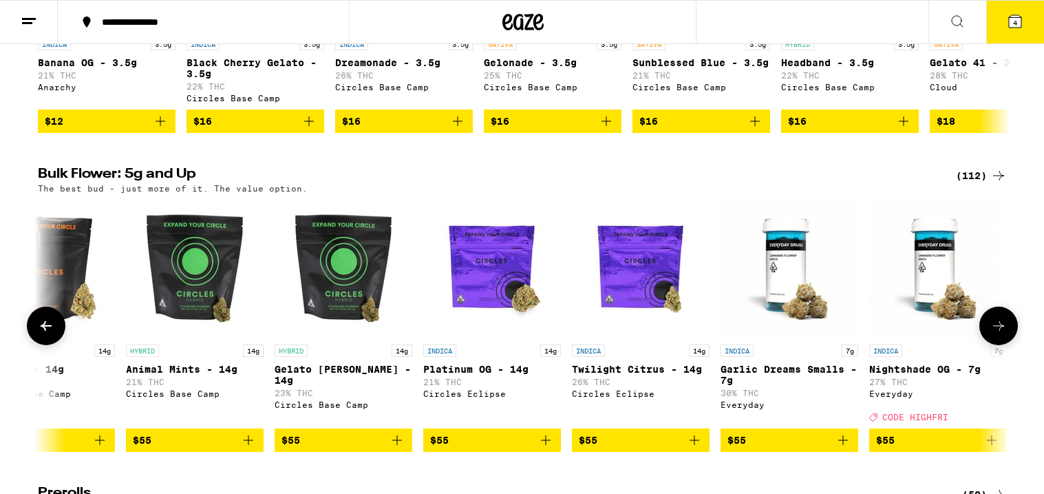
scroll to position [0, 7375]
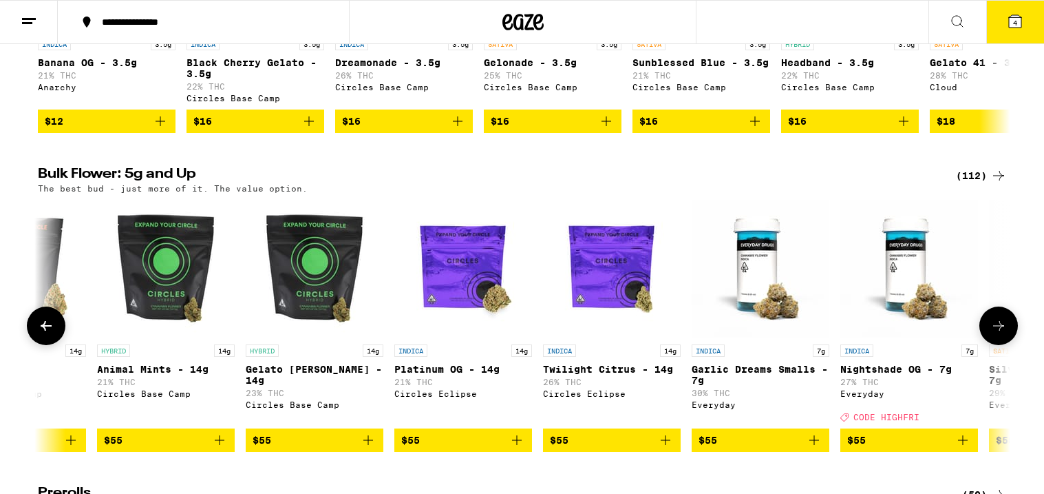
click at [997, 329] on button at bounding box center [999, 325] width 39 height 39
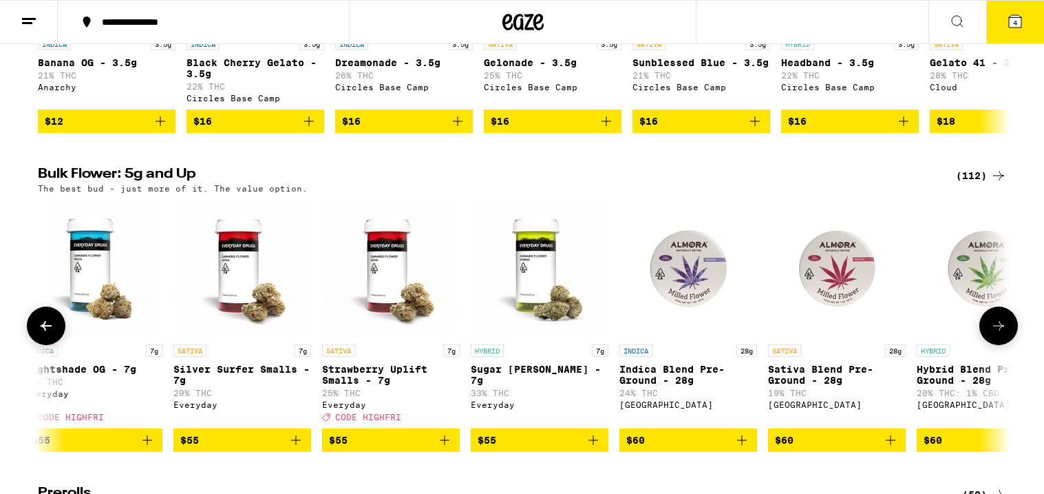
scroll to position [0, 8195]
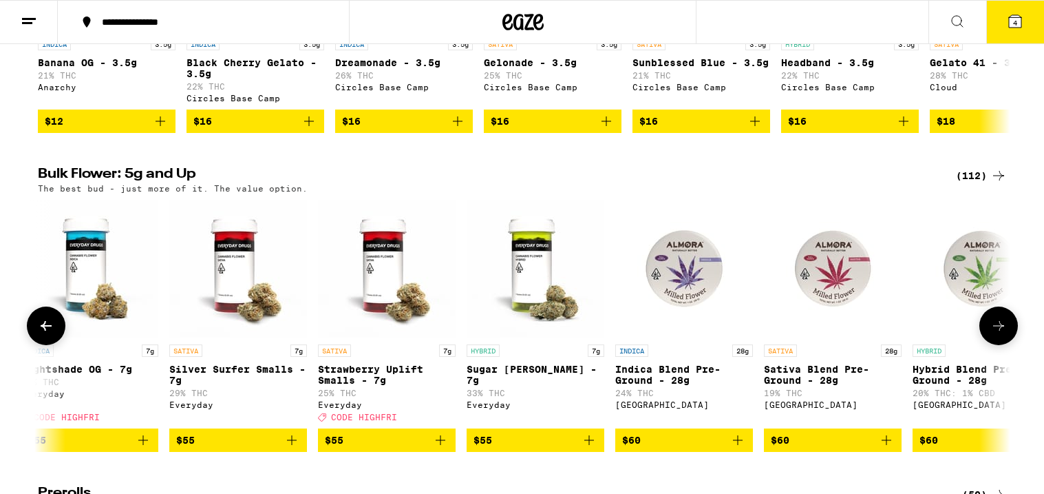
click at [997, 329] on button at bounding box center [999, 325] width 39 height 39
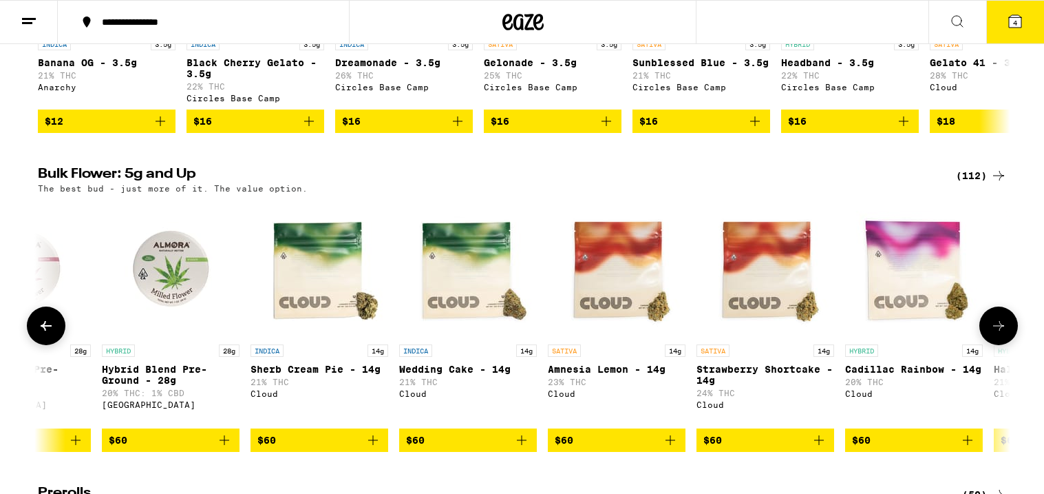
scroll to position [0, 9014]
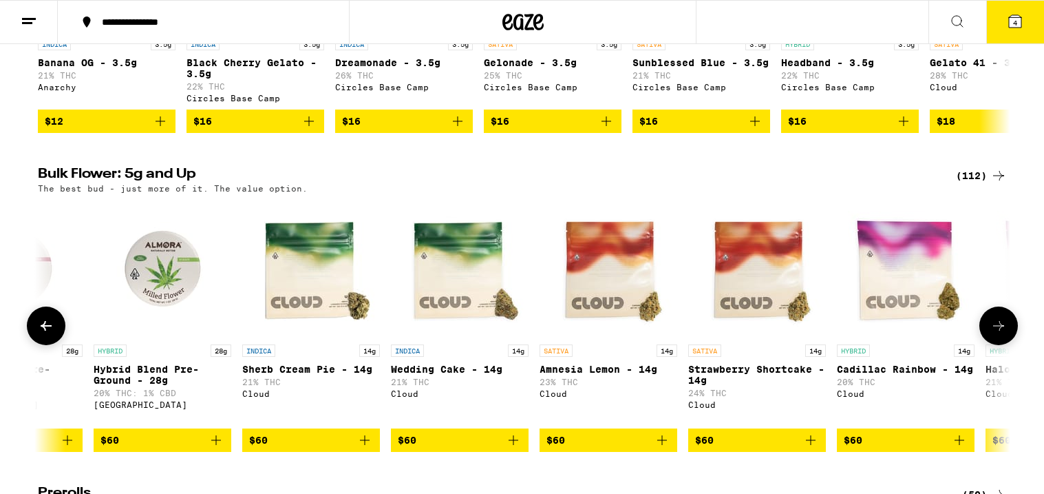
click at [997, 329] on button at bounding box center [999, 325] width 39 height 39
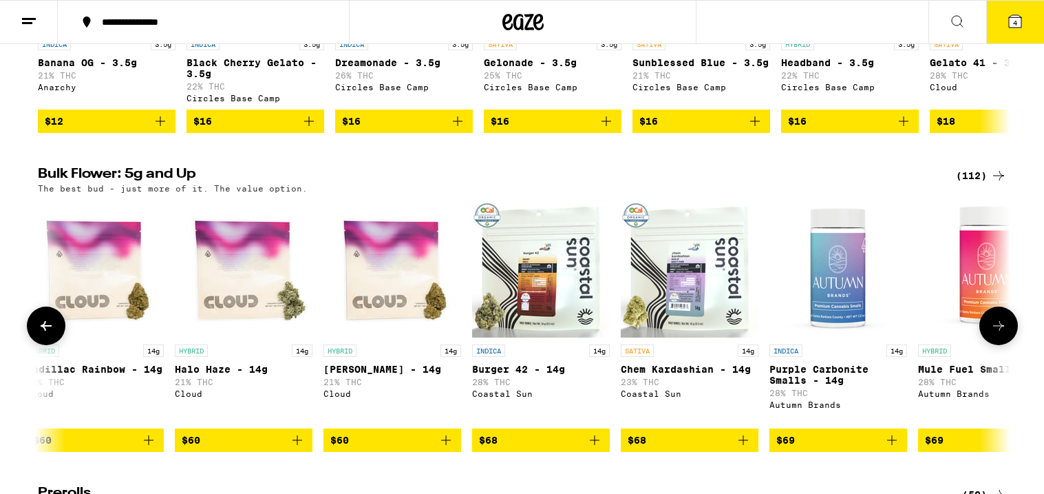
scroll to position [0, 9834]
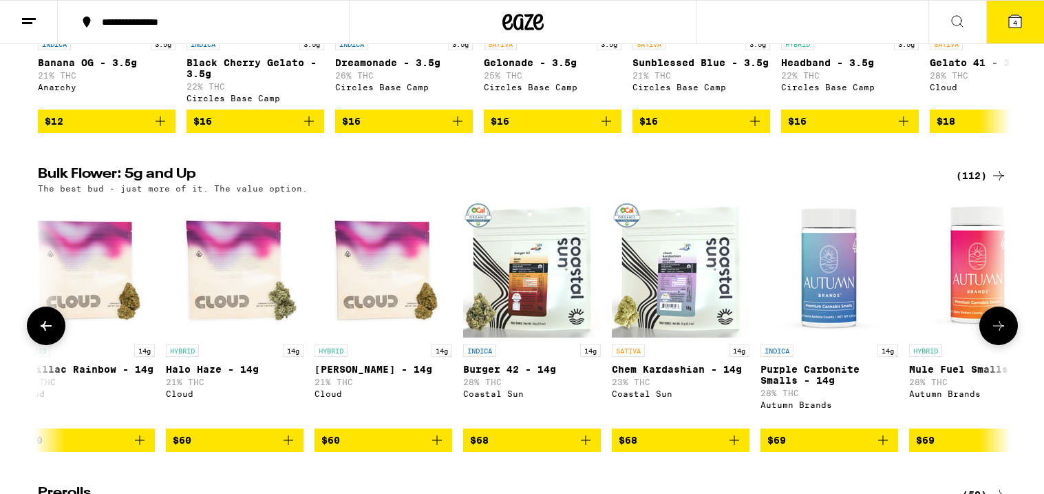
click at [997, 329] on button at bounding box center [999, 325] width 39 height 39
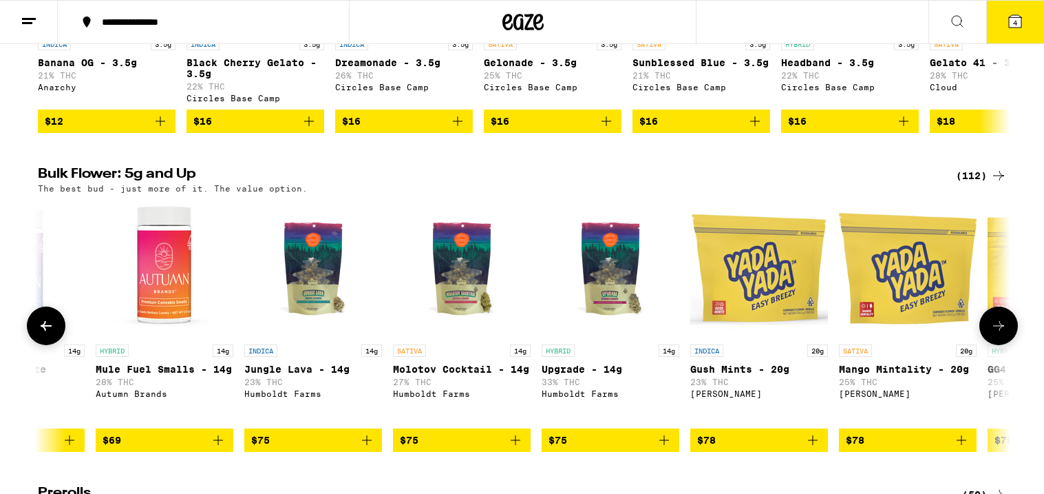
scroll to position [0, 10653]
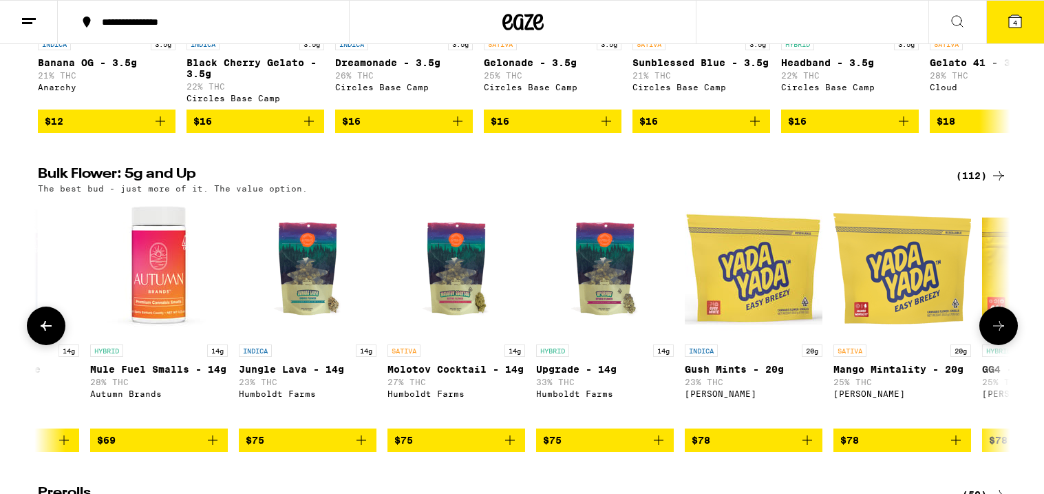
click at [997, 329] on button at bounding box center [999, 325] width 39 height 39
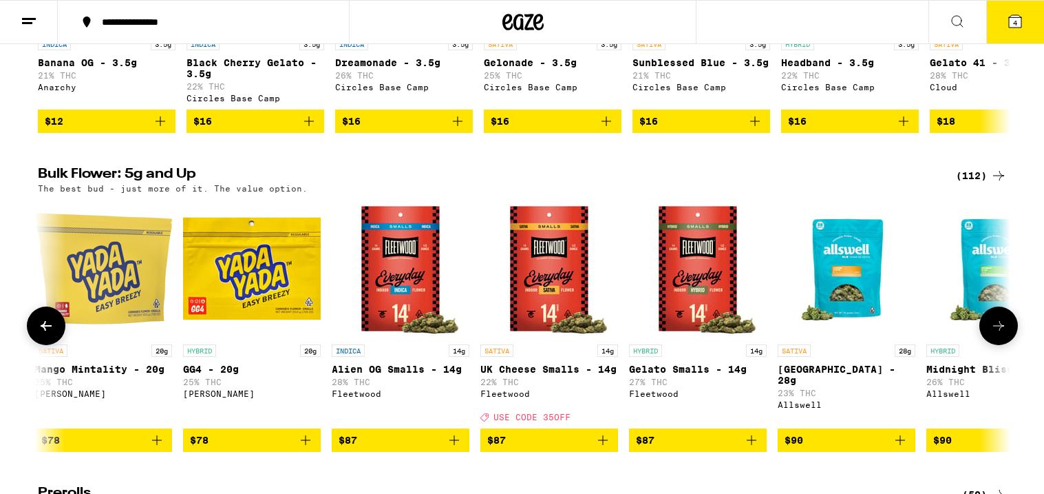
scroll to position [0, 11473]
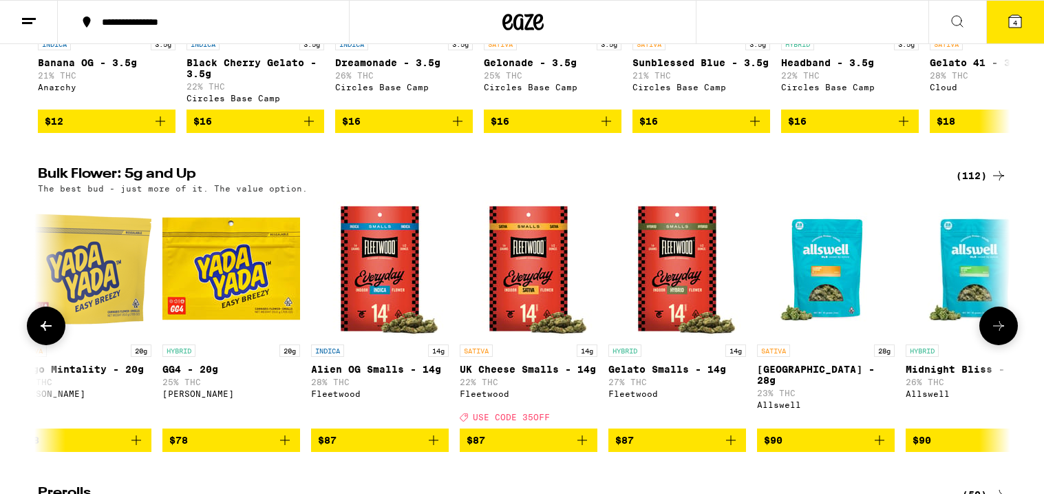
click at [42, 334] on icon at bounding box center [46, 325] width 17 height 17
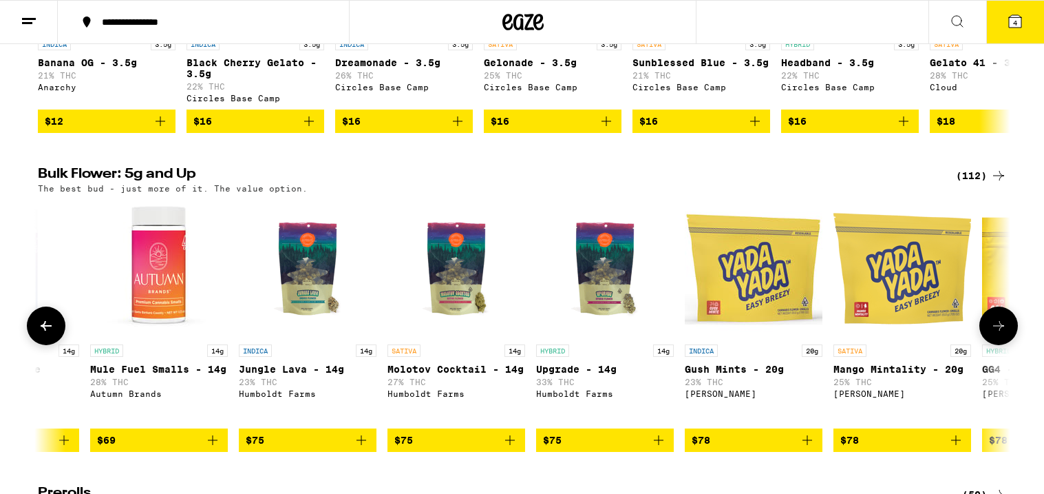
click at [42, 334] on icon at bounding box center [46, 325] width 17 height 17
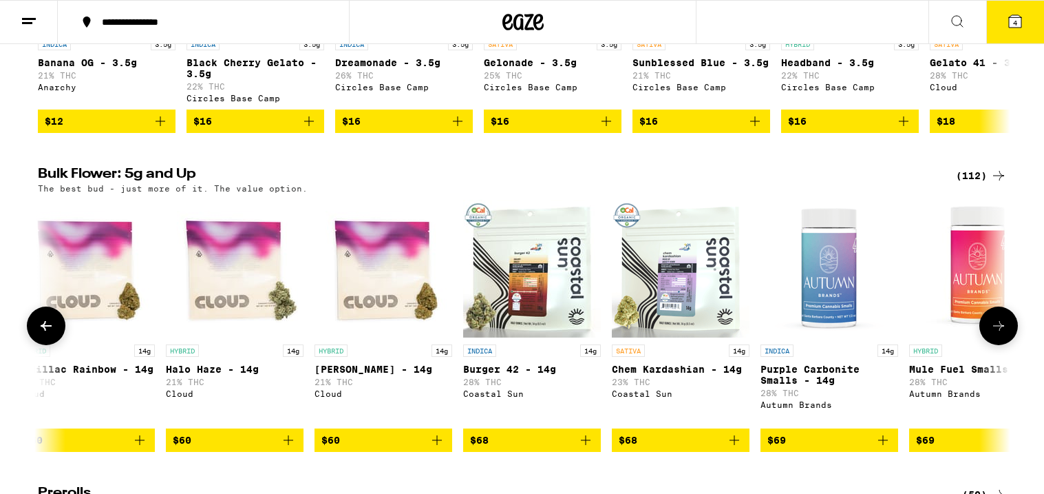
click at [42, 334] on icon at bounding box center [46, 325] width 17 height 17
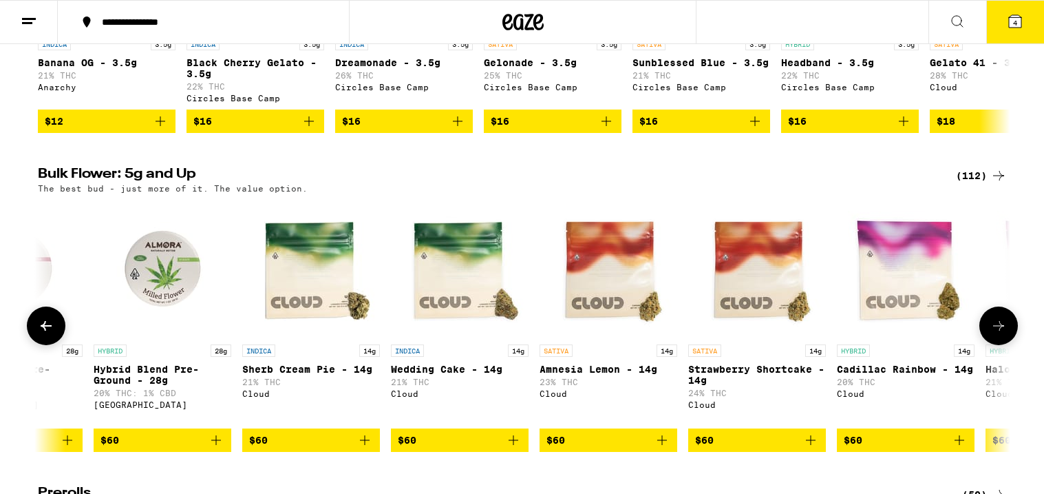
click at [42, 334] on icon at bounding box center [46, 325] width 17 height 17
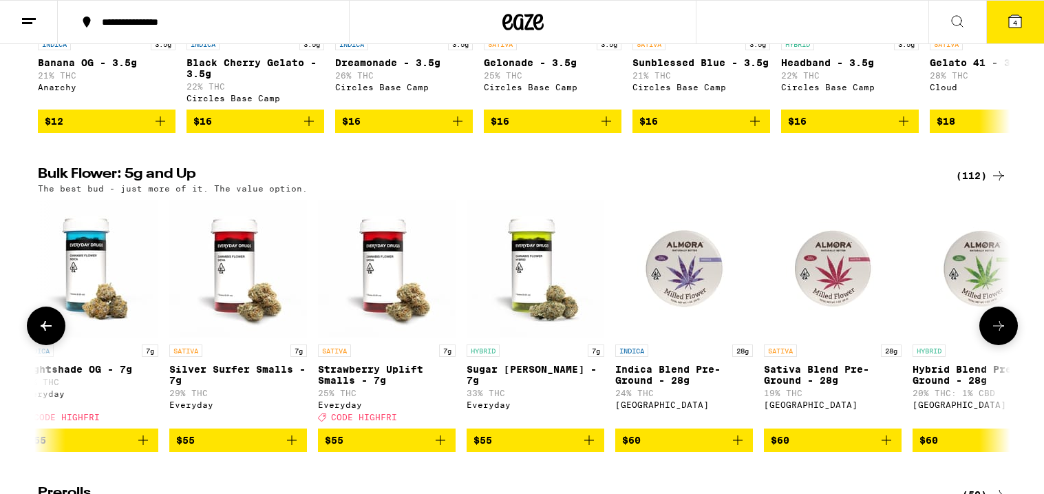
click at [42, 334] on icon at bounding box center [46, 325] width 17 height 17
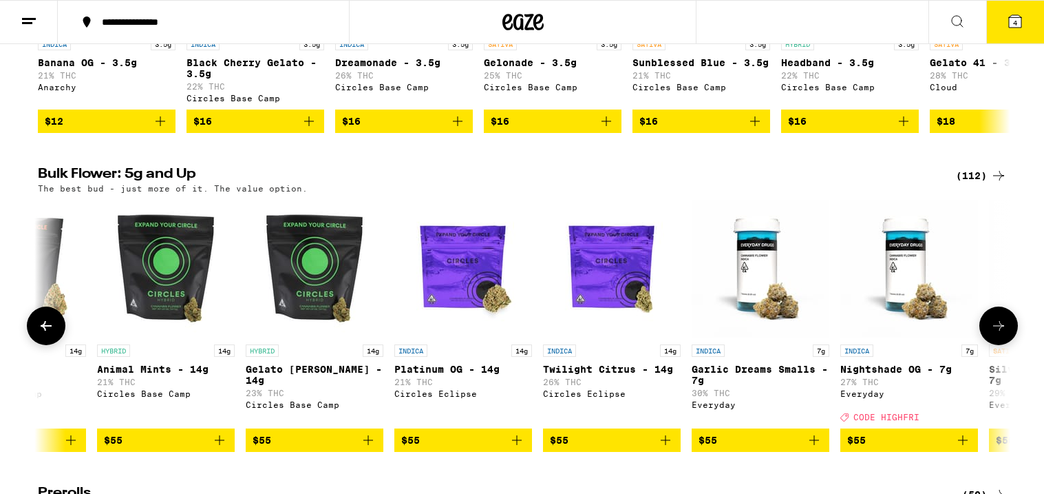
click at [42, 334] on icon at bounding box center [46, 325] width 17 height 17
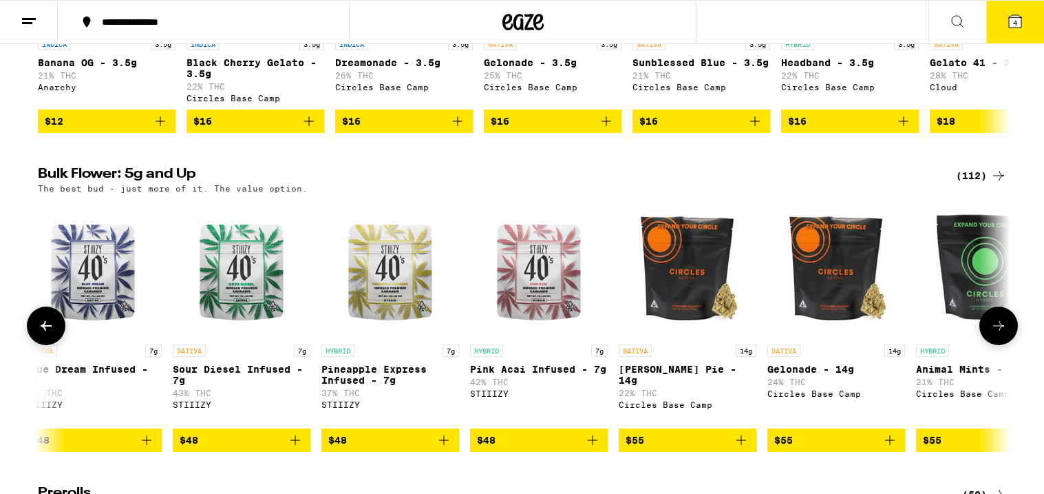
click at [42, 334] on icon at bounding box center [46, 325] width 17 height 17
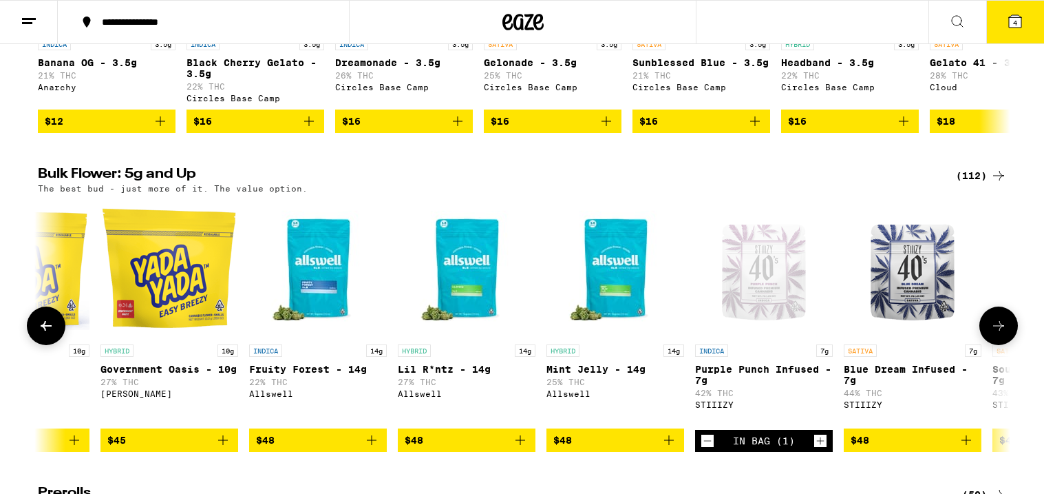
click at [42, 334] on icon at bounding box center [46, 325] width 17 height 17
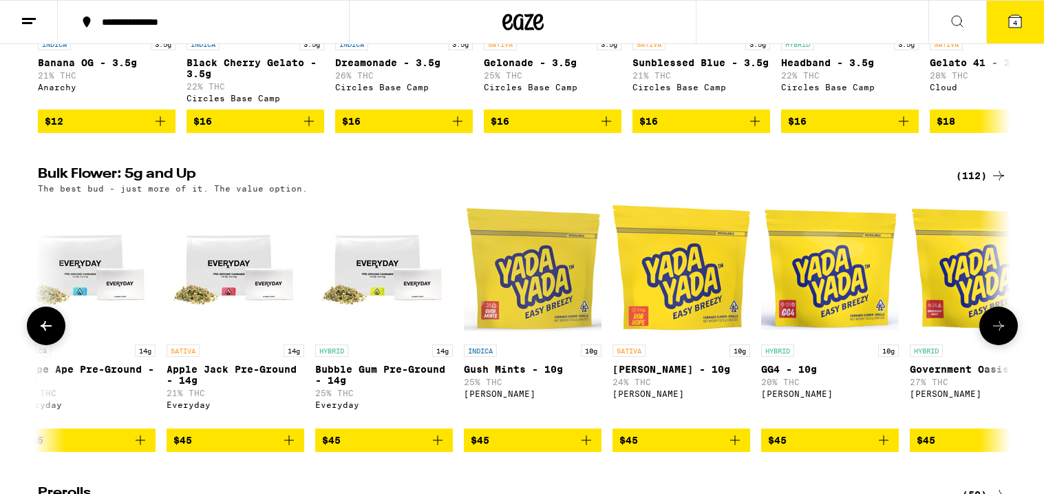
scroll to position [0, 4917]
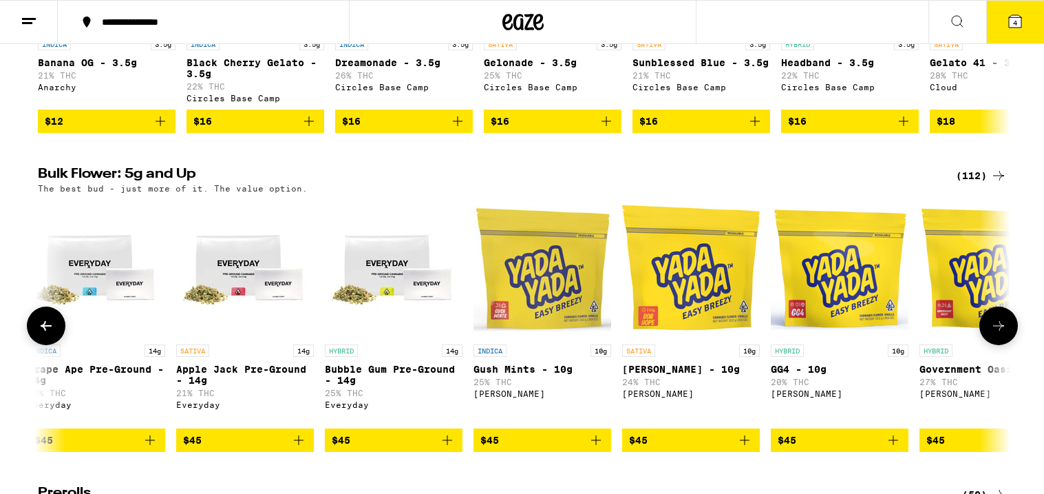
click at [42, 334] on icon at bounding box center [46, 325] width 17 height 17
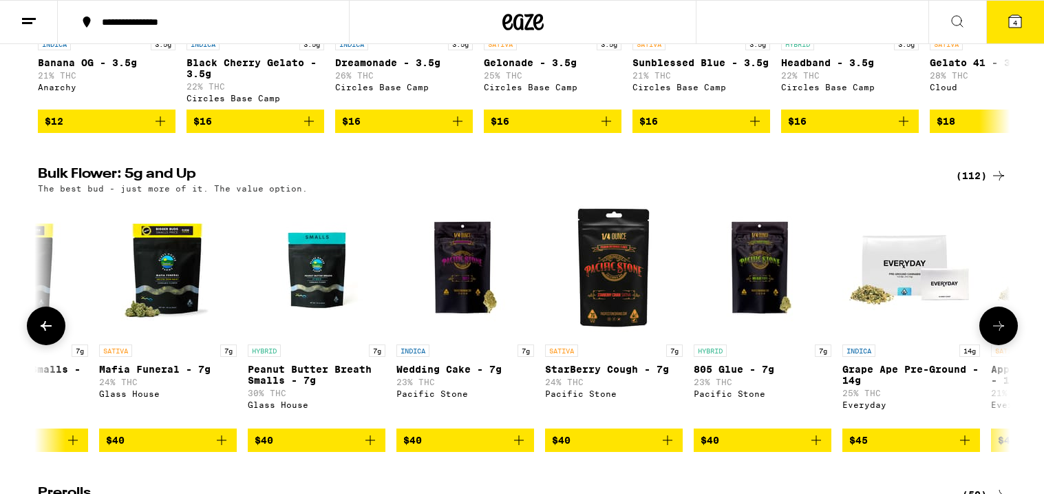
scroll to position [0, 4097]
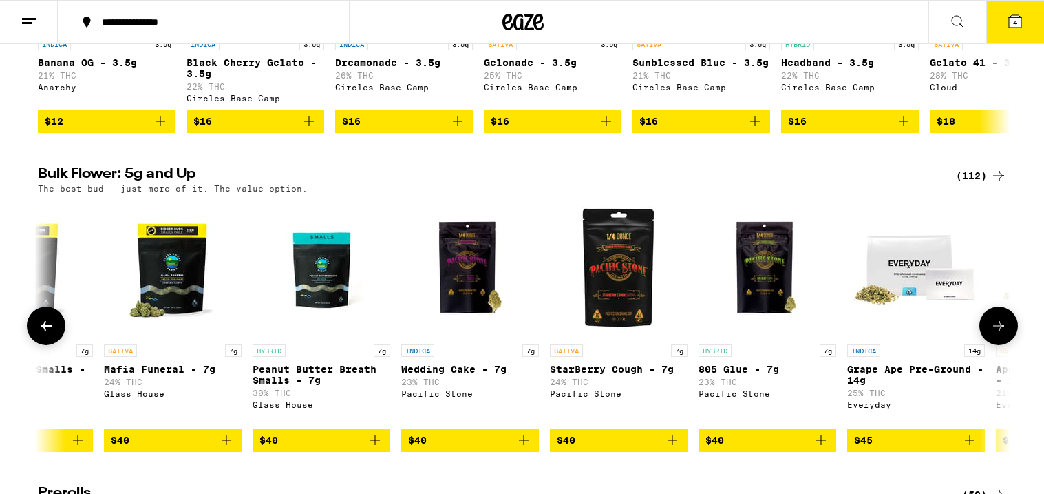
click at [42, 334] on icon at bounding box center [46, 325] width 17 height 17
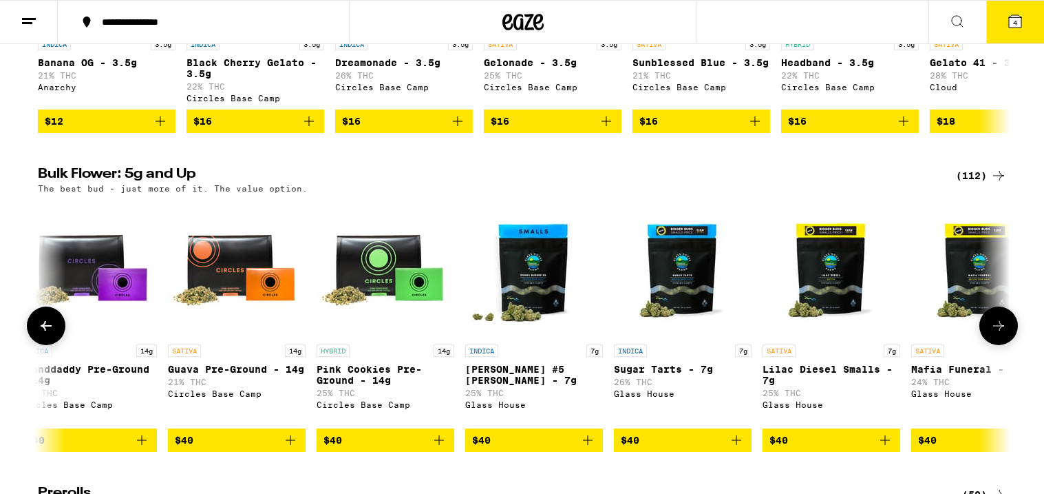
scroll to position [0, 3278]
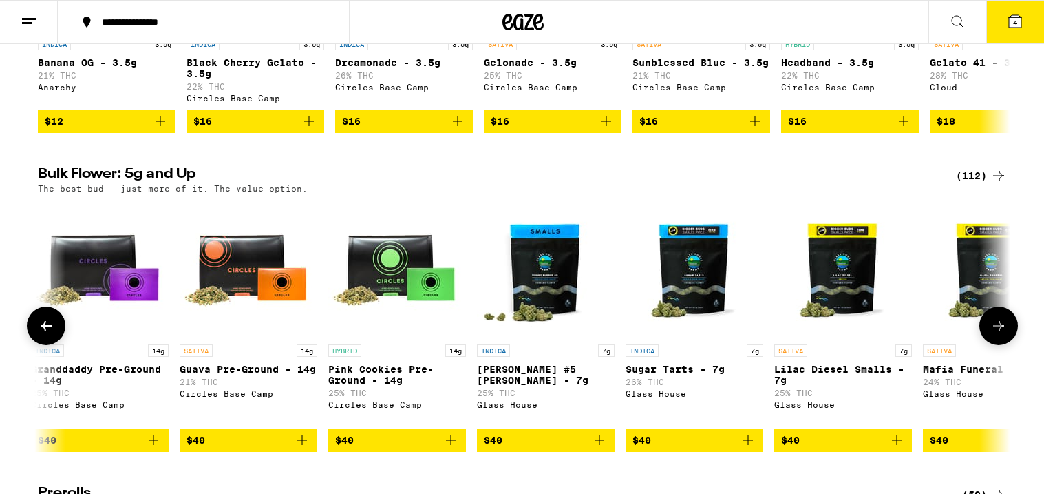
click at [42, 334] on icon at bounding box center [46, 325] width 17 height 17
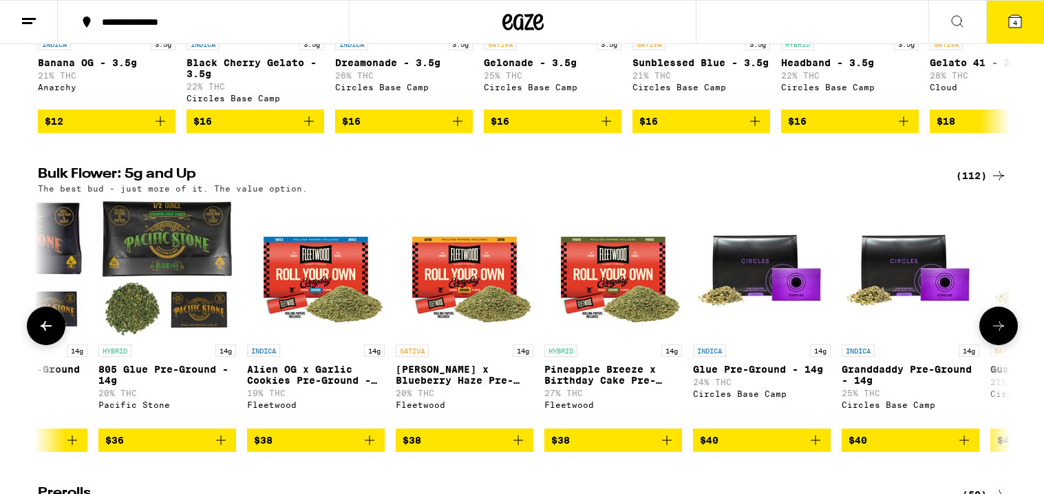
scroll to position [0, 2458]
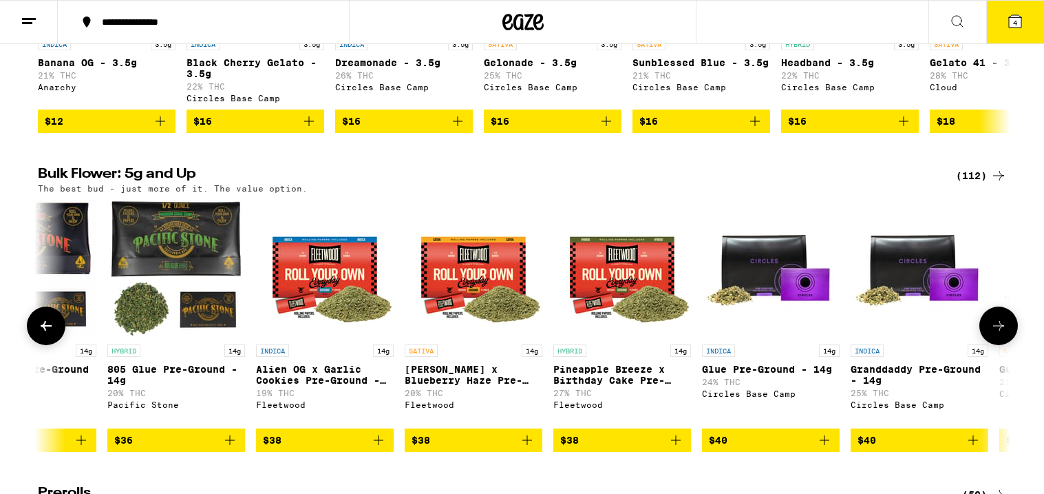
click at [42, 334] on icon at bounding box center [46, 325] width 17 height 17
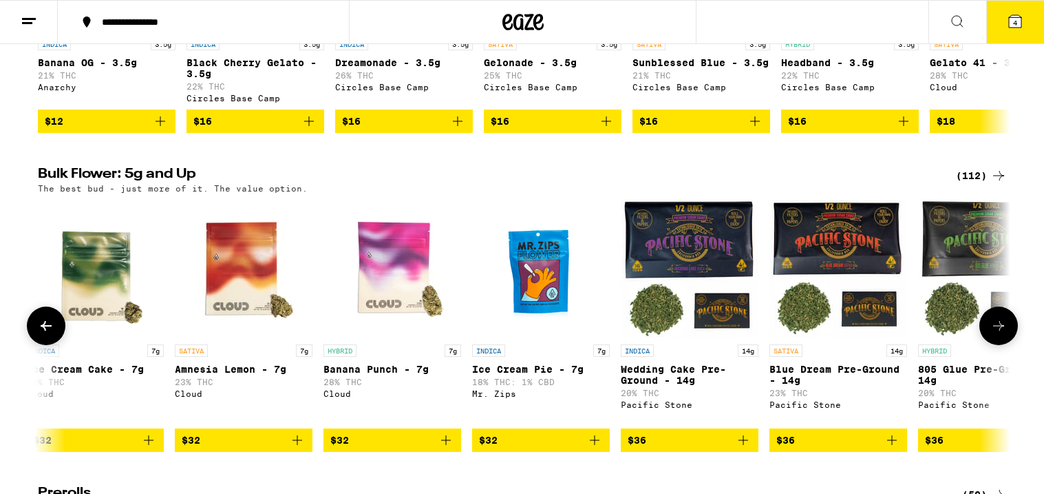
scroll to position [0, 1639]
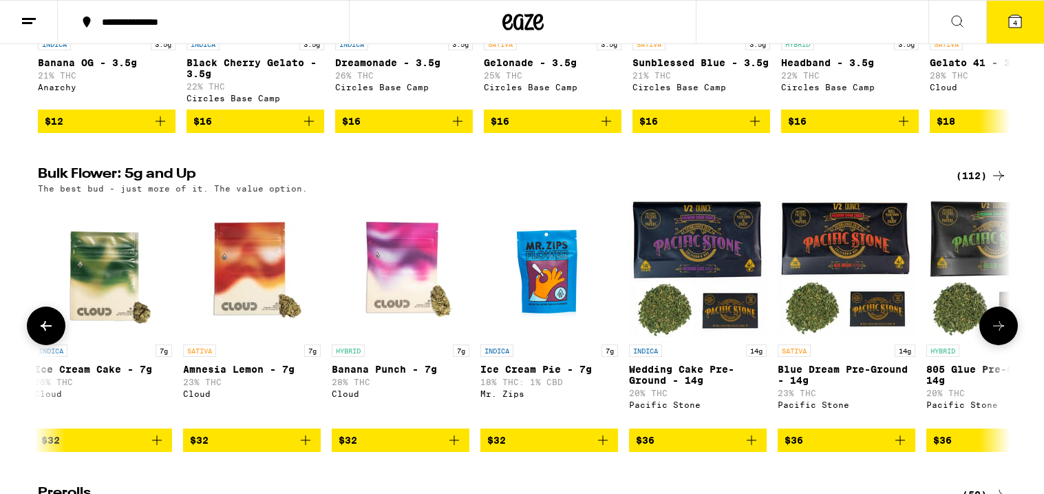
click at [42, 334] on icon at bounding box center [46, 325] width 17 height 17
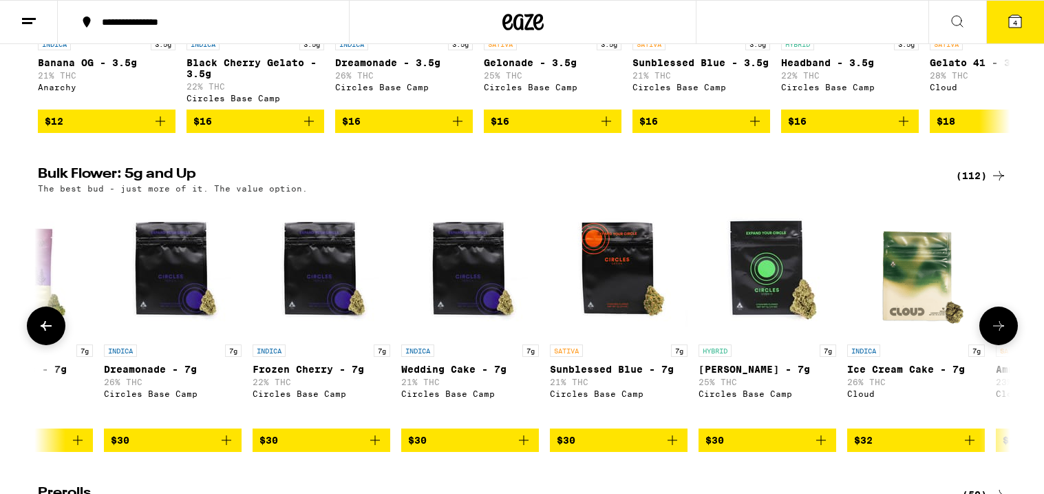
scroll to position [0, 819]
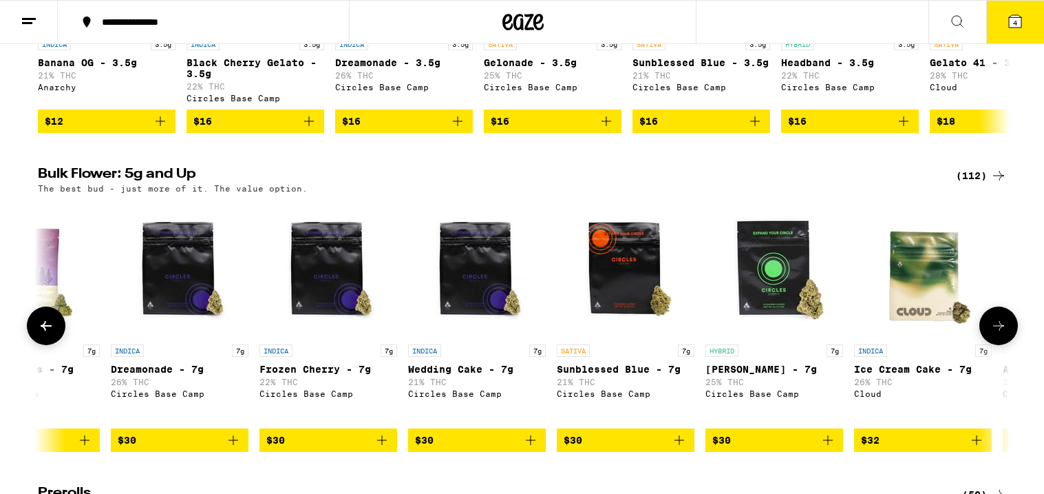
click at [42, 334] on icon at bounding box center [46, 325] width 17 height 17
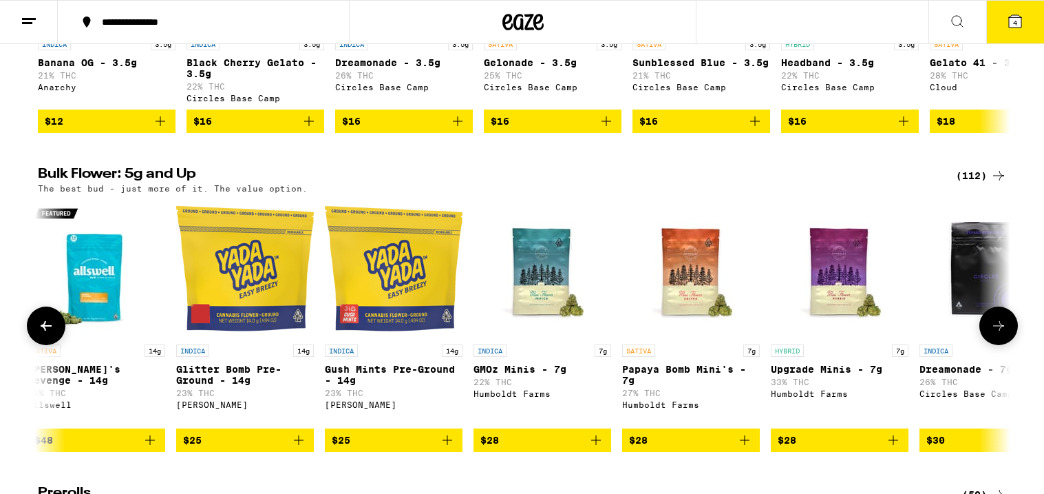
scroll to position [0, 0]
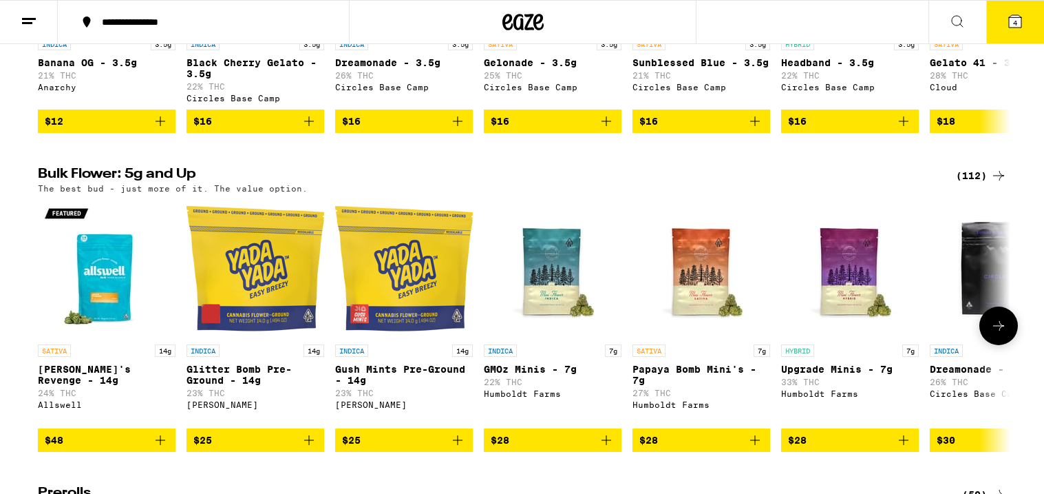
click at [999, 334] on icon at bounding box center [999, 325] width 17 height 17
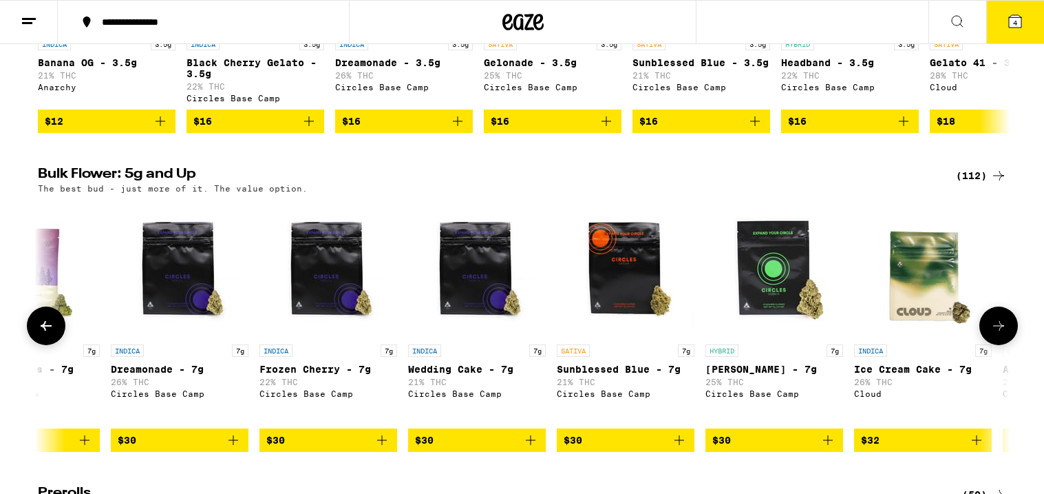
click at [999, 334] on icon at bounding box center [999, 325] width 17 height 17
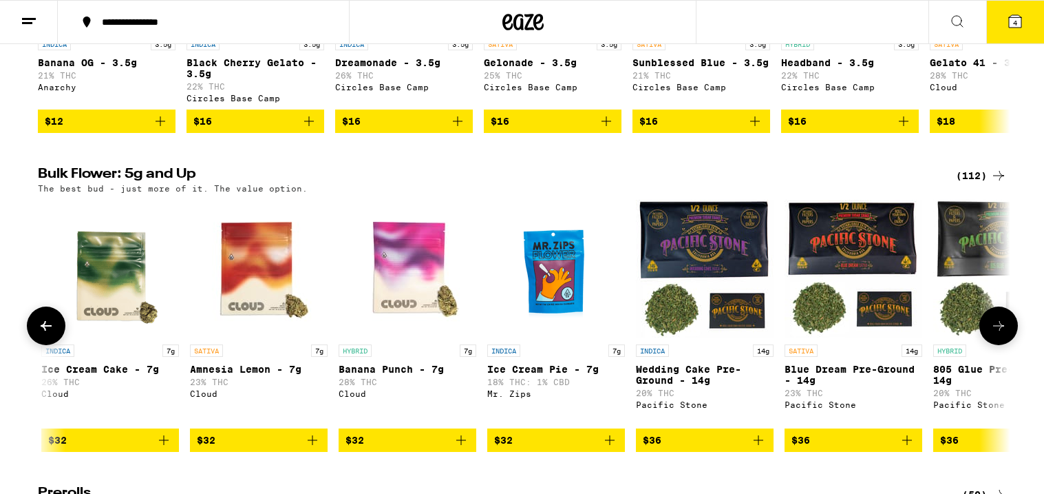
scroll to position [0, 1639]
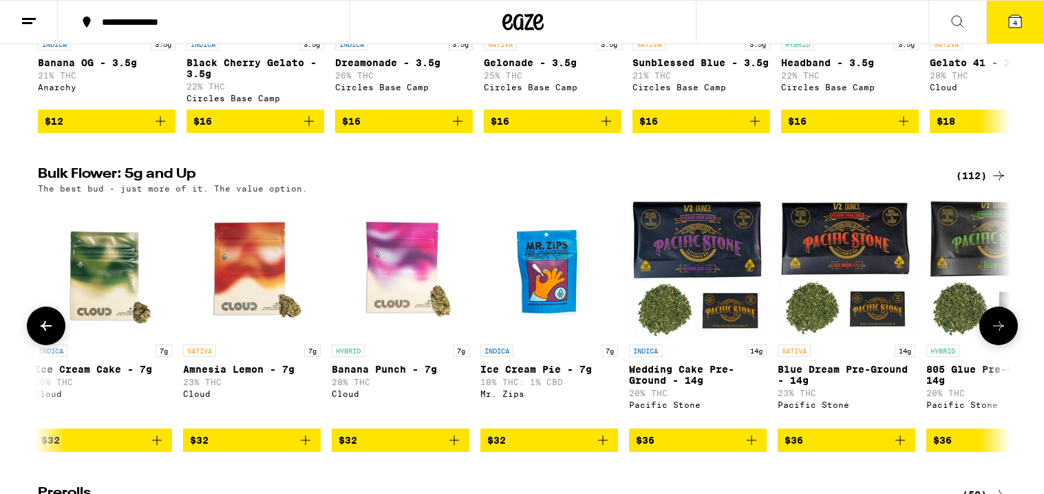
click at [999, 334] on icon at bounding box center [999, 325] width 17 height 17
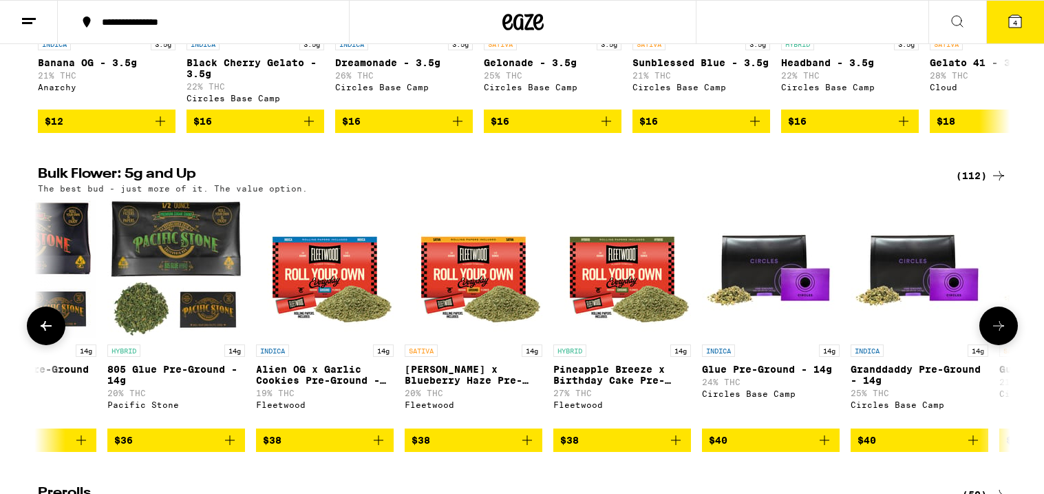
click at [999, 334] on icon at bounding box center [999, 325] width 17 height 17
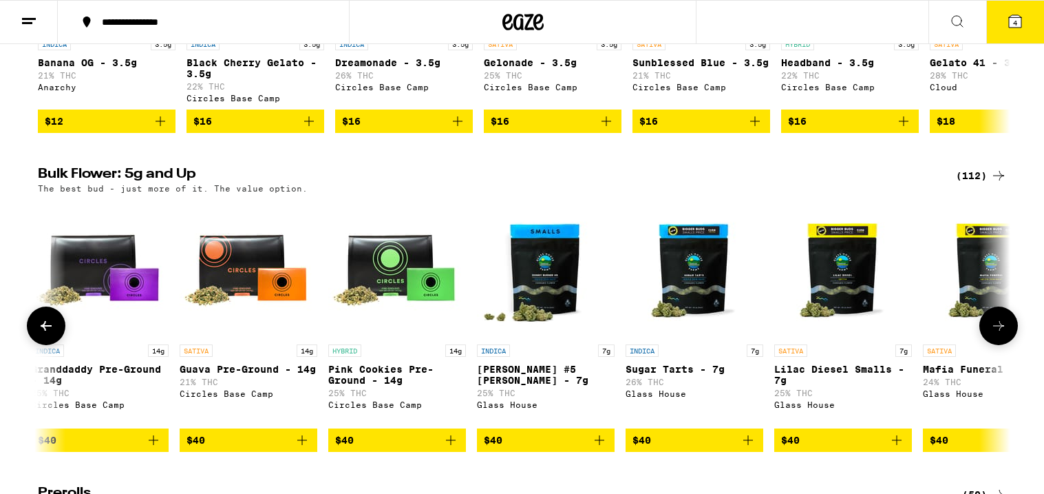
click at [999, 334] on icon at bounding box center [999, 325] width 17 height 17
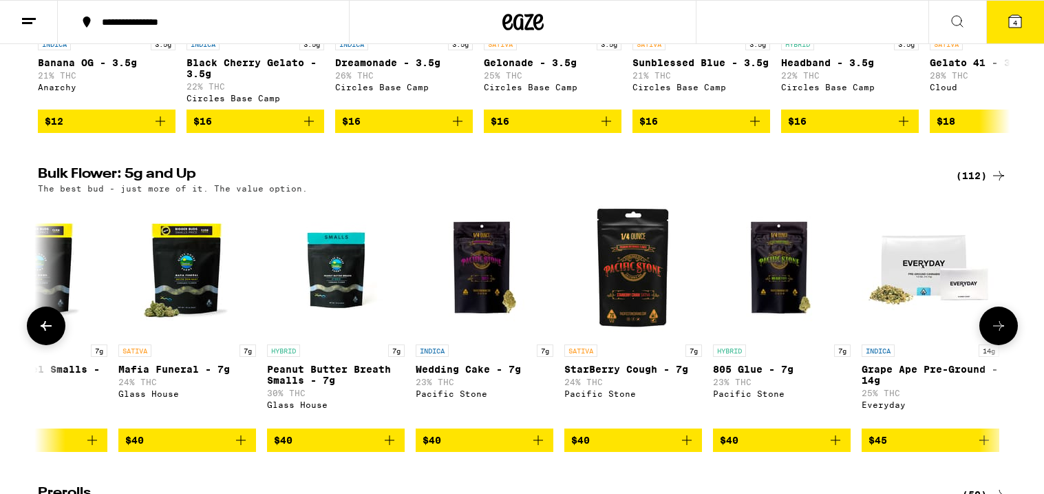
scroll to position [0, 4097]
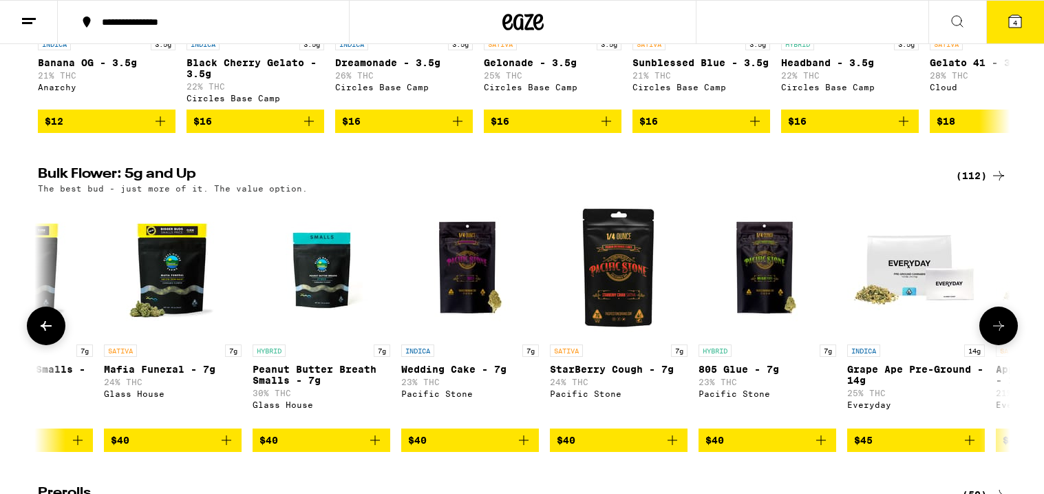
click at [999, 334] on icon at bounding box center [999, 325] width 17 height 17
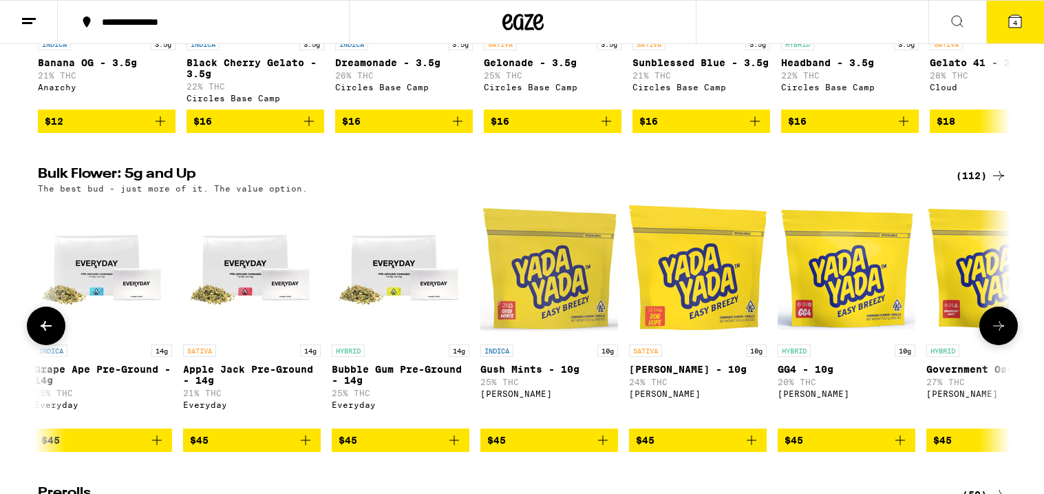
scroll to position [0, 4917]
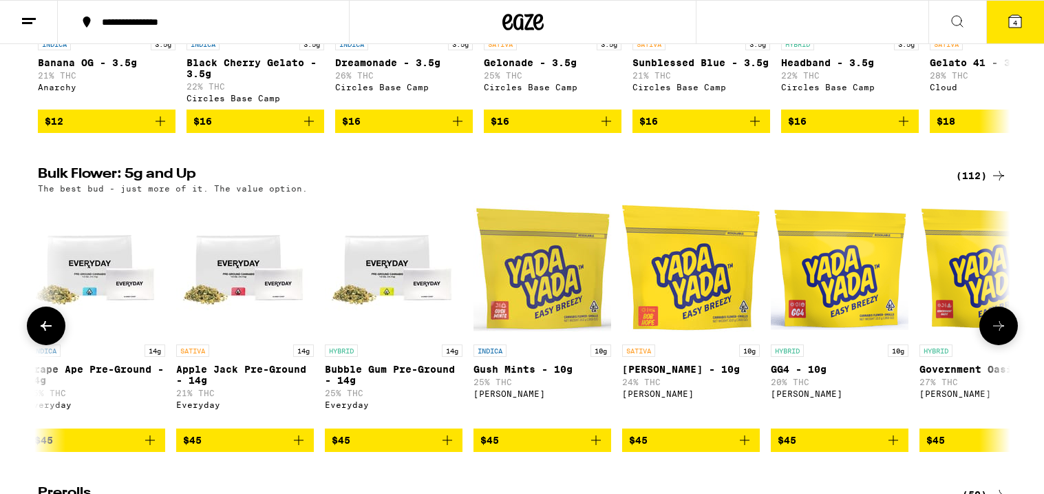
click at [999, 334] on icon at bounding box center [999, 325] width 17 height 17
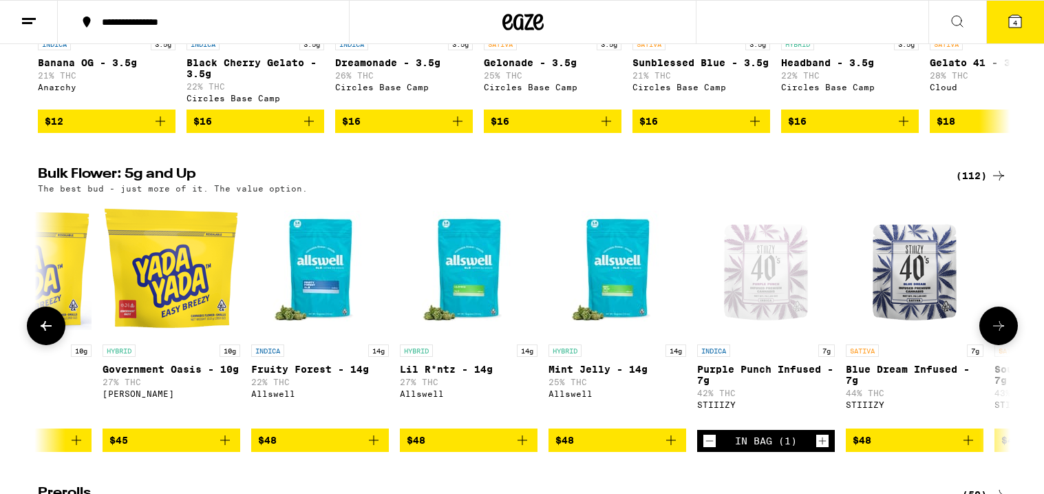
scroll to position [0, 5736]
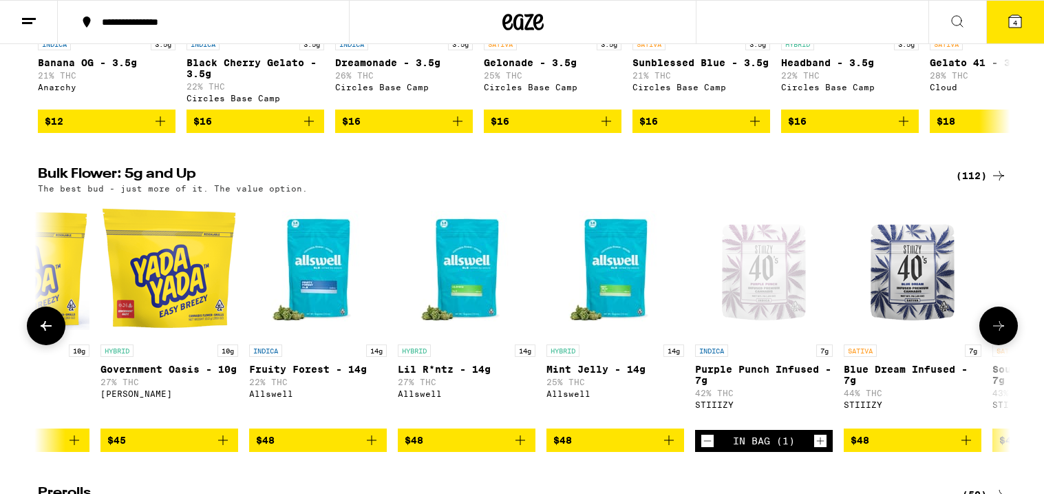
click at [476, 448] on span "$48" at bounding box center [467, 440] width 124 height 17
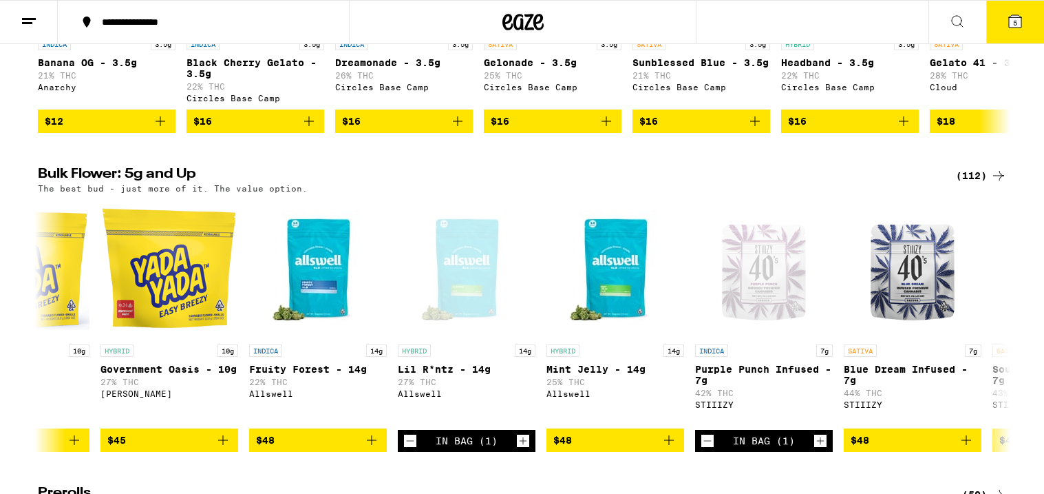
click at [1014, 21] on span "5" at bounding box center [1015, 23] width 4 height 8
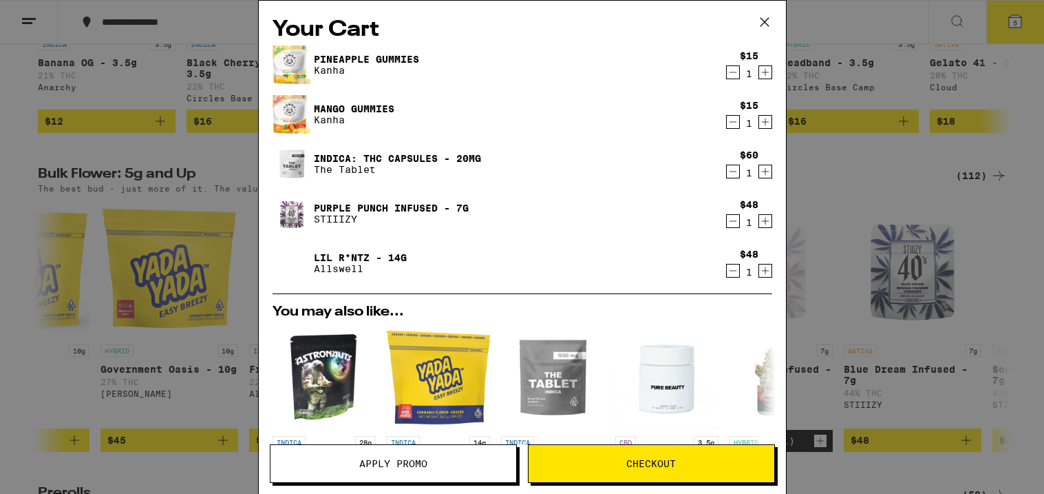
click at [335, 463] on span "Apply Promo" at bounding box center [394, 463] width 246 height 10
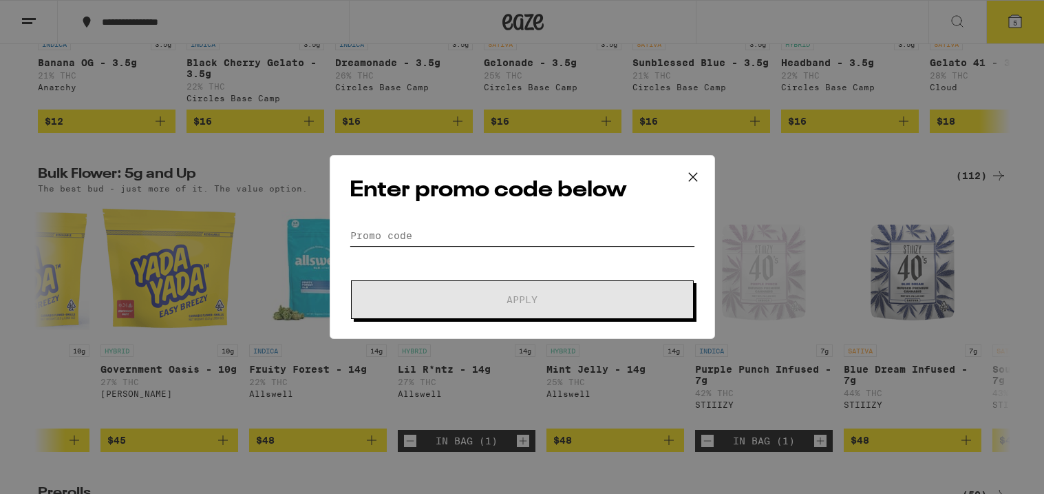
click at [419, 233] on input "Promo Code" at bounding box center [523, 235] width 346 height 21
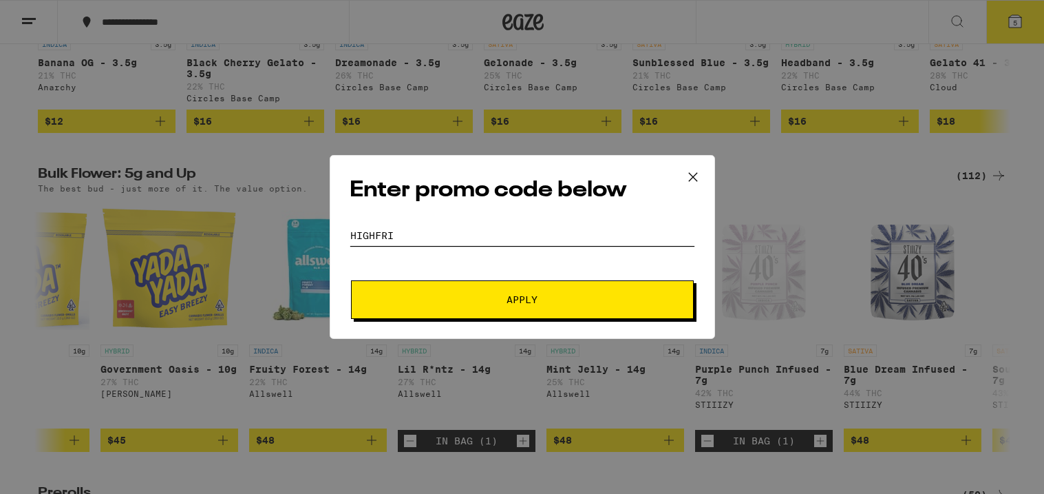
type input "Highfri"
click at [541, 296] on span "Apply" at bounding box center [523, 300] width 248 height 10
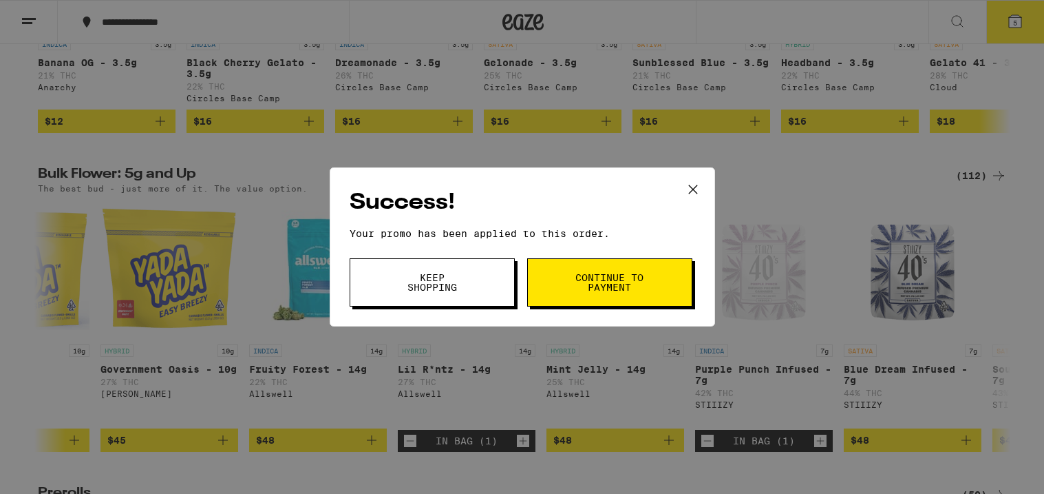
click at [626, 285] on span "Continue to payment" at bounding box center [610, 282] width 70 height 19
